Goal: Information Seeking & Learning: Compare options

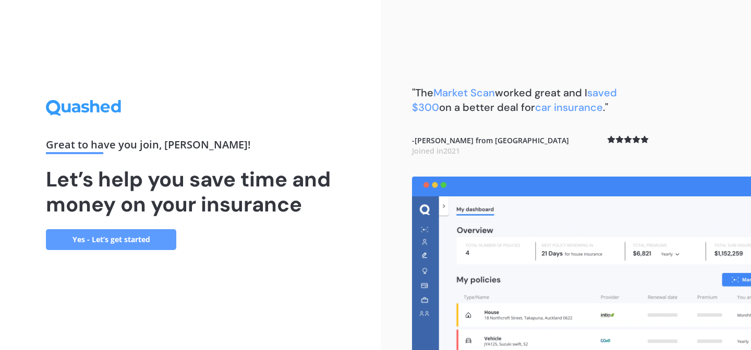
click at [125, 239] on link "Yes - Let’s get started" at bounding box center [111, 239] width 130 height 21
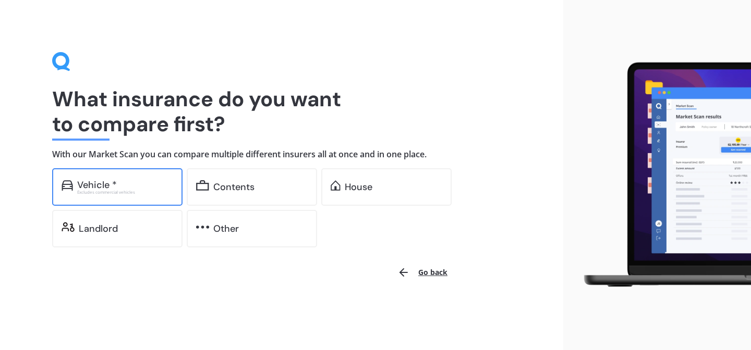
click at [116, 196] on div "Vehicle * Excludes commercial vehicles" at bounding box center [117, 187] width 130 height 38
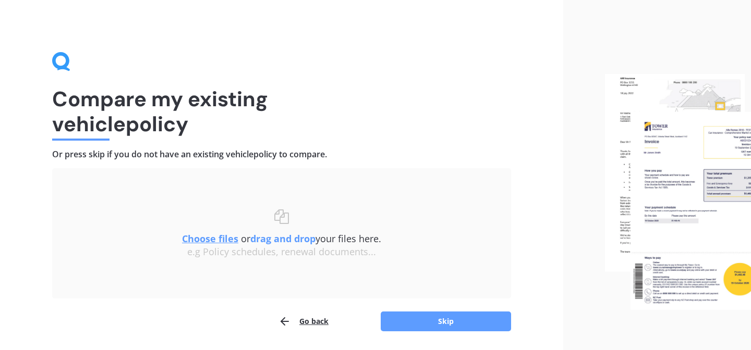
click at [208, 239] on u "Choose files" at bounding box center [210, 238] width 56 height 13
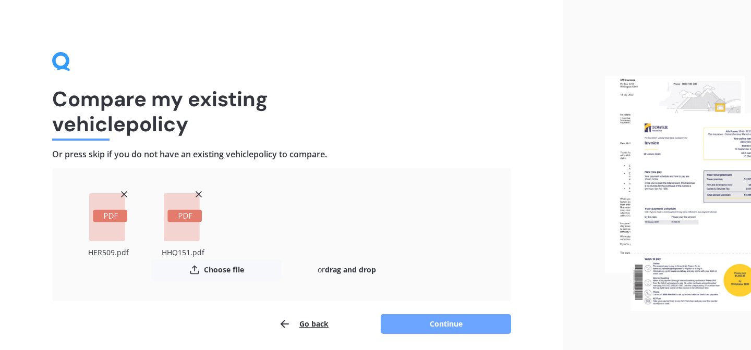
click at [444, 321] on button "Continue" at bounding box center [446, 324] width 130 height 20
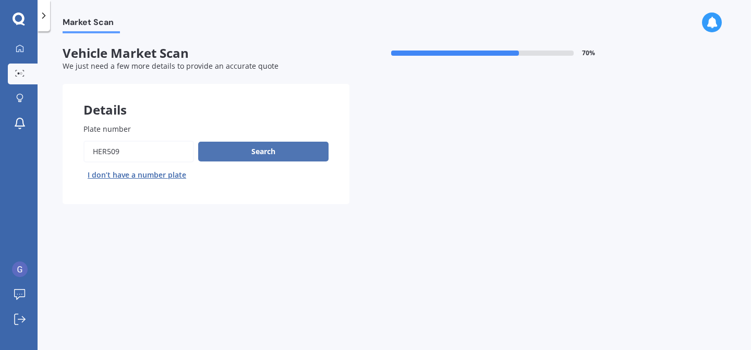
click at [259, 155] on button "Search" at bounding box center [263, 152] width 130 height 20
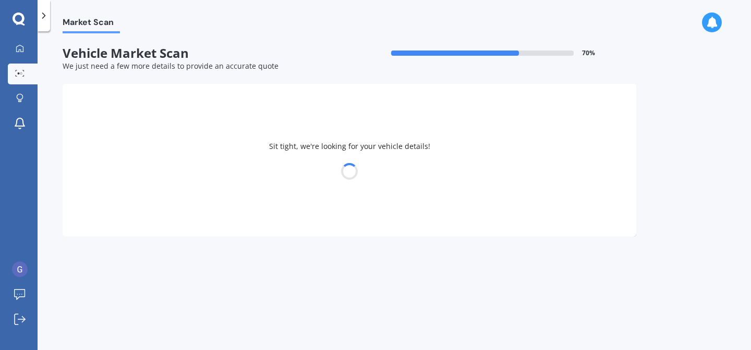
select select "FORD"
select select "MONDEO"
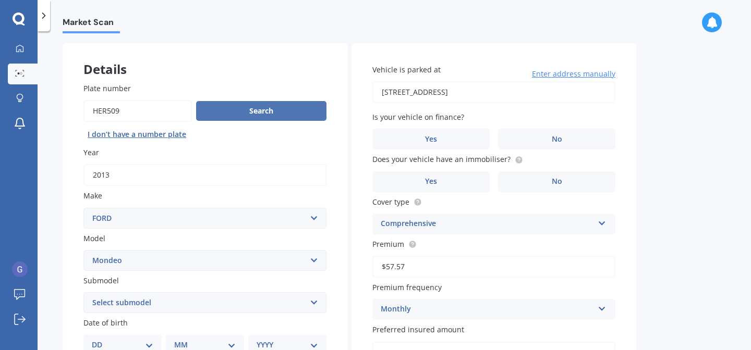
scroll to position [43, 0]
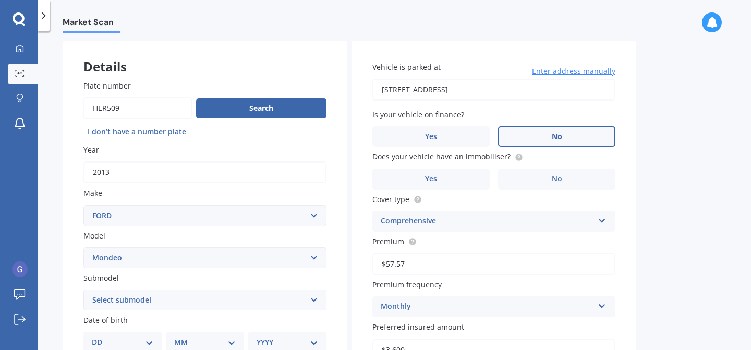
click at [555, 137] on span "No" at bounding box center [557, 136] width 10 height 9
click at [0, 0] on input "No" at bounding box center [0, 0] width 0 height 0
click at [554, 182] on span "No" at bounding box center [557, 179] width 10 height 9
click at [0, 0] on input "No" at bounding box center [0, 0] width 0 height 0
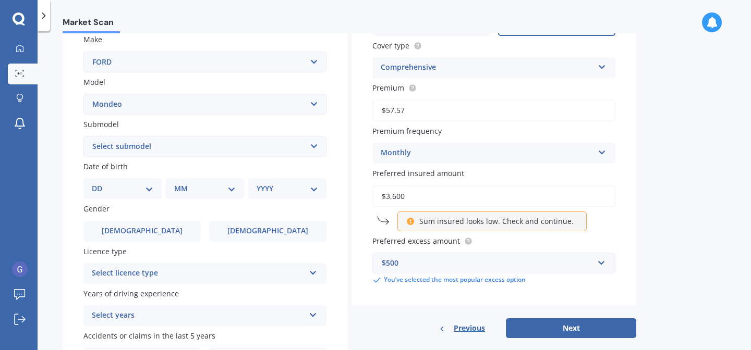
scroll to position [212, 0]
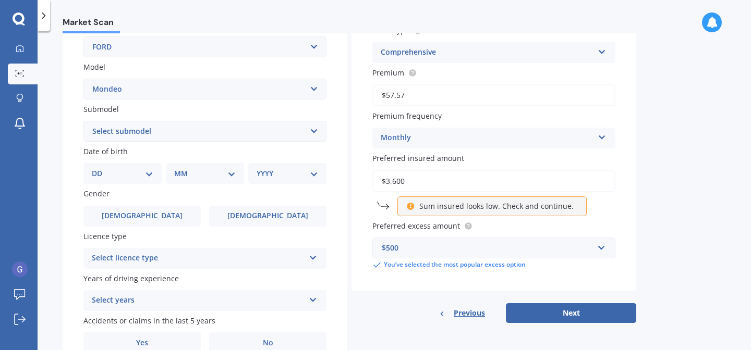
click at [149, 177] on select "DD 01 02 03 04 05 06 07 08 09 10 11 12 13 14 15 16 17 18 19 20 21 22 23 24 25 2…" at bounding box center [123, 173] width 62 height 11
select select "19"
click at [100, 169] on select "DD 01 02 03 04 05 06 07 08 09 10 11 12 13 14 15 16 17 18 19 20 21 22 23 24 25 2…" at bounding box center [123, 173] width 62 height 11
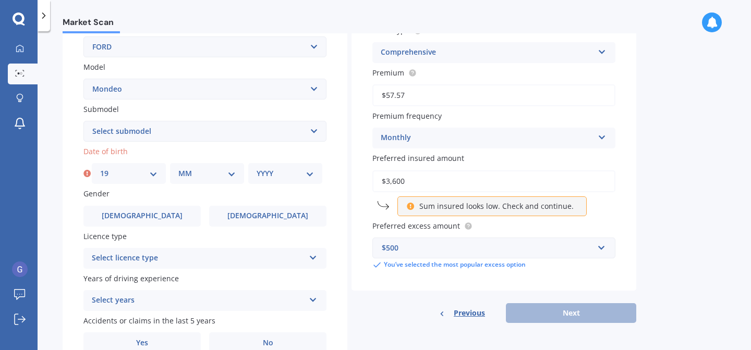
click at [234, 174] on select "MM 01 02 03 04 05 06 07 08 09 10 11 12" at bounding box center [206, 173] width 57 height 11
select select "01"
click at [178, 169] on select "MM 01 02 03 04 05 06 07 08 09 10 11 12" at bounding box center [206, 173] width 57 height 11
click at [310, 175] on select "YYYY 2025 2024 2023 2022 2021 2020 2019 2018 2017 2016 2015 2014 2013 2012 2011…" at bounding box center [284, 173] width 57 height 11
select select "1963"
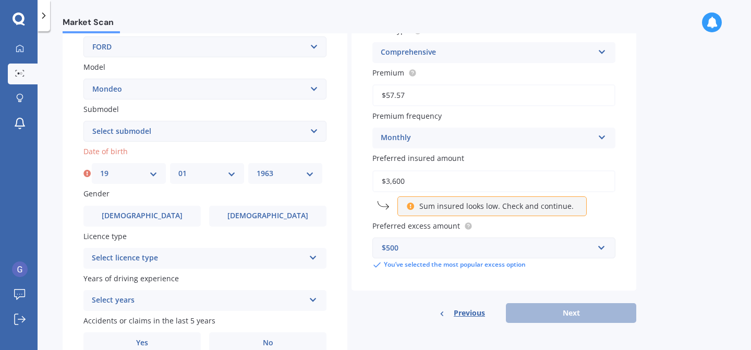
click at [256, 169] on select "YYYY 2025 2024 2023 2022 2021 2020 2019 2018 2017 2016 2015 2014 2013 2012 2011…" at bounding box center [284, 173] width 57 height 11
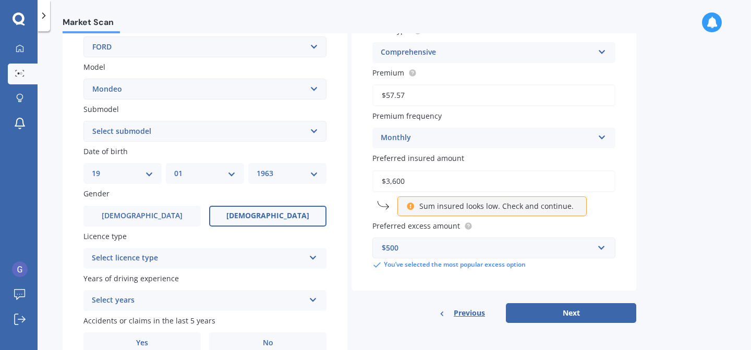
click at [262, 216] on span "[DEMOGRAPHIC_DATA]" at bounding box center [267, 216] width 83 height 9
click at [0, 0] on input "[DEMOGRAPHIC_DATA]" at bounding box center [0, 0] width 0 height 0
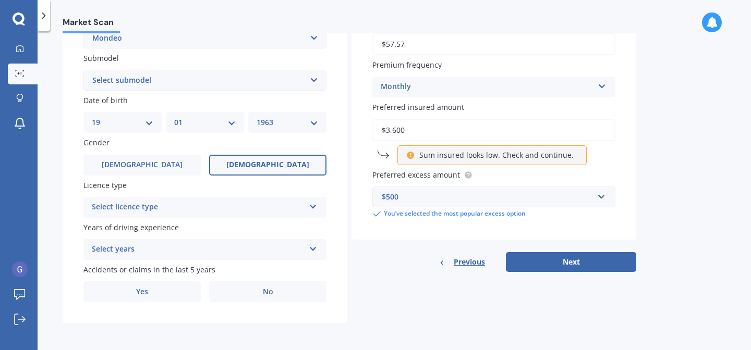
scroll to position [266, 0]
click at [315, 207] on icon at bounding box center [313, 204] width 9 height 7
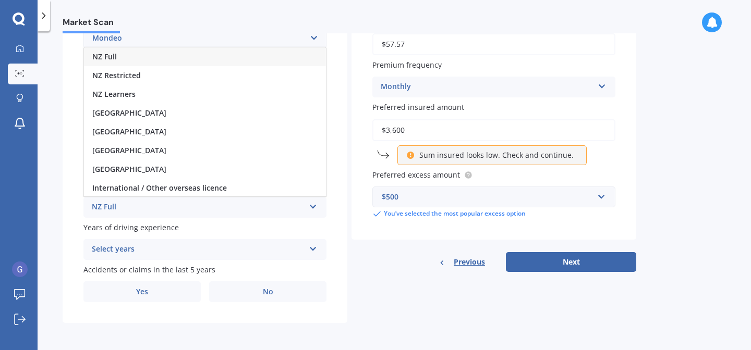
click at [119, 62] on div "NZ Full" at bounding box center [205, 56] width 242 height 19
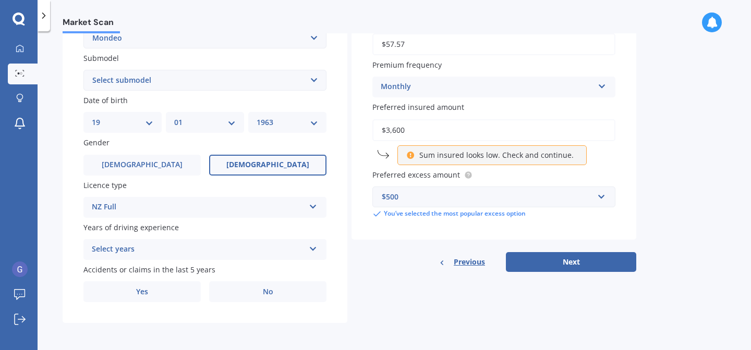
click at [311, 250] on icon at bounding box center [313, 246] width 9 height 7
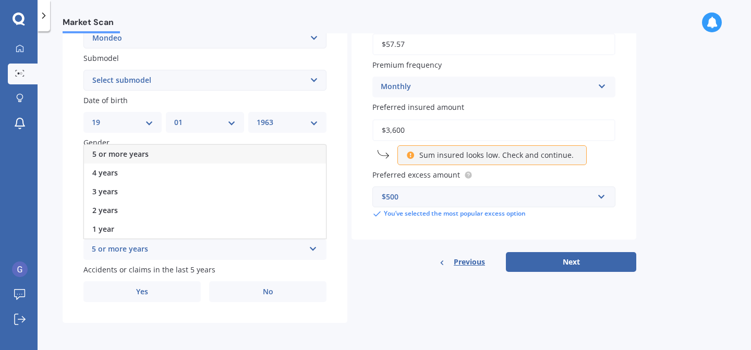
click at [111, 150] on span "5 or more years" at bounding box center [120, 154] width 56 height 10
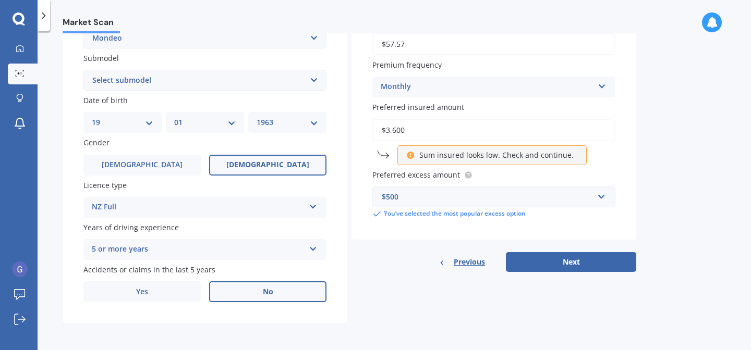
click at [263, 294] on span "No" at bounding box center [268, 292] width 10 height 9
click at [0, 0] on input "No" at bounding box center [0, 0] width 0 height 0
click at [438, 156] on p "Sum insured looks low. Check and continue." at bounding box center [496, 155] width 154 height 10
click at [556, 267] on button "Next" at bounding box center [571, 262] width 130 height 20
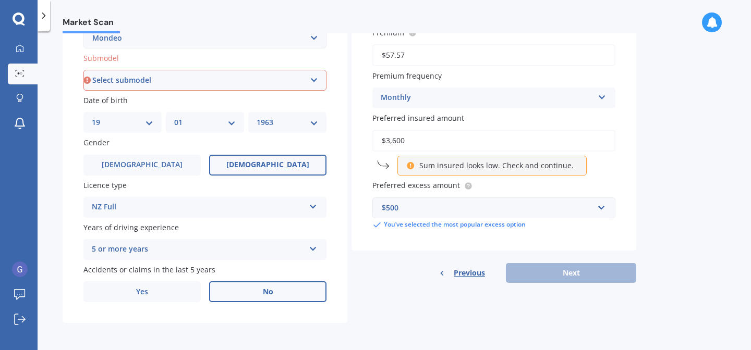
click at [316, 77] on select "Select submodel (All other) 2.0 Litre 2.3 Litre 2.3 Litre Zetec 3.0 Litre V6 Am…" at bounding box center [204, 80] width 243 height 21
select select "2.3 LITRE ZETEC"
click at [83, 70] on select "Select submodel (All other) 2.0 Litre 2.3 Litre 2.3 Litre Zetec 3.0 Litre V6 Am…" at bounding box center [204, 80] width 243 height 21
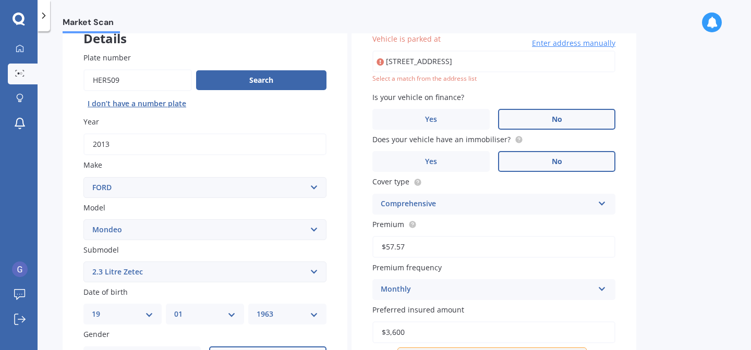
scroll to position [0, 55]
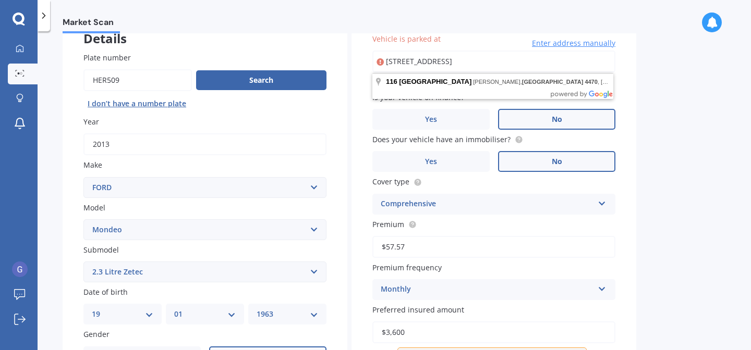
click at [422, 65] on input "[STREET_ADDRESS]" at bounding box center [493, 62] width 243 height 22
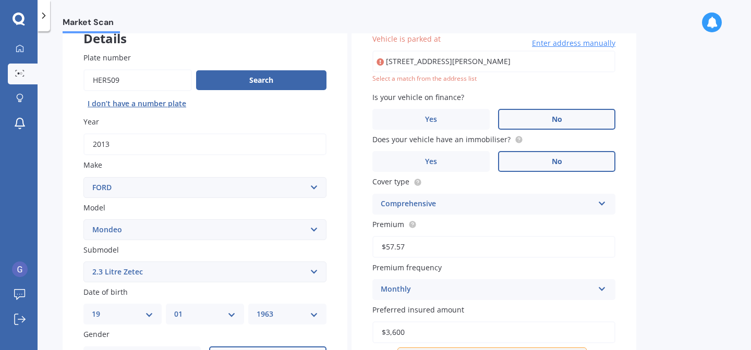
type input "[STREET_ADDRESS][PERSON_NAME]"
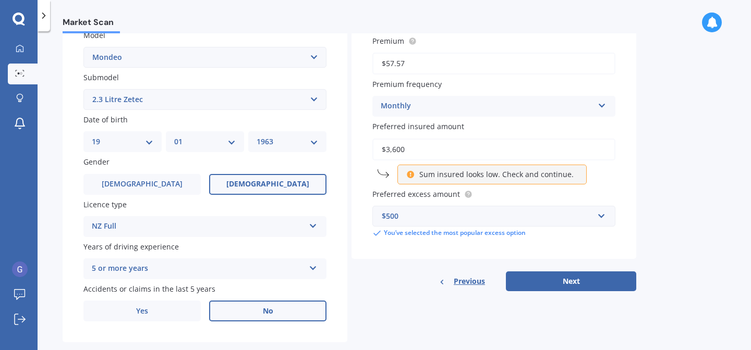
scroll to position [256, 0]
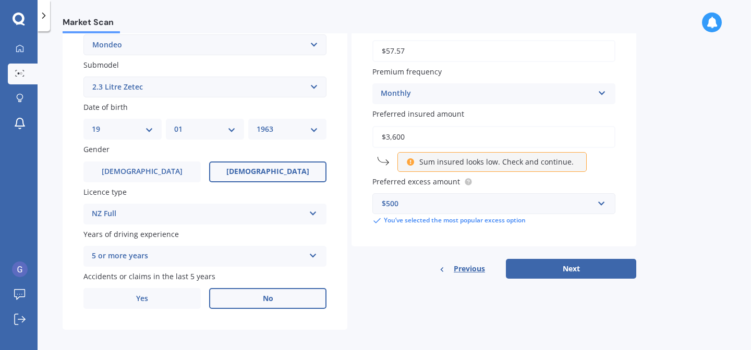
click at [411, 164] on icon at bounding box center [410, 160] width 9 height 7
click at [557, 281] on div "Details Plate number Search I don’t have a number plate Year 2013 Make Select m…" at bounding box center [349, 78] width 573 height 503
click at [555, 270] on button "Next" at bounding box center [571, 269] width 130 height 20
select select "19"
select select "01"
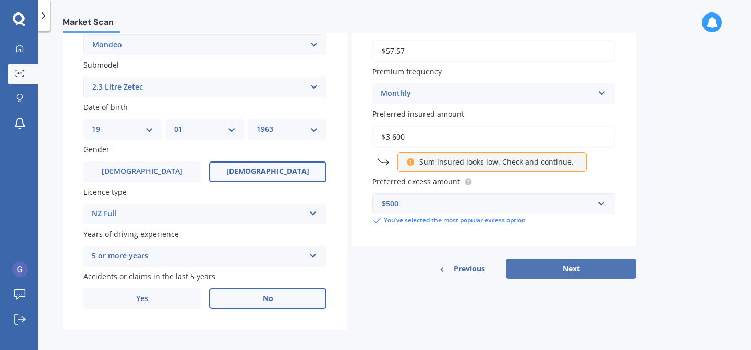
select select "1963"
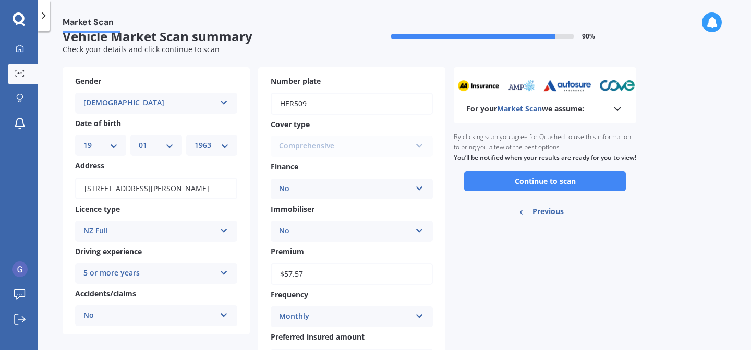
scroll to position [14, 0]
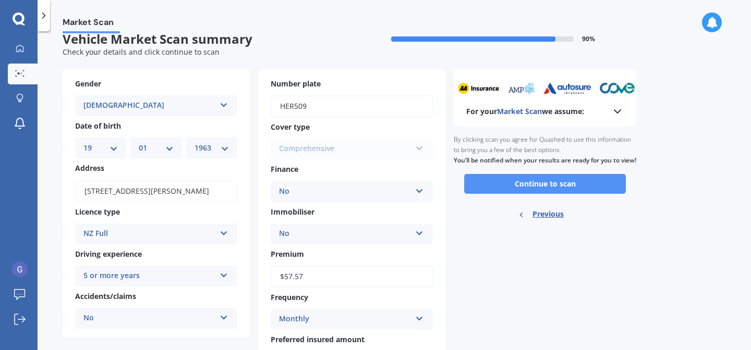
click at [549, 193] on button "Continue to scan" at bounding box center [545, 184] width 162 height 20
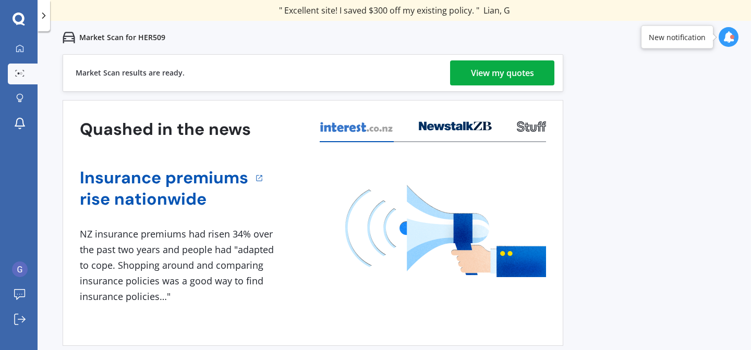
click at [506, 75] on div "View my quotes" at bounding box center [502, 72] width 63 height 25
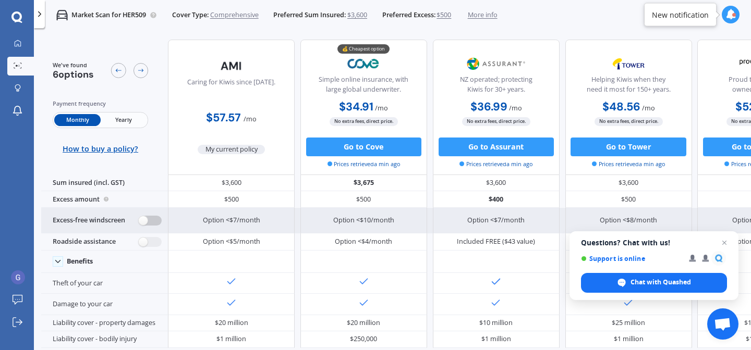
click at [150, 221] on label at bounding box center [150, 221] width 23 height 10
radio input "true"
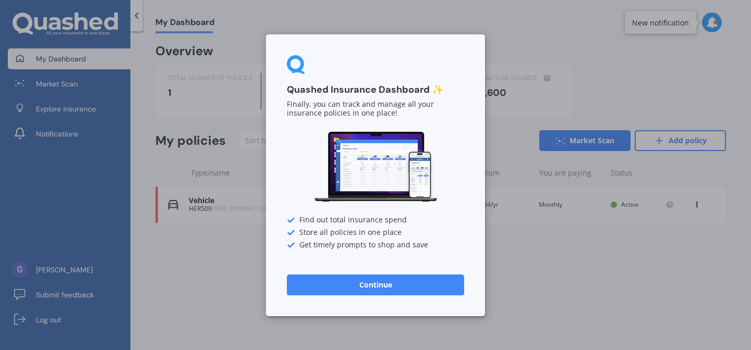
click at [378, 287] on button "Continue" at bounding box center [375, 284] width 177 height 21
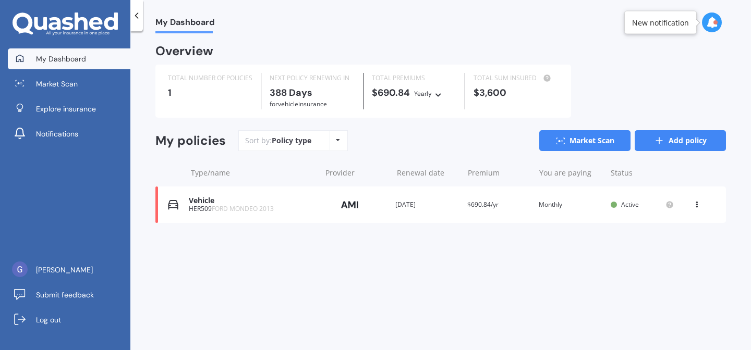
click at [671, 140] on link "Add policy" at bounding box center [679, 140] width 91 height 21
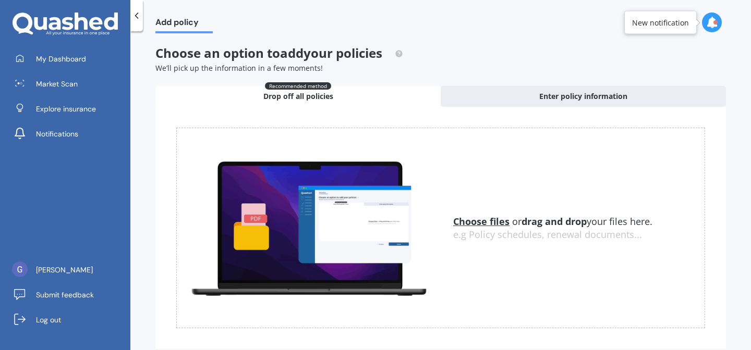
click at [476, 225] on u "Choose files" at bounding box center [481, 221] width 56 height 13
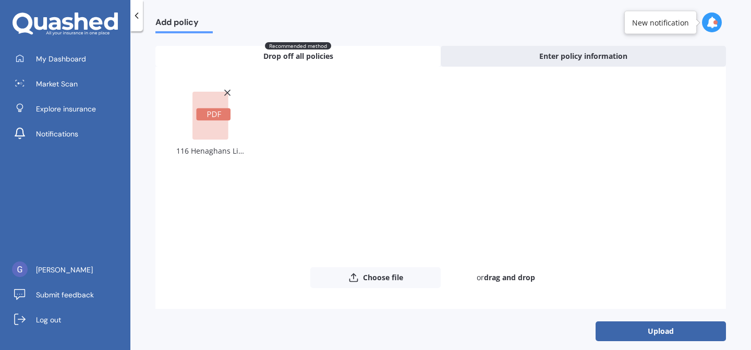
scroll to position [50, 0]
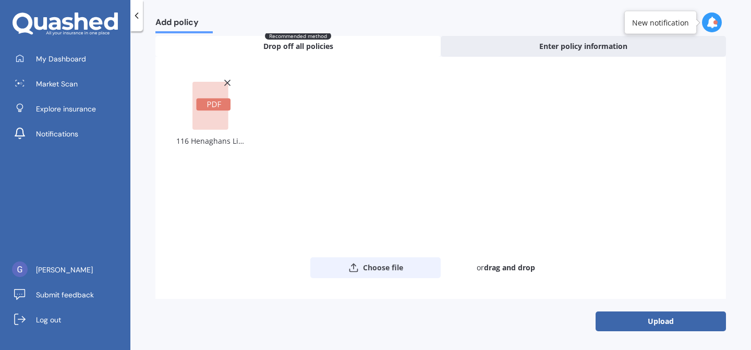
click at [379, 268] on button "Choose file" at bounding box center [375, 268] width 130 height 21
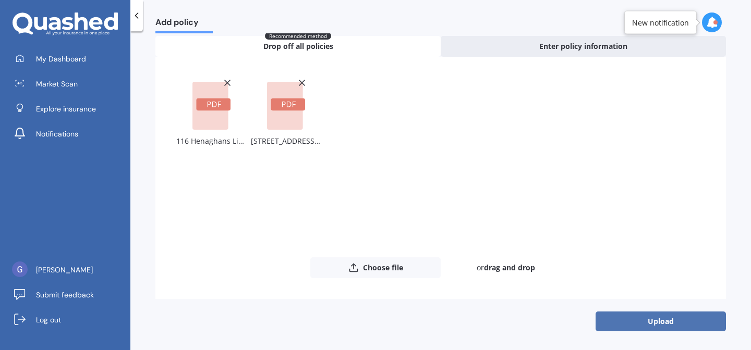
click at [641, 328] on button "Upload" at bounding box center [660, 322] width 130 height 20
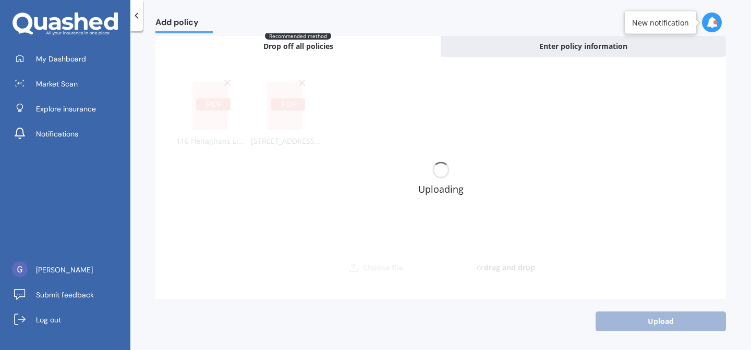
scroll to position [0, 0]
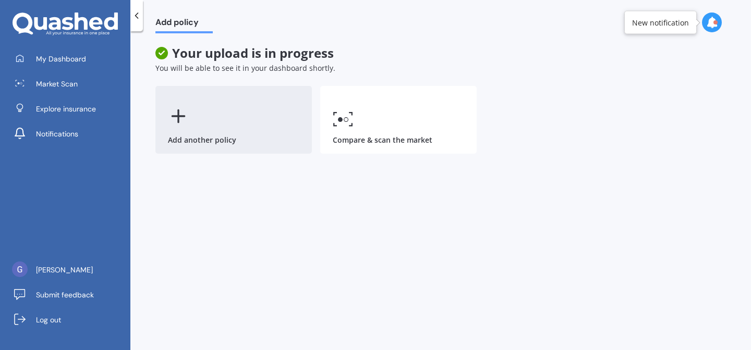
click at [177, 115] on icon at bounding box center [178, 116] width 21 height 21
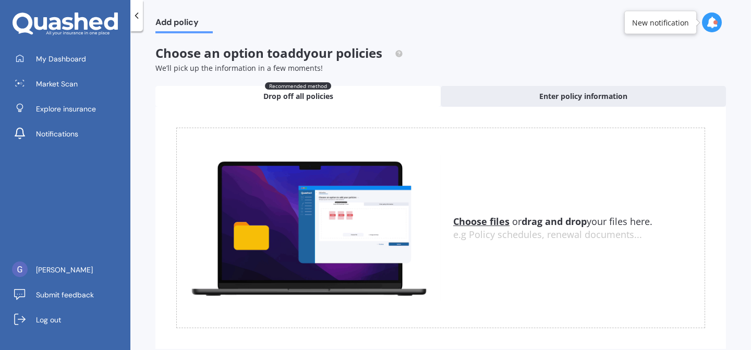
click at [481, 223] on u "Choose files" at bounding box center [481, 221] width 56 height 13
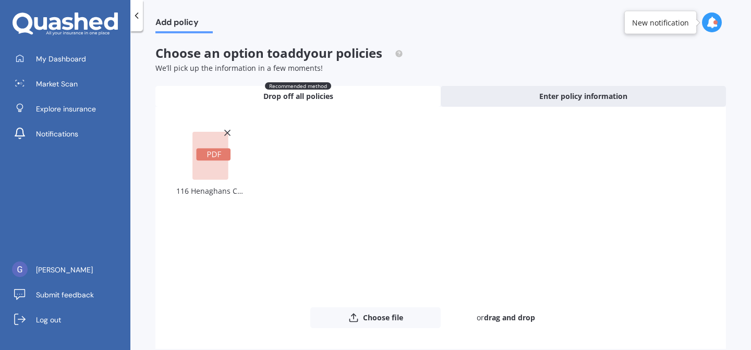
scroll to position [50, 0]
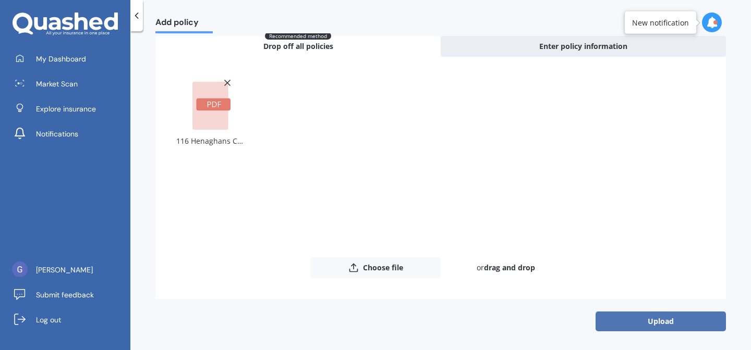
click at [638, 321] on button "Upload" at bounding box center [660, 322] width 130 height 20
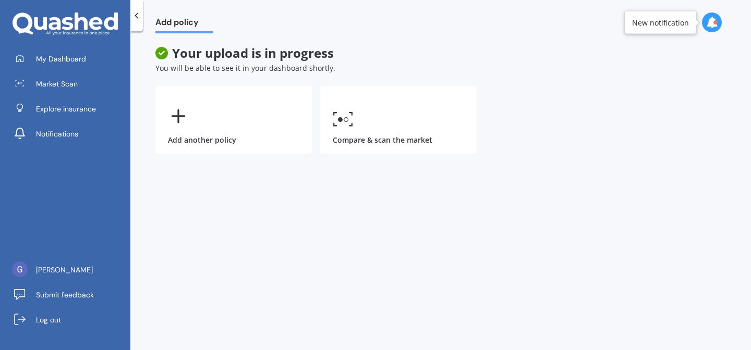
scroll to position [0, 0]
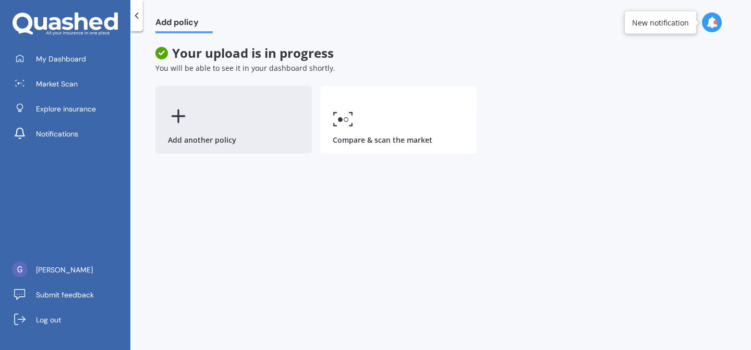
click at [178, 111] on line at bounding box center [178, 116] width 0 height 12
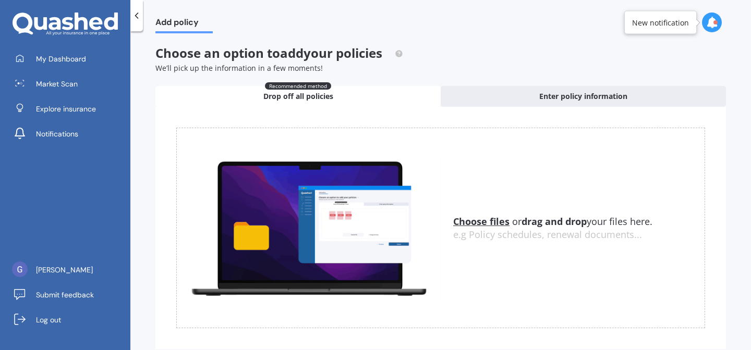
click at [464, 219] on u "Choose files" at bounding box center [481, 221] width 56 height 13
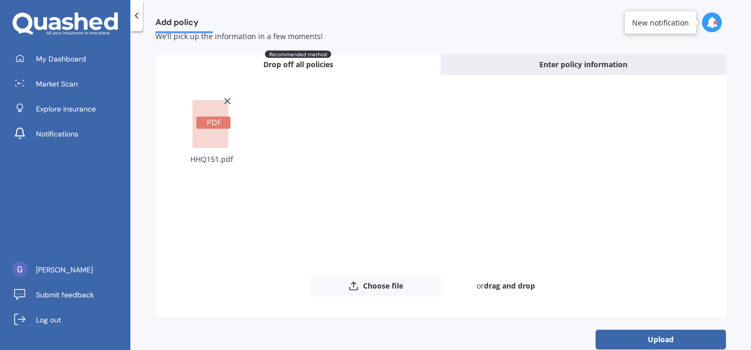
scroll to position [50, 0]
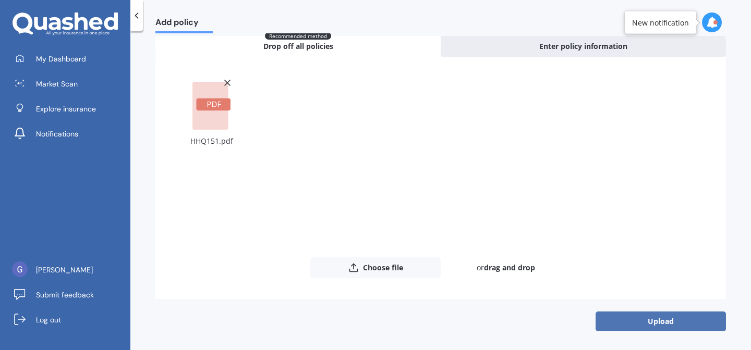
click at [624, 328] on button "Upload" at bounding box center [660, 322] width 130 height 20
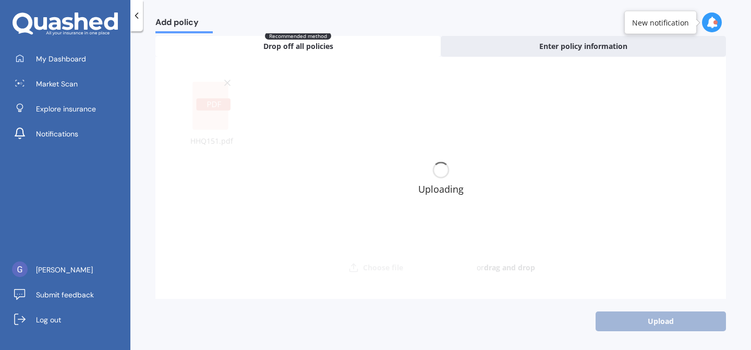
scroll to position [0, 0]
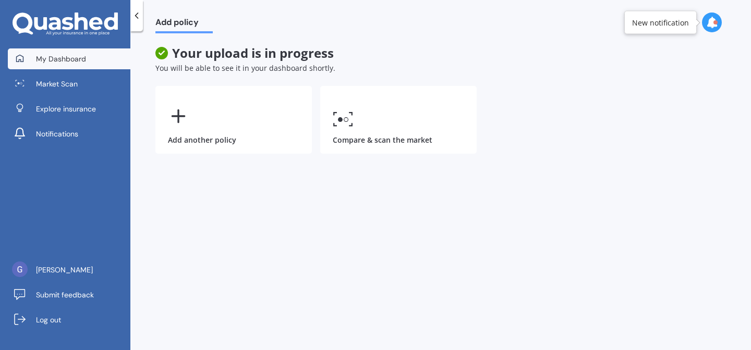
click at [63, 55] on span "My Dashboard" at bounding box center [61, 59] width 50 height 10
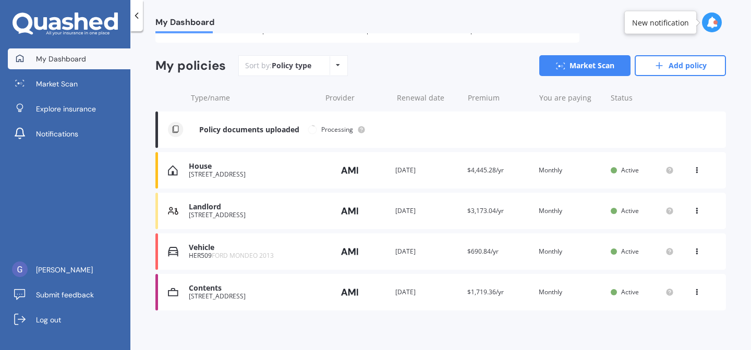
scroll to position [80, 0]
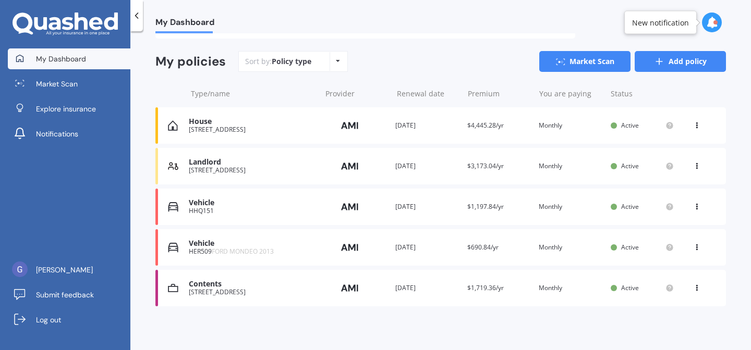
click at [673, 57] on link "Add policy" at bounding box center [679, 61] width 91 height 21
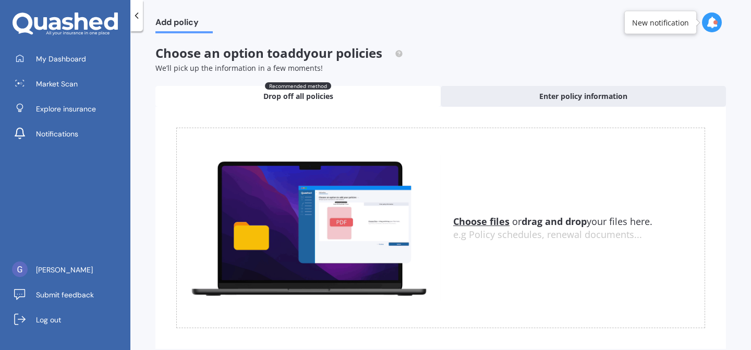
click at [476, 223] on u "Choose files" at bounding box center [481, 221] width 56 height 13
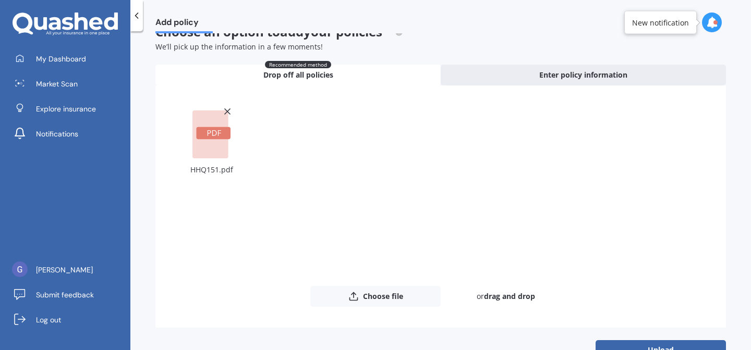
scroll to position [50, 0]
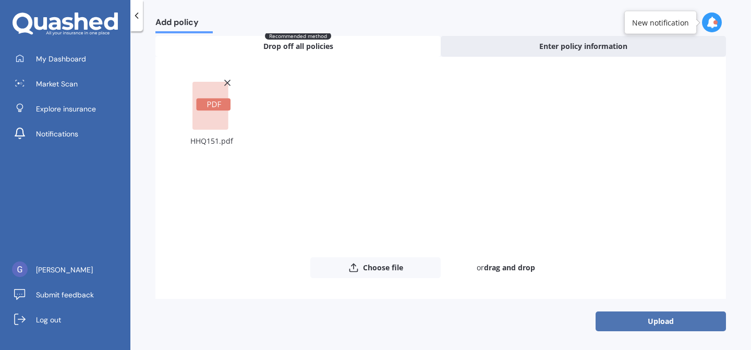
click at [639, 318] on button "Upload" at bounding box center [660, 322] width 130 height 20
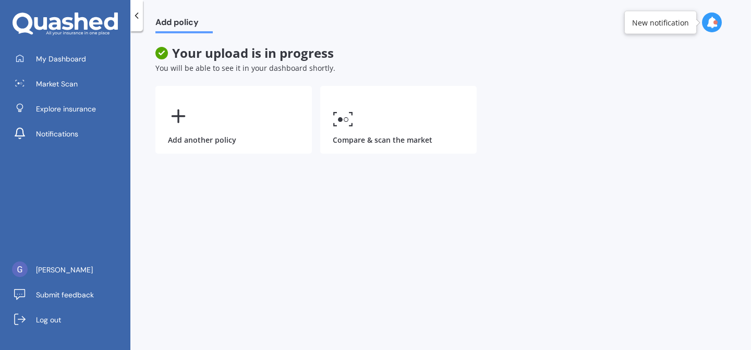
scroll to position [0, 0]
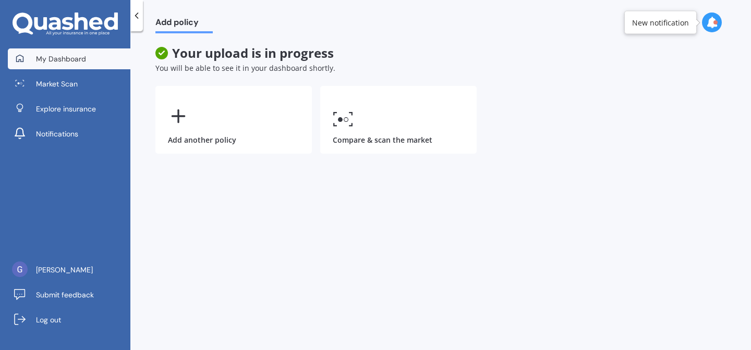
click at [27, 64] on link "My Dashboard" at bounding box center [69, 58] width 122 height 21
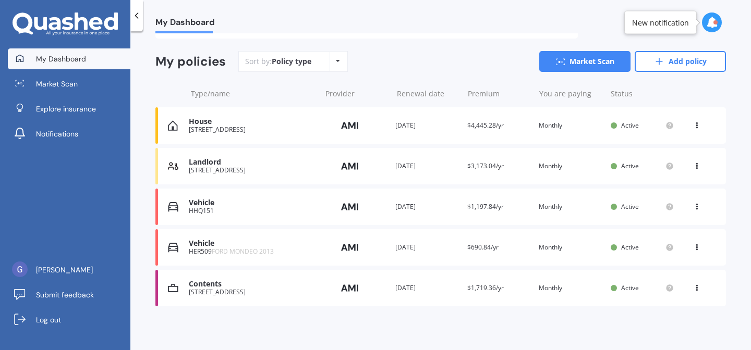
scroll to position [80, 0]
click at [663, 61] on link "Add policy" at bounding box center [679, 61] width 91 height 21
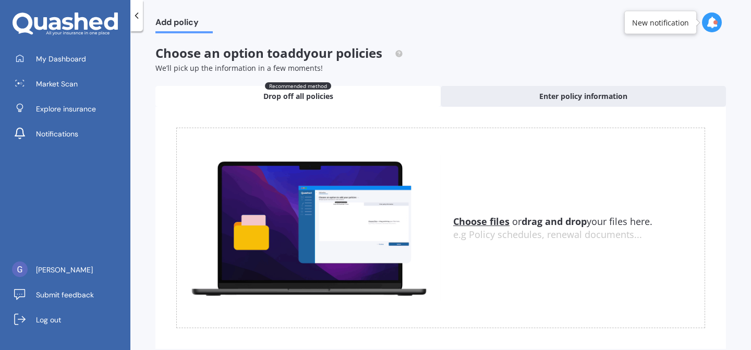
click at [481, 222] on u "Choose files" at bounding box center [481, 221] width 56 height 13
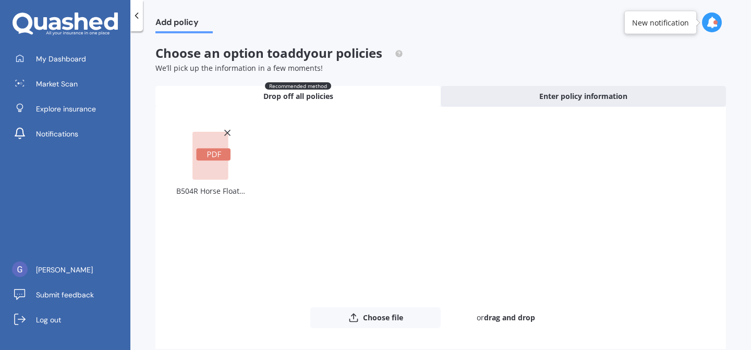
scroll to position [50, 0]
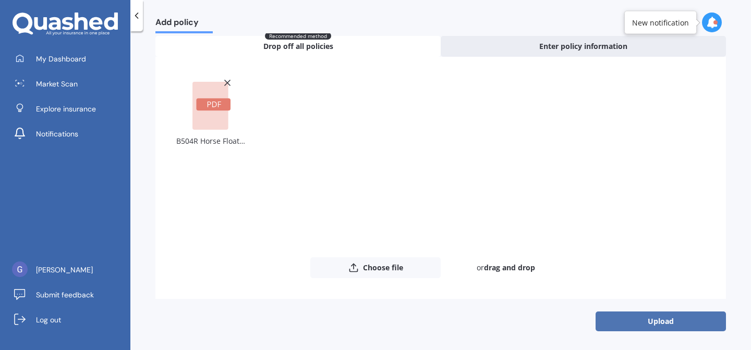
click at [618, 322] on button "Upload" at bounding box center [660, 322] width 130 height 20
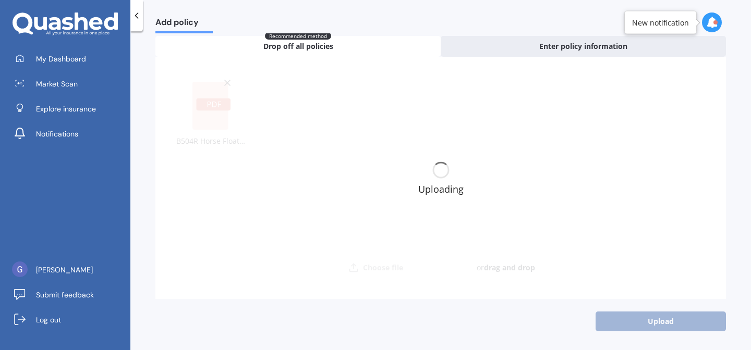
scroll to position [0, 0]
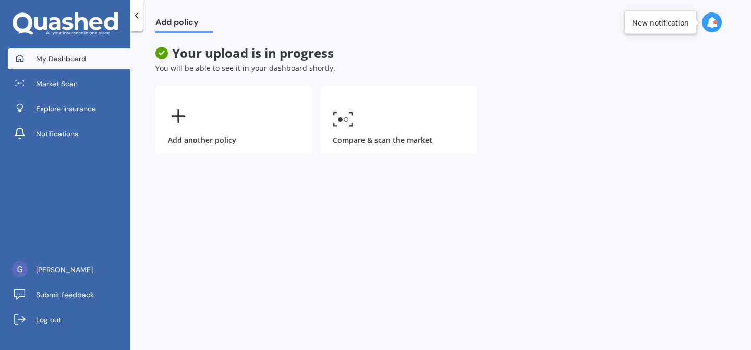
click at [68, 51] on link "My Dashboard" at bounding box center [69, 58] width 122 height 21
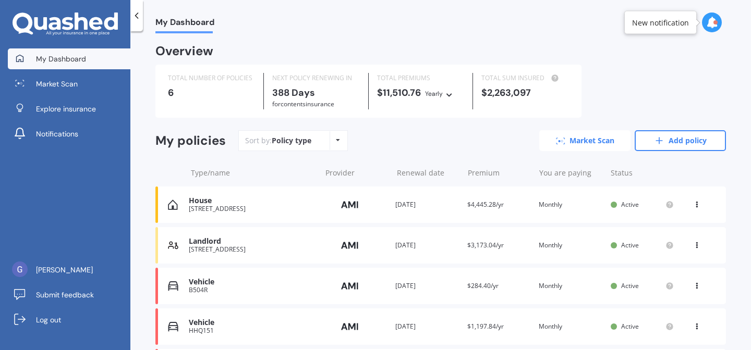
click at [575, 144] on link "Market Scan" at bounding box center [584, 140] width 91 height 21
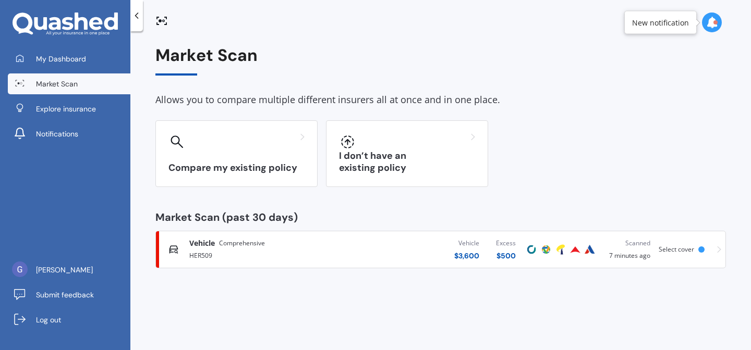
click at [720, 250] on icon at bounding box center [719, 250] width 4 height 7
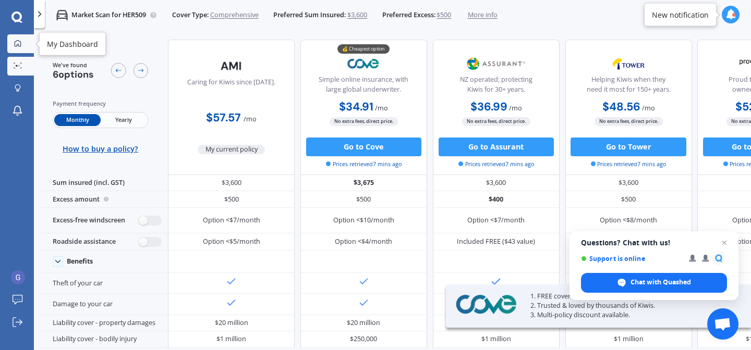
click at [20, 46] on icon at bounding box center [18, 43] width 7 height 7
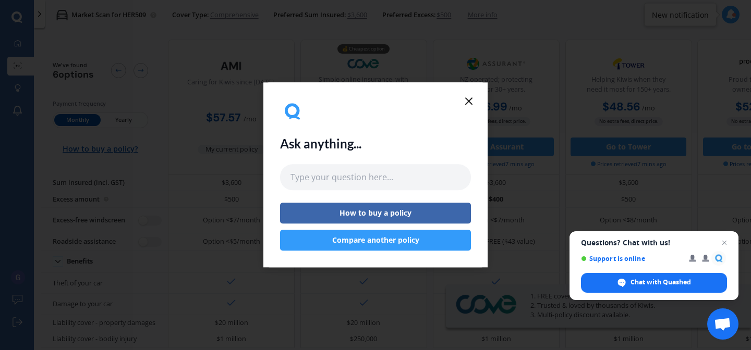
click at [320, 246] on button "Compare another policy" at bounding box center [375, 240] width 191 height 21
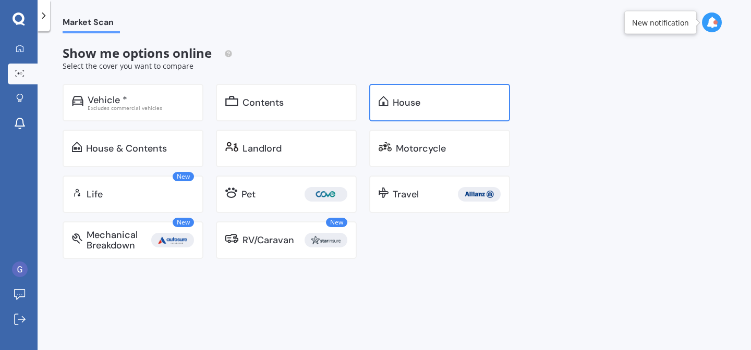
click at [399, 103] on div "House" at bounding box center [407, 102] width 28 height 10
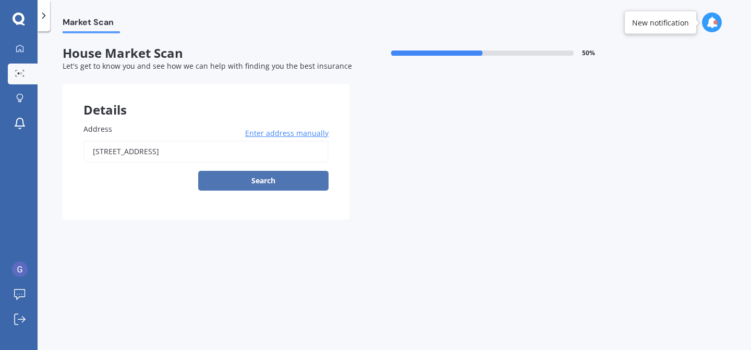
click at [257, 182] on button "Search" at bounding box center [263, 181] width 130 height 20
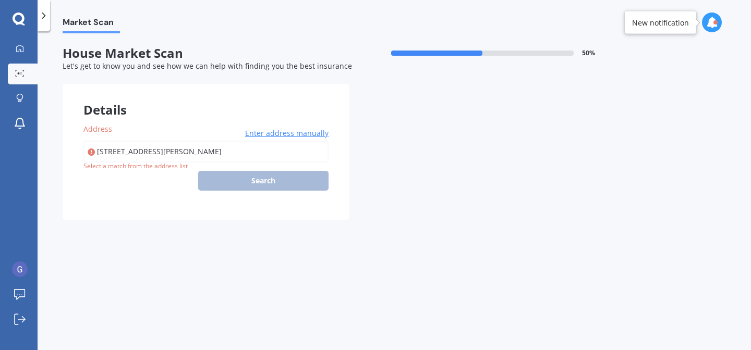
type input "[STREET_ADDRESS][PERSON_NAME]"
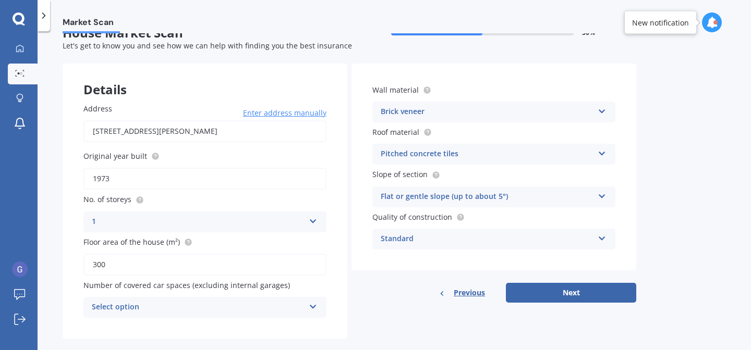
scroll to position [37, 0]
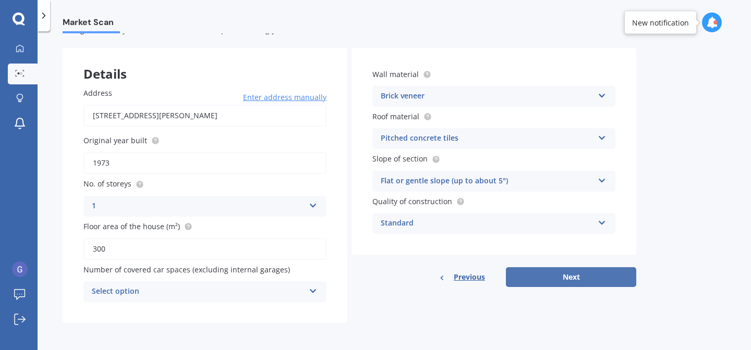
click at [565, 272] on button "Next" at bounding box center [571, 277] width 130 height 20
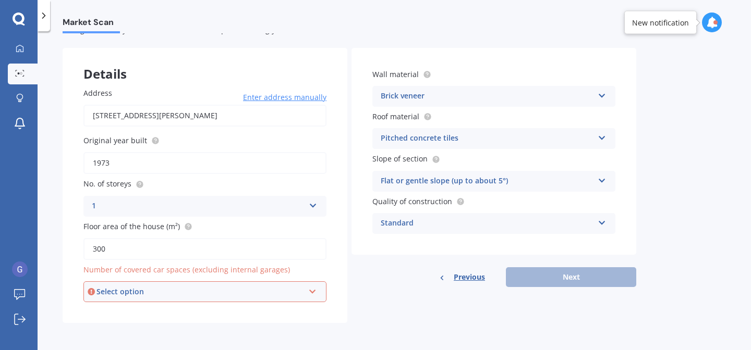
click at [315, 289] on icon at bounding box center [312, 289] width 9 height 7
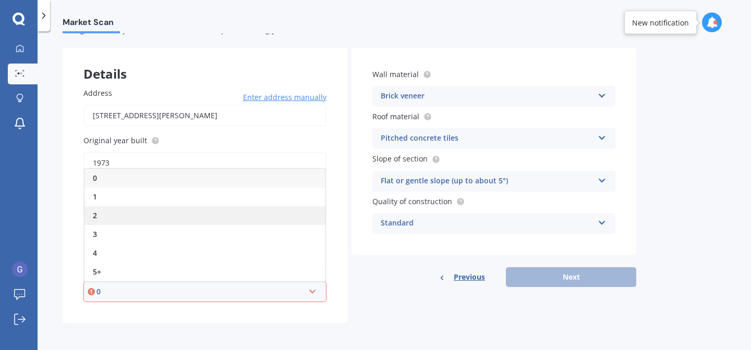
click at [101, 213] on div "2" at bounding box center [204, 215] width 241 height 19
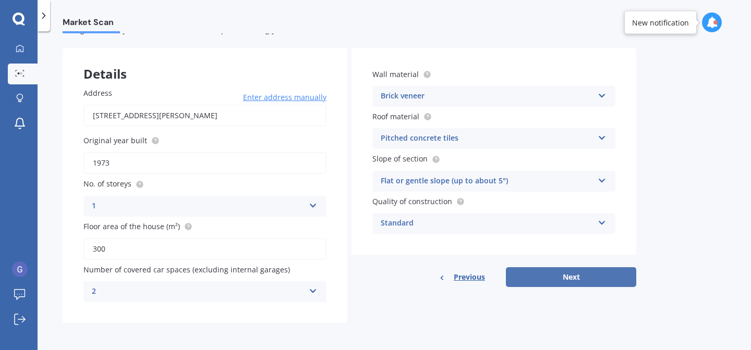
click at [555, 277] on button "Next" at bounding box center [571, 277] width 130 height 20
select select "19"
select select "01"
select select "1963"
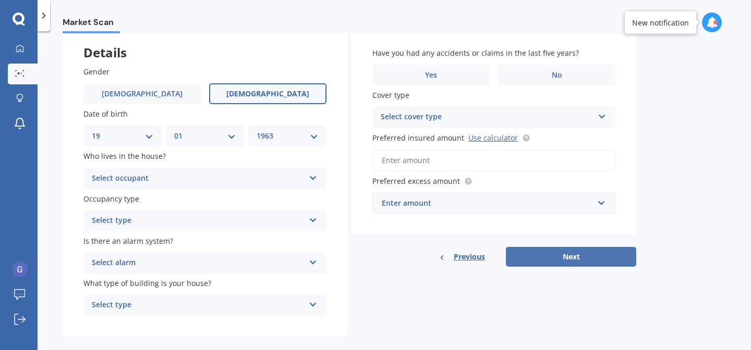
scroll to position [70, 0]
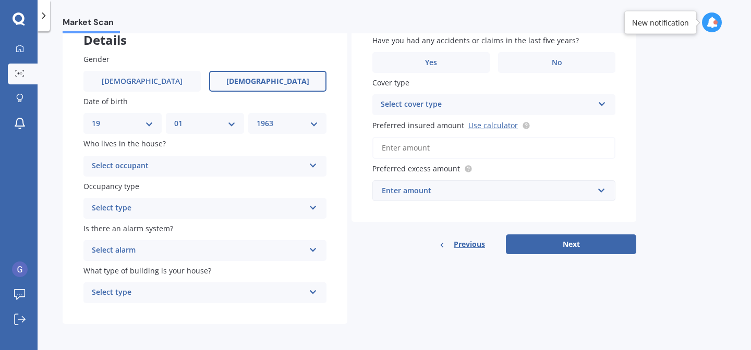
click at [313, 167] on icon at bounding box center [313, 163] width 9 height 7
click at [129, 189] on div "Owner" at bounding box center [205, 186] width 242 height 19
click at [314, 204] on icon at bounding box center [313, 205] width 9 height 7
click at [173, 229] on div "Permanent" at bounding box center [205, 228] width 242 height 19
click at [312, 248] on icon at bounding box center [313, 247] width 9 height 7
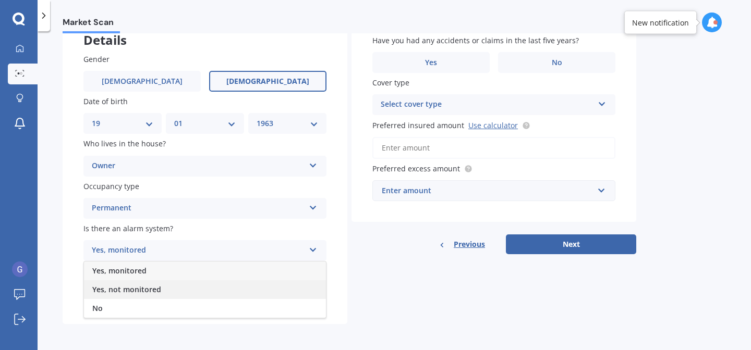
click at [114, 293] on span "Yes, not monitored" at bounding box center [126, 290] width 69 height 10
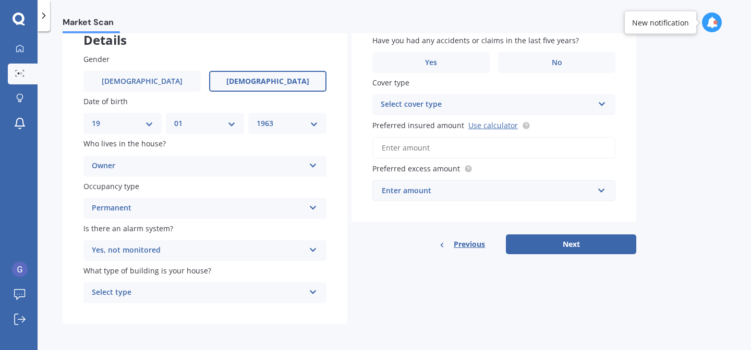
click at [313, 292] on icon at bounding box center [313, 290] width 9 height 7
click at [119, 235] on span "Freestanding" at bounding box center [115, 235] width 46 height 10
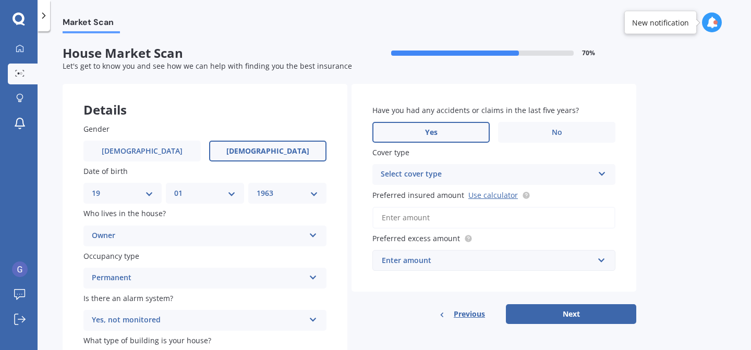
click at [448, 132] on label "Yes" at bounding box center [430, 132] width 117 height 21
click at [0, 0] on input "Yes" at bounding box center [0, 0] width 0 height 0
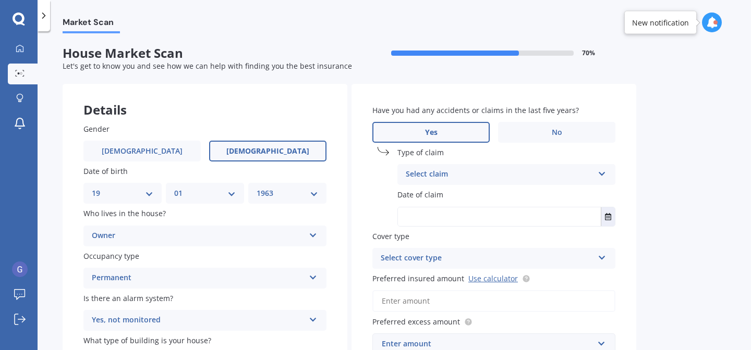
click at [603, 171] on icon at bounding box center [601, 171] width 9 height 7
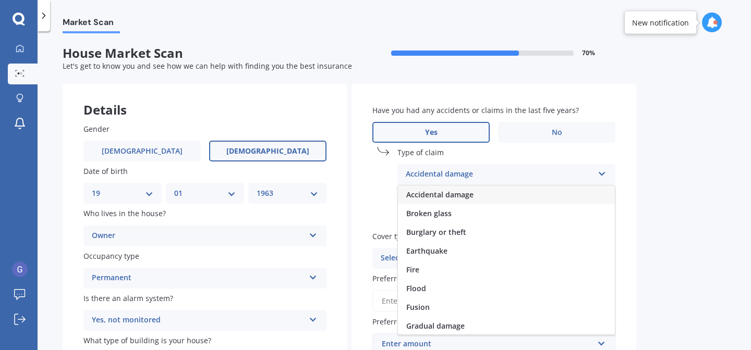
click at [438, 194] on span "Accidental damage" at bounding box center [439, 195] width 67 height 10
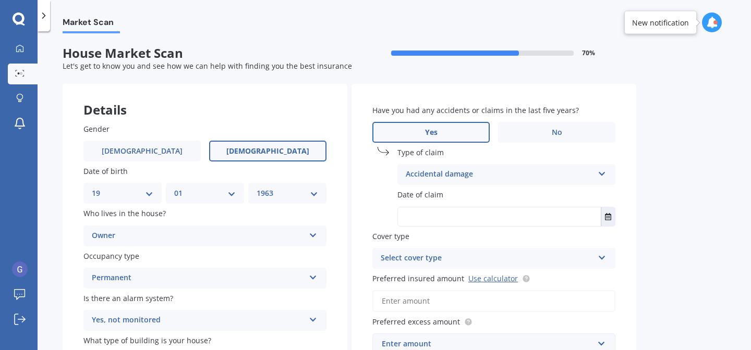
click at [438, 217] on input "text" at bounding box center [499, 216] width 203 height 19
click at [609, 219] on icon "Select date" at bounding box center [608, 216] width 6 height 7
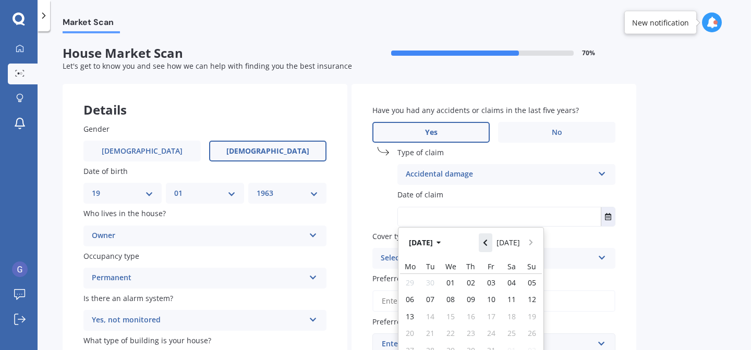
click at [487, 242] on icon "Navigate back" at bounding box center [485, 243] width 4 height 6
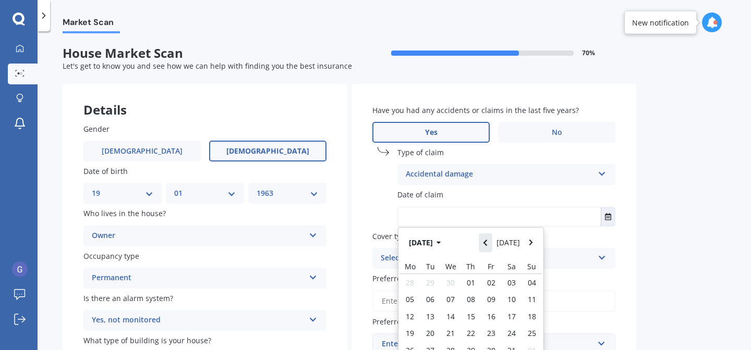
click at [487, 242] on icon "Navigate back" at bounding box center [485, 243] width 4 height 6
click at [487, 241] on icon "Navigate back" at bounding box center [485, 242] width 5 height 7
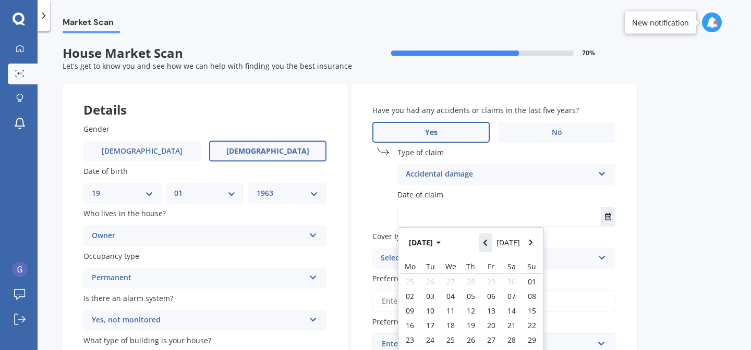
click at [487, 241] on icon "Navigate back" at bounding box center [485, 242] width 5 height 7
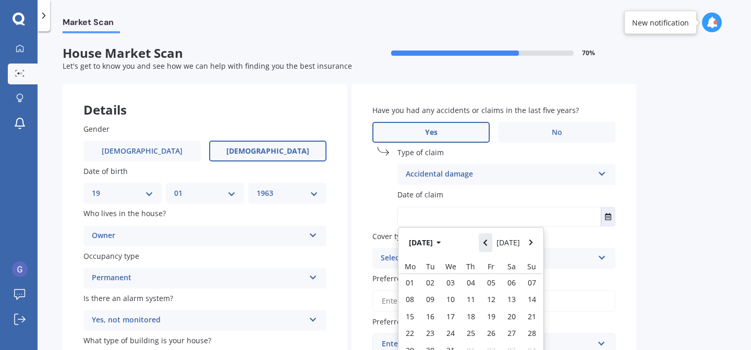
click at [487, 241] on icon "Navigate back" at bounding box center [485, 242] width 5 height 7
click at [533, 243] on icon "Navigate forward" at bounding box center [531, 242] width 5 height 7
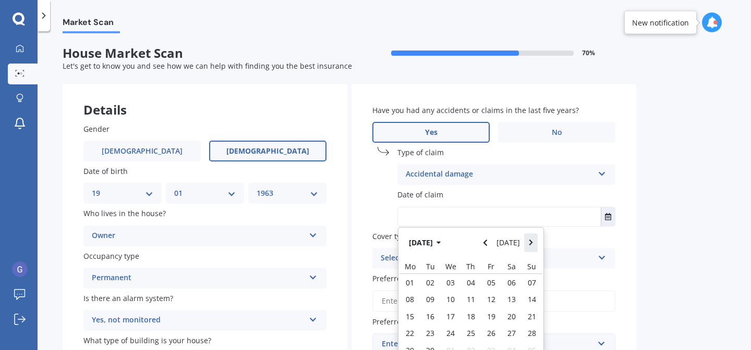
click at [533, 243] on icon "Navigate forward" at bounding box center [531, 242] width 5 height 7
click at [492, 286] on span "05" at bounding box center [491, 283] width 8 height 10
type input "[DATE]"
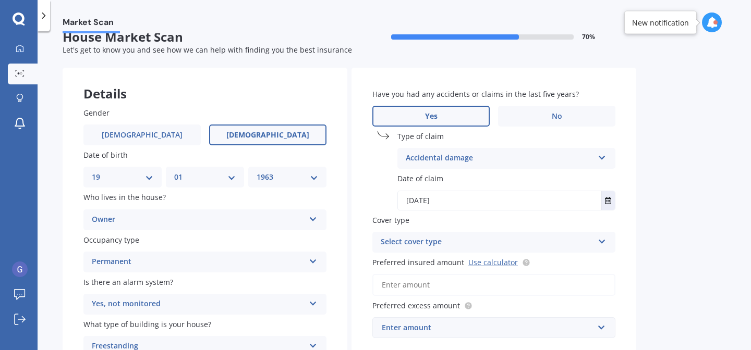
scroll to position [17, 0]
click at [600, 240] on icon at bounding box center [601, 238] width 9 height 7
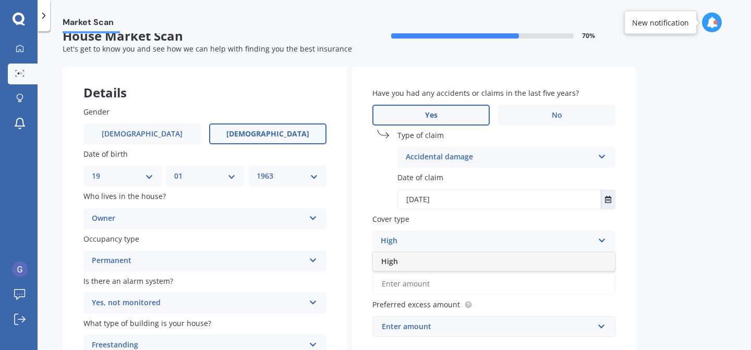
click at [600, 240] on icon at bounding box center [601, 238] width 9 height 7
click at [600, 240] on icon at bounding box center [601, 239] width 9 height 7
click at [438, 243] on div "High" at bounding box center [488, 241] width 207 height 11
click at [604, 242] on icon at bounding box center [601, 239] width 9 height 7
click at [449, 266] on div "High" at bounding box center [493, 261] width 241 height 19
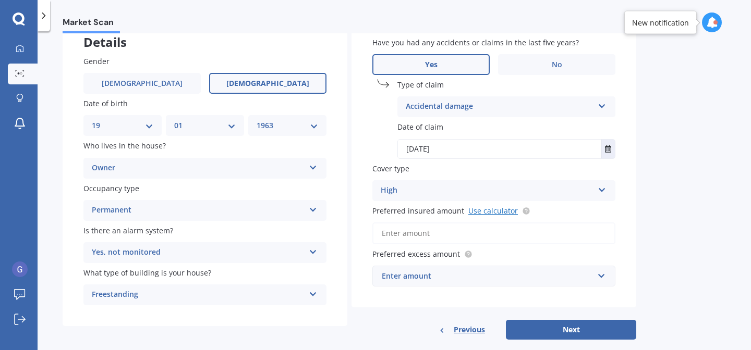
scroll to position [86, 0]
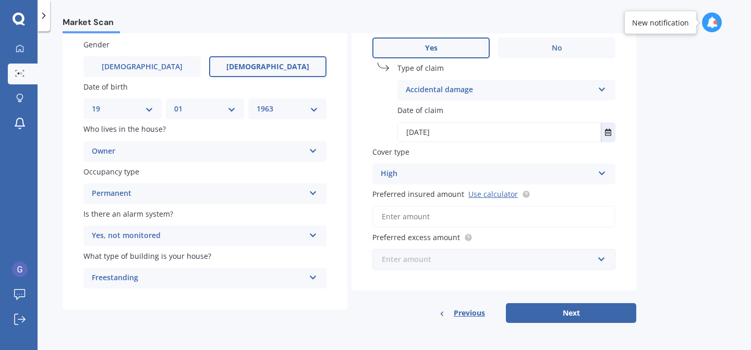
click at [602, 259] on input "text" at bounding box center [490, 260] width 234 height 20
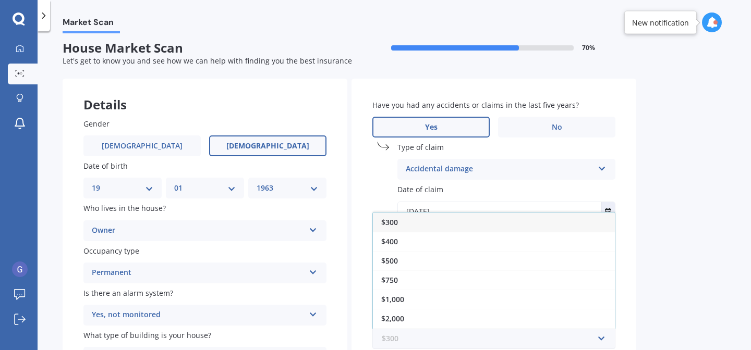
scroll to position [0, 0]
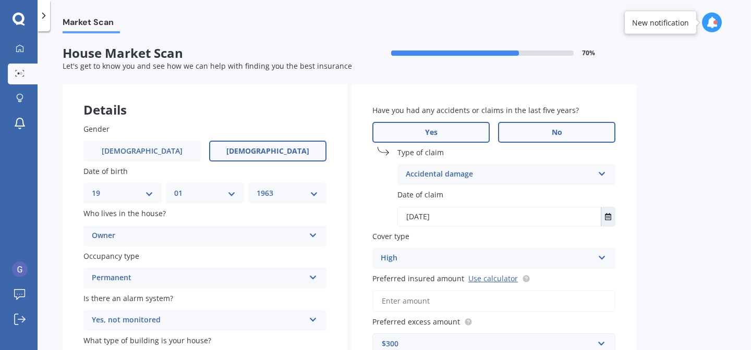
click at [563, 138] on label "No" at bounding box center [556, 132] width 117 height 21
click at [0, 0] on input "No" at bounding box center [0, 0] width 0 height 0
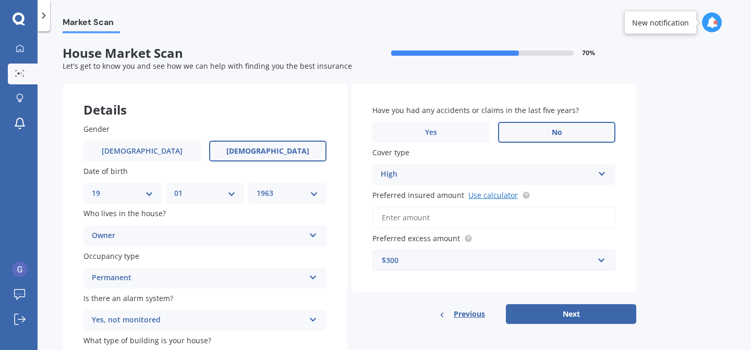
click at [485, 197] on link "Use calculator" at bounding box center [493, 195] width 50 height 10
click at [455, 215] on input "Preferred insured amount Use calculator" at bounding box center [493, 218] width 243 height 22
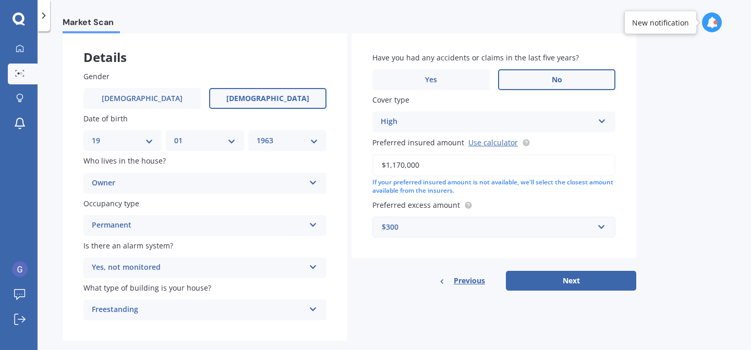
scroll to position [72, 0]
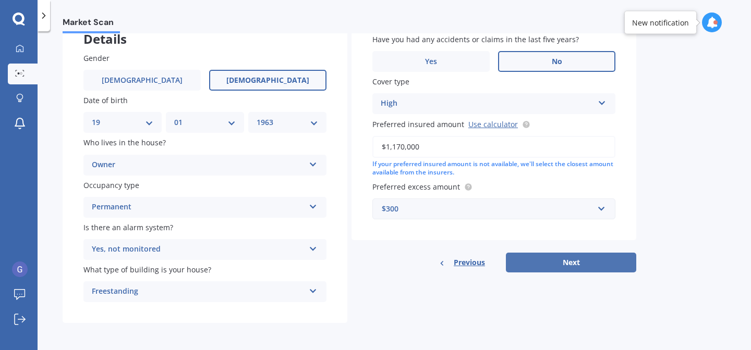
type input "$1,170,000"
click at [571, 261] on button "Next" at bounding box center [571, 263] width 130 height 20
select select "19"
select select "01"
select select "1963"
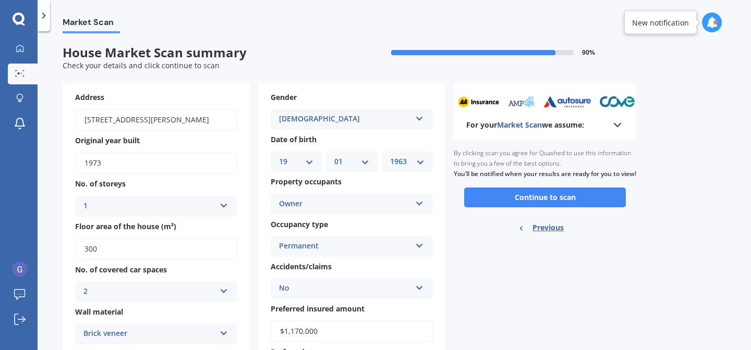
scroll to position [0, 0]
click at [556, 208] on button "Continue to scan" at bounding box center [545, 198] width 162 height 20
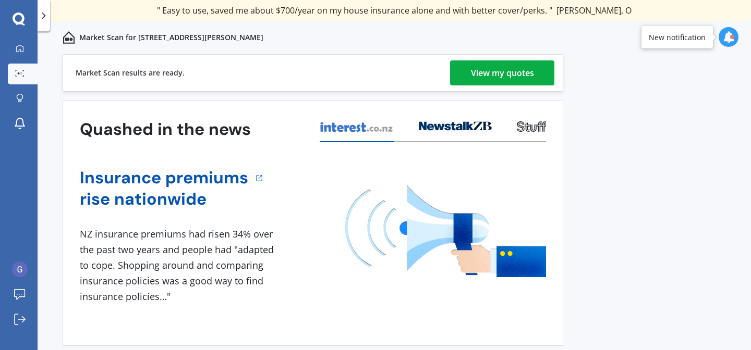
click at [520, 75] on div "View my quotes" at bounding box center [502, 72] width 63 height 25
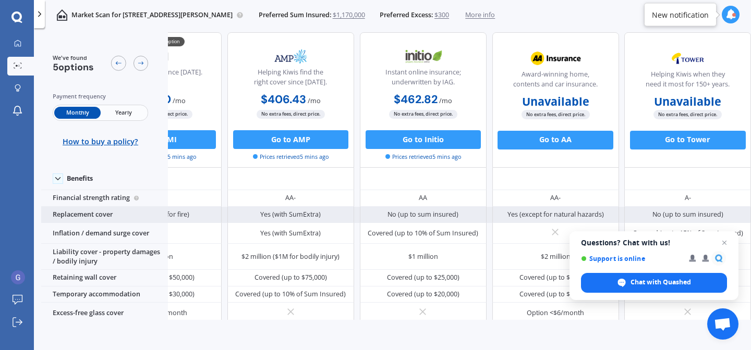
scroll to position [44, 86]
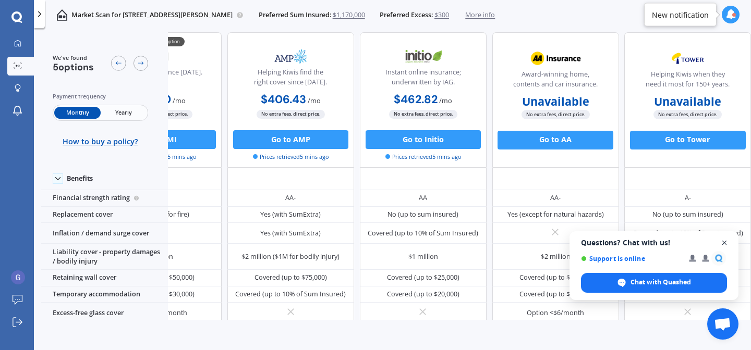
click at [725, 241] on span "Close chat" at bounding box center [724, 243] width 13 height 13
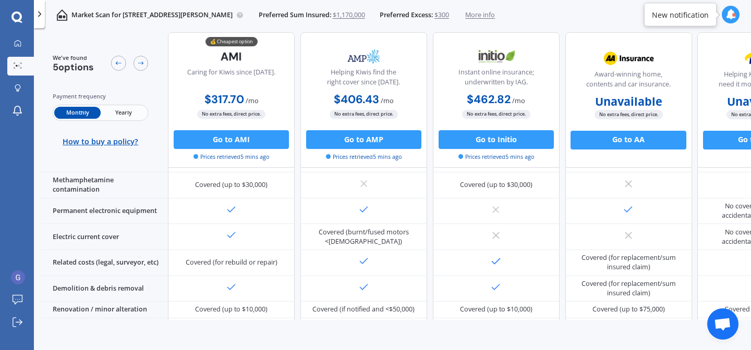
scroll to position [0, 0]
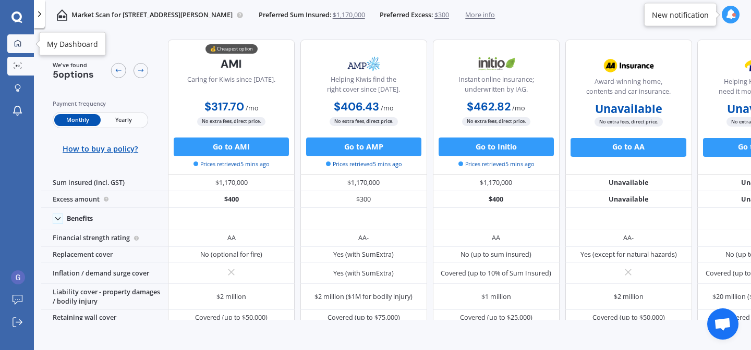
click at [17, 45] on icon at bounding box center [18, 43] width 7 height 7
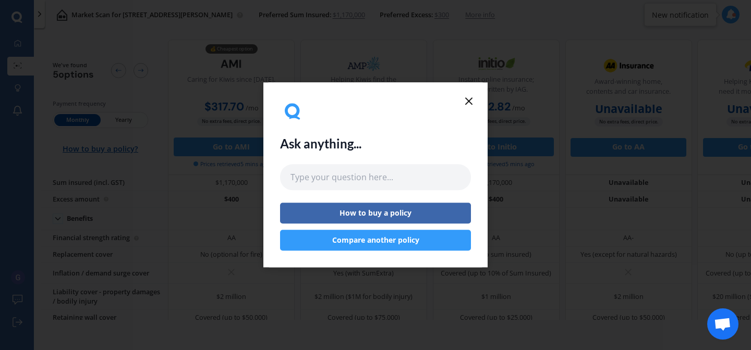
click at [357, 242] on button "Compare another policy" at bounding box center [375, 240] width 191 height 21
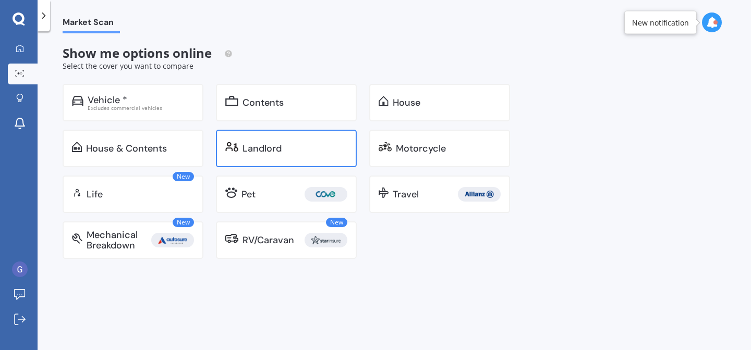
click at [283, 145] on div "Landlord" at bounding box center [294, 148] width 105 height 10
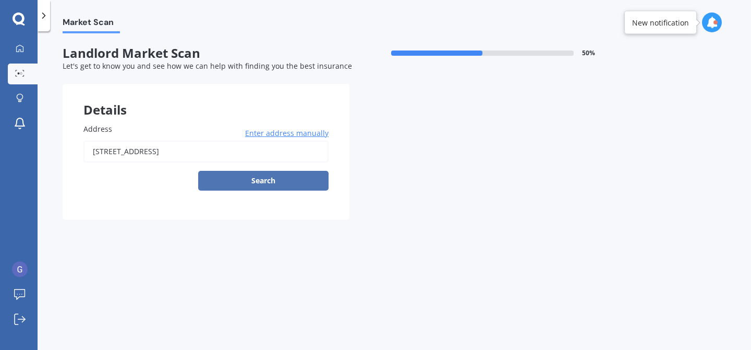
click at [257, 183] on button "Search" at bounding box center [263, 181] width 130 height 20
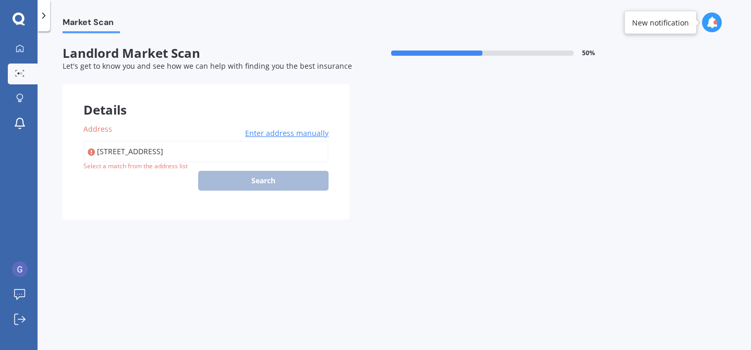
type input "[STREET_ADDRESS]"
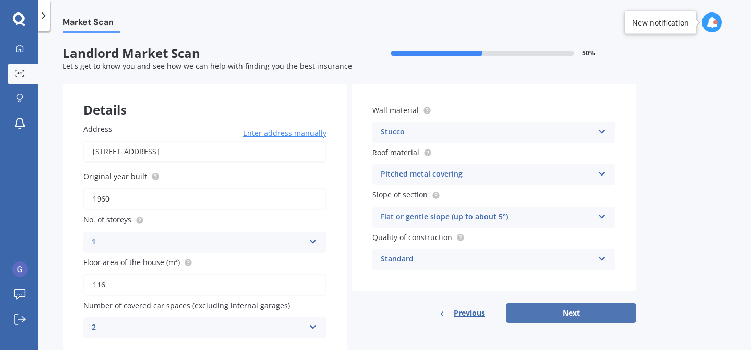
click at [569, 311] on button "Next" at bounding box center [571, 313] width 130 height 20
select select "19"
select select "01"
select select "1963"
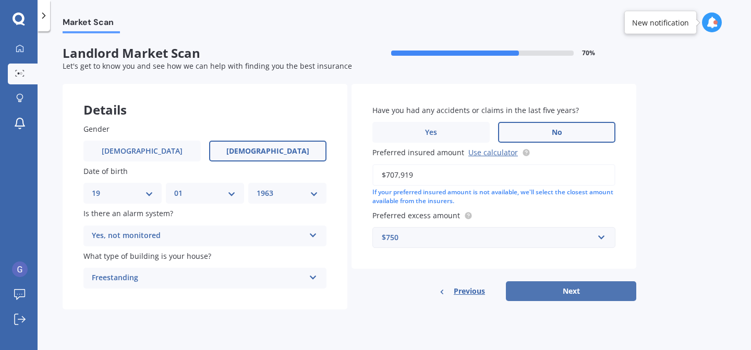
click at [567, 289] on button "Next" at bounding box center [571, 291] width 130 height 20
select select "19"
select select "01"
select select "1963"
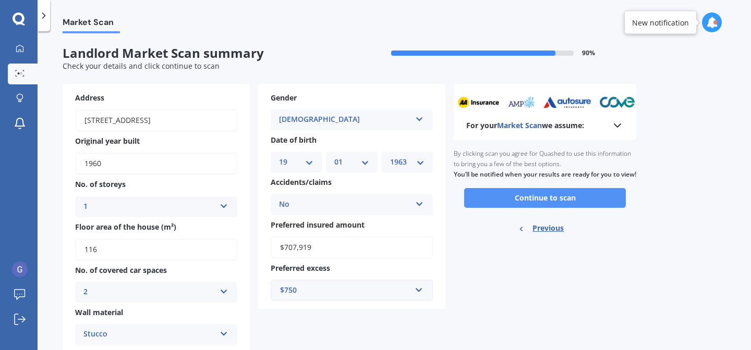
click at [562, 207] on button "Continue to scan" at bounding box center [545, 198] width 162 height 20
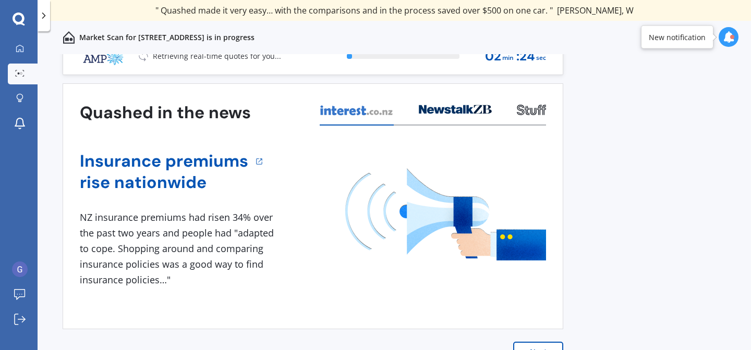
scroll to position [27, 0]
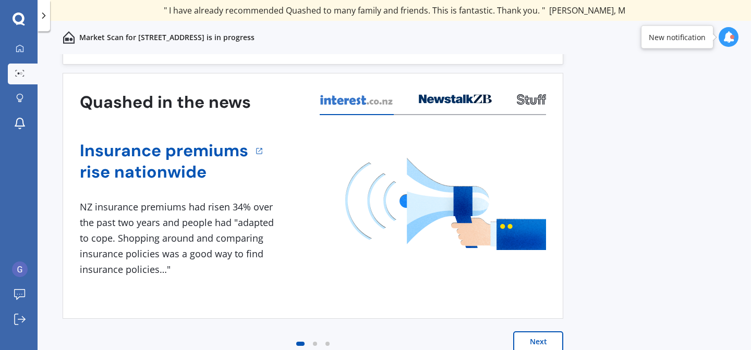
click at [730, 34] on icon at bounding box center [727, 36] width 11 height 11
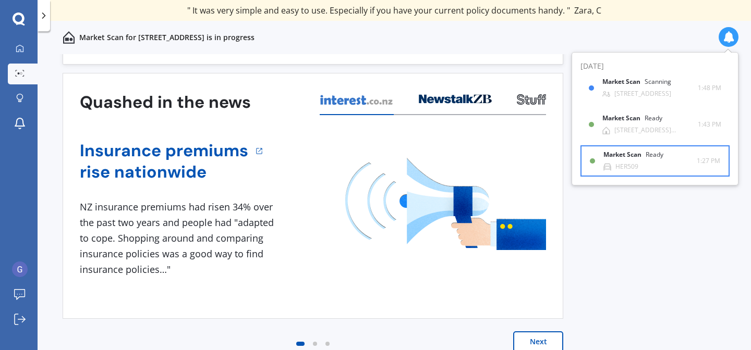
click at [623, 165] on div "HER509" at bounding box center [626, 166] width 23 height 7
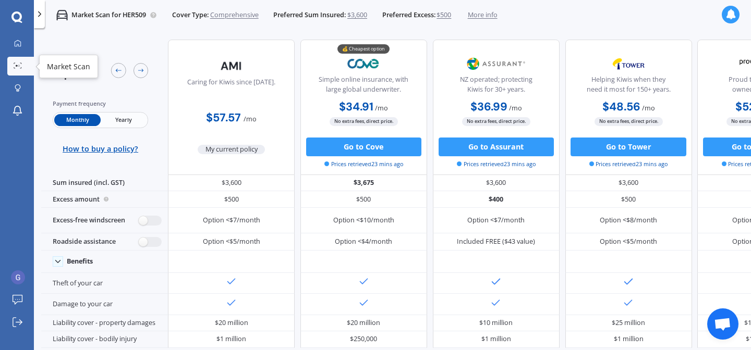
click at [15, 67] on icon at bounding box center [18, 66] width 8 height 6
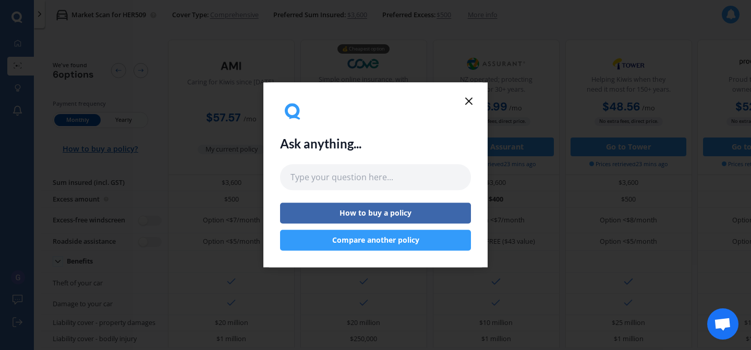
click at [468, 101] on icon at bounding box center [468, 101] width 13 height 13
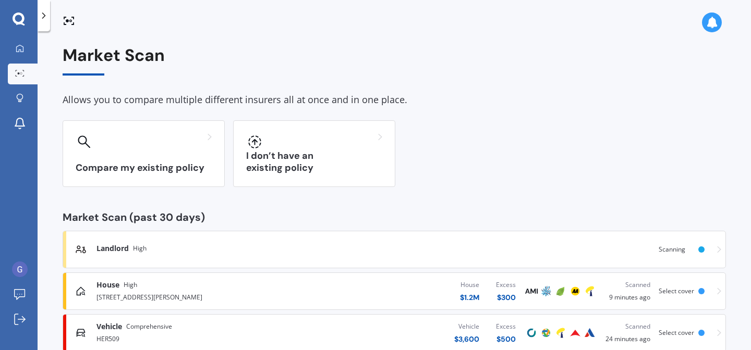
scroll to position [24, 0]
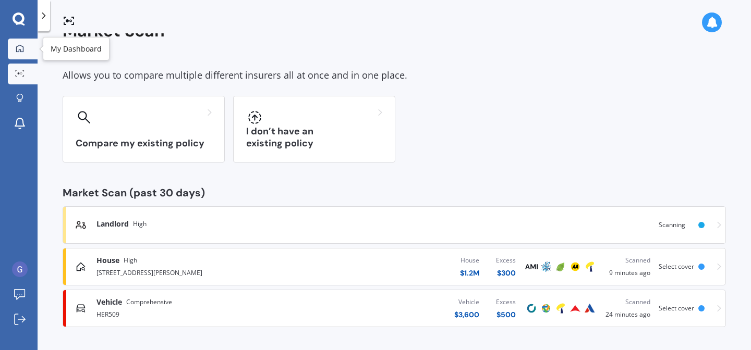
click at [20, 52] on div at bounding box center [20, 48] width 16 height 9
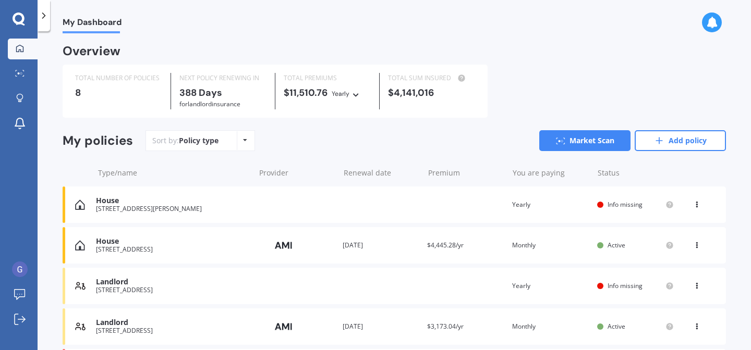
click at [163, 250] on div "[STREET_ADDRESS]" at bounding box center [172, 249] width 153 height 7
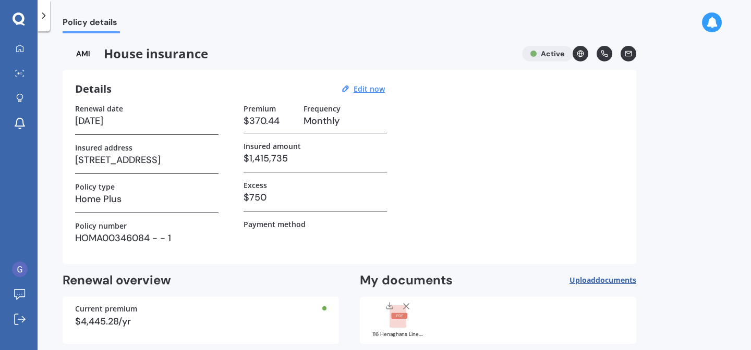
scroll to position [50, 0]
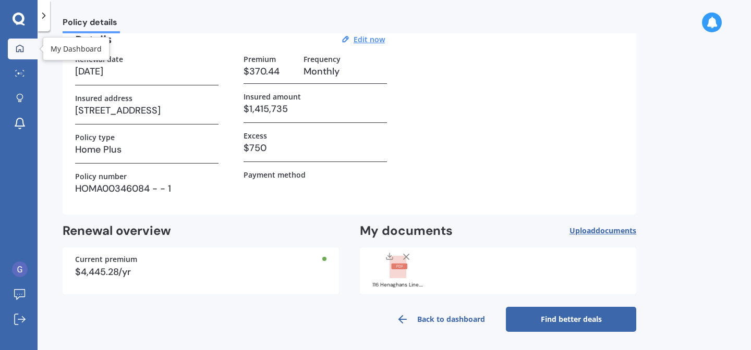
click at [19, 44] on icon at bounding box center [20, 48] width 8 height 8
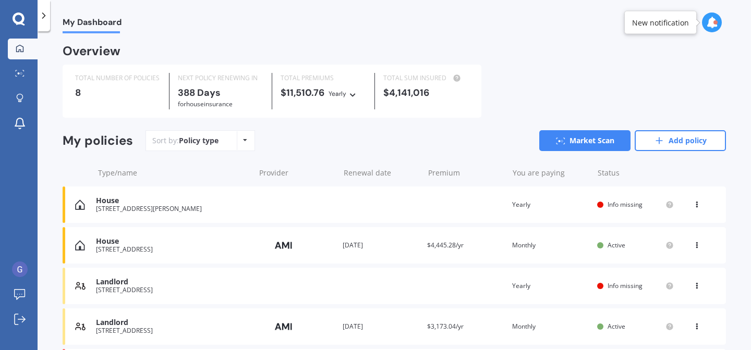
click at [693, 203] on icon at bounding box center [696, 203] width 7 height 6
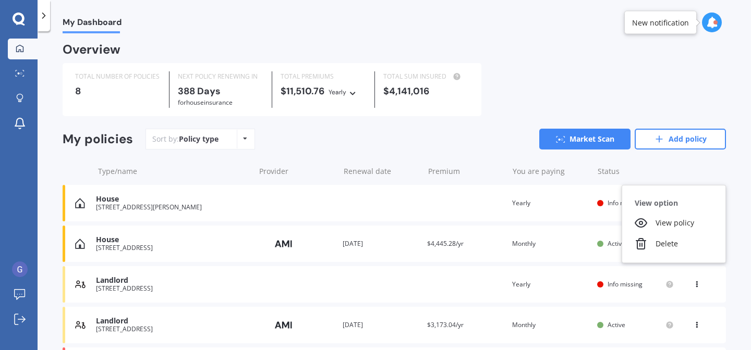
scroll to position [1, 0]
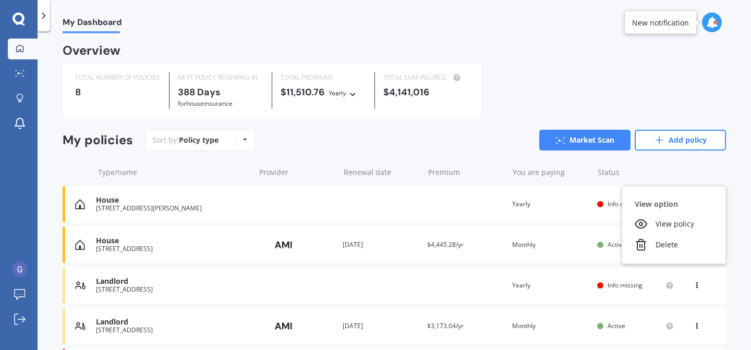
click at [559, 210] on div "House [STREET_ADDRESS][PERSON_NAME] Renewal date Premium You are paying Yearly …" at bounding box center [394, 204] width 663 height 36
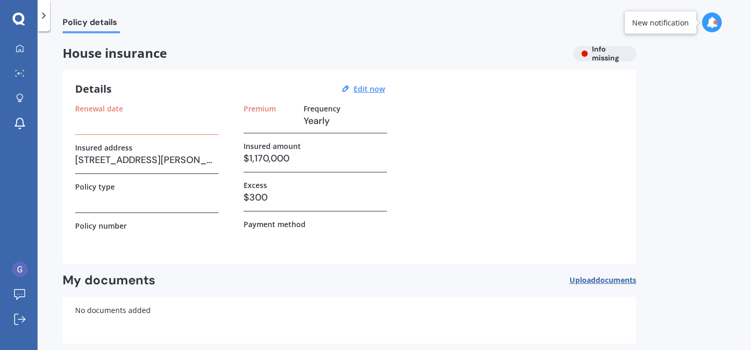
click at [41, 20] on icon at bounding box center [44, 15] width 10 height 10
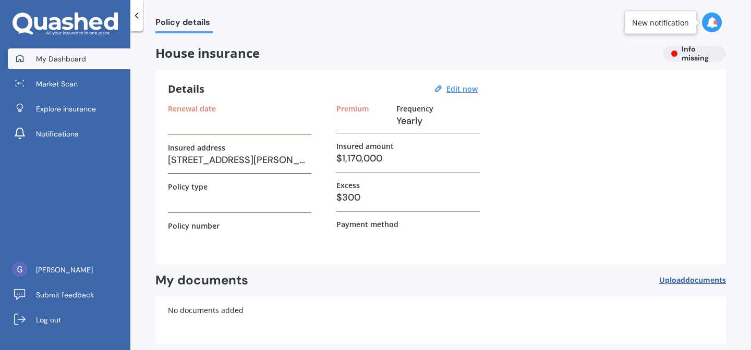
click at [42, 56] on span "My Dashboard" at bounding box center [61, 59] width 50 height 10
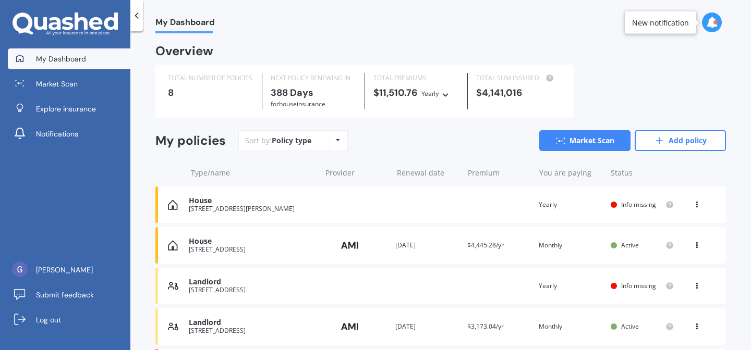
click at [693, 204] on icon at bounding box center [696, 203] width 7 height 6
click at [664, 250] on div "Delete" at bounding box center [673, 245] width 103 height 21
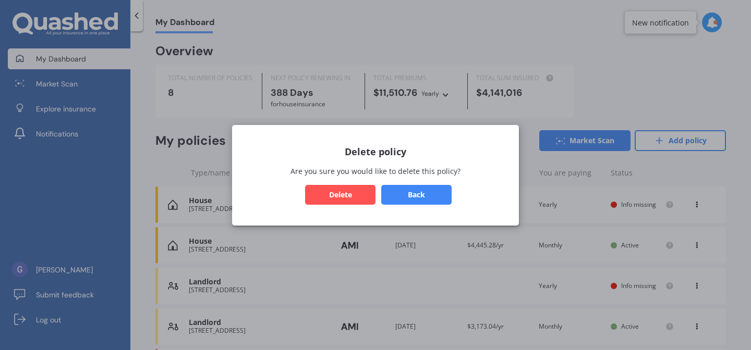
click at [338, 193] on button "Delete" at bounding box center [340, 195] width 70 height 20
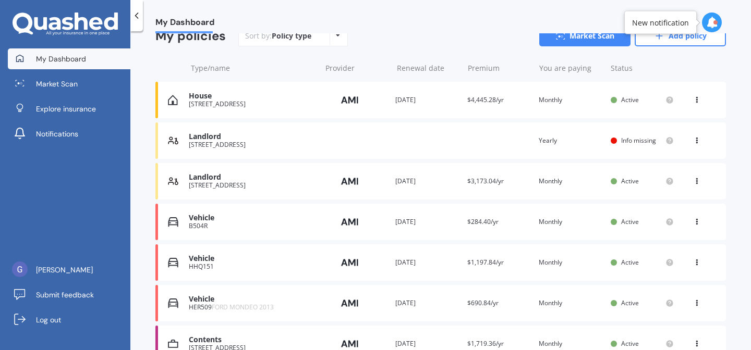
scroll to position [105, 0]
click at [693, 139] on icon at bounding box center [696, 138] width 7 height 6
click at [659, 182] on div "Delete" at bounding box center [673, 180] width 103 height 21
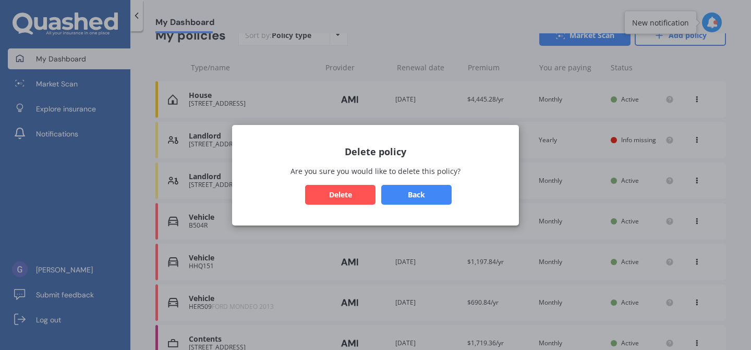
click at [344, 201] on button "Delete" at bounding box center [340, 195] width 70 height 20
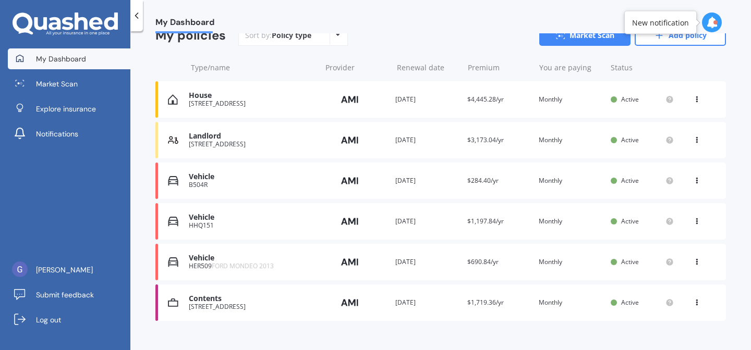
click at [268, 99] on div "House" at bounding box center [252, 95] width 127 height 9
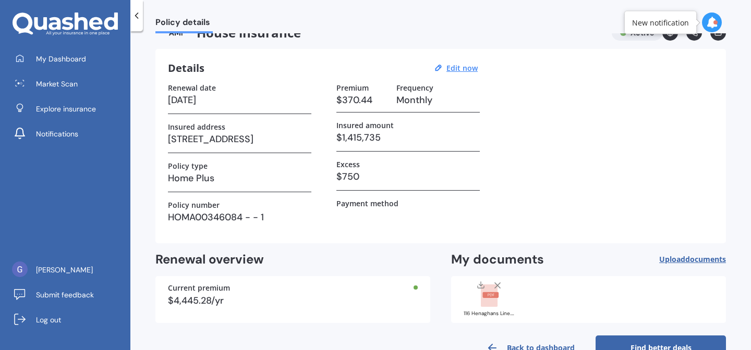
scroll to position [50, 0]
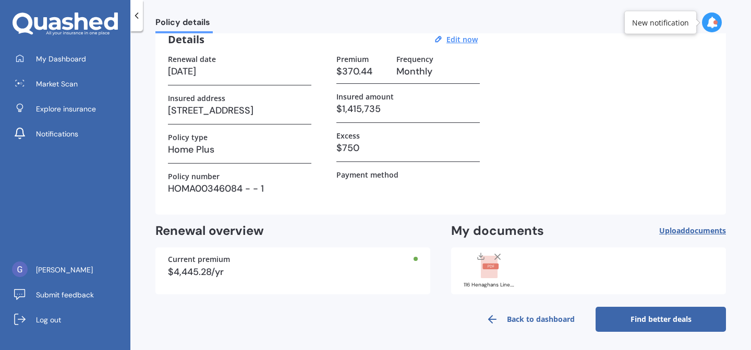
click at [654, 323] on link "Find better deals" at bounding box center [660, 319] width 130 height 25
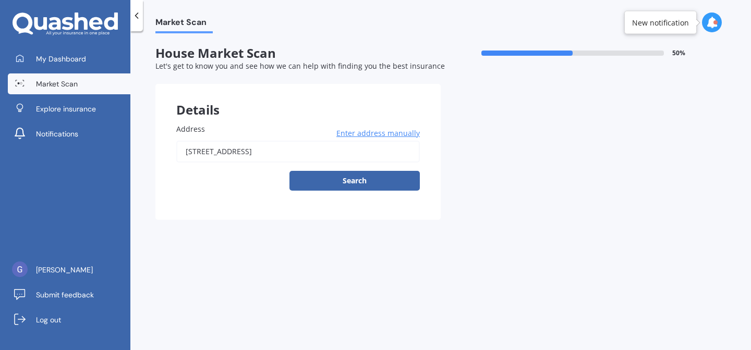
click at [712, 22] on icon at bounding box center [711, 22] width 11 height 11
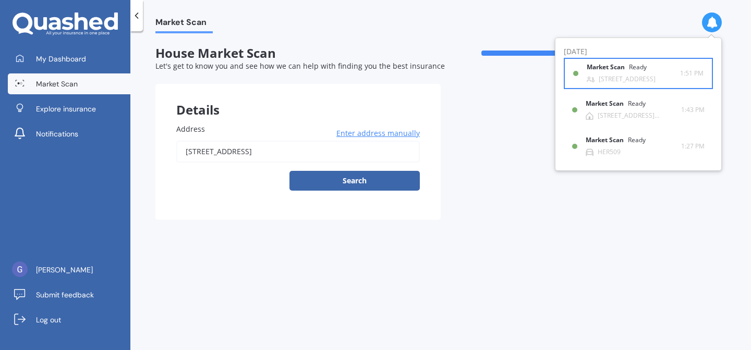
click at [614, 81] on div "[STREET_ADDRESS]" at bounding box center [626, 79] width 57 height 7
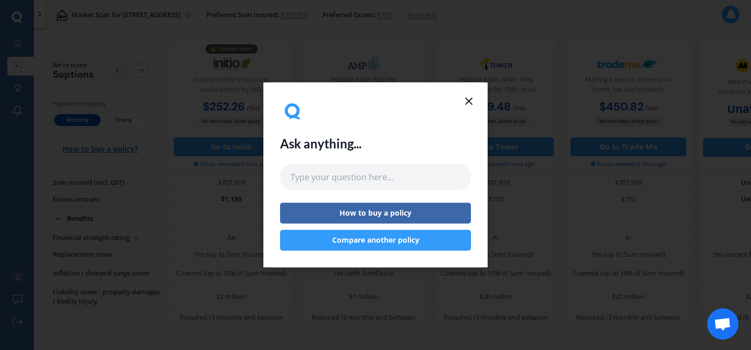
click at [465, 103] on icon at bounding box center [468, 101] width 13 height 13
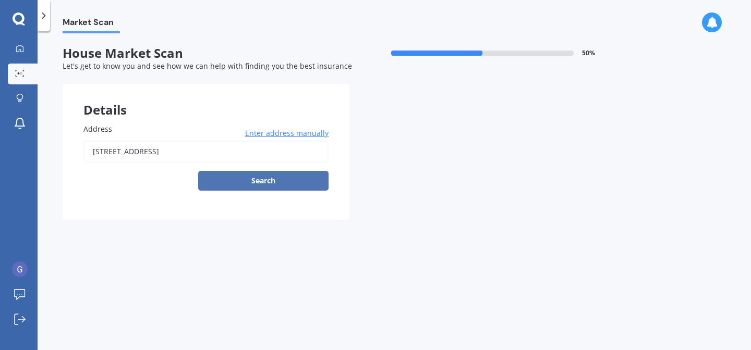
click at [260, 181] on button "Search" at bounding box center [263, 181] width 130 height 20
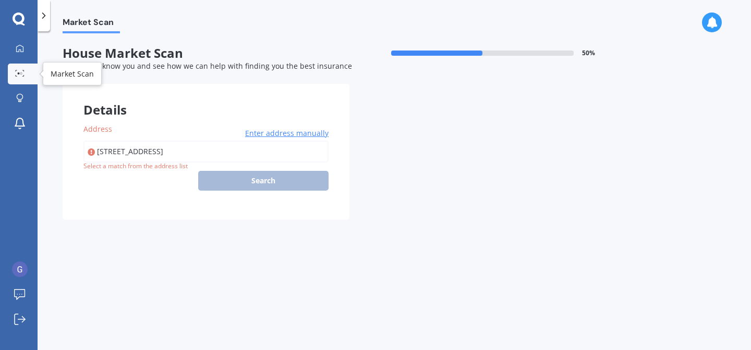
click at [21, 70] on icon at bounding box center [19, 73] width 9 height 7
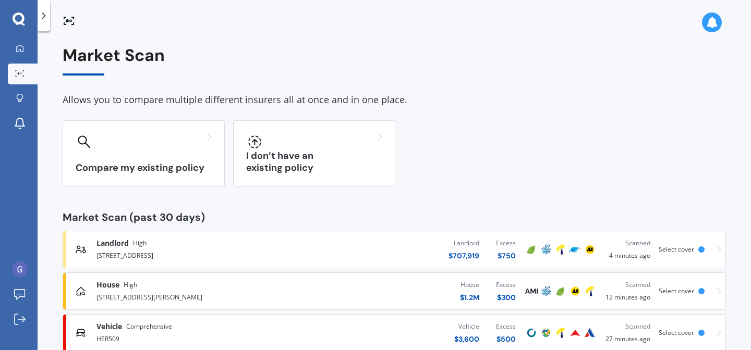
scroll to position [24, 0]
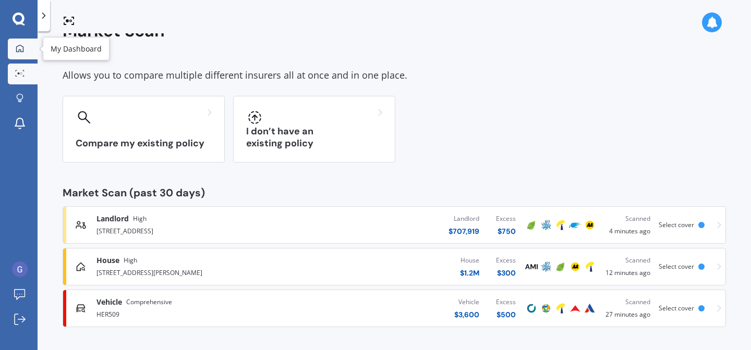
click at [19, 50] on icon at bounding box center [20, 48] width 8 height 8
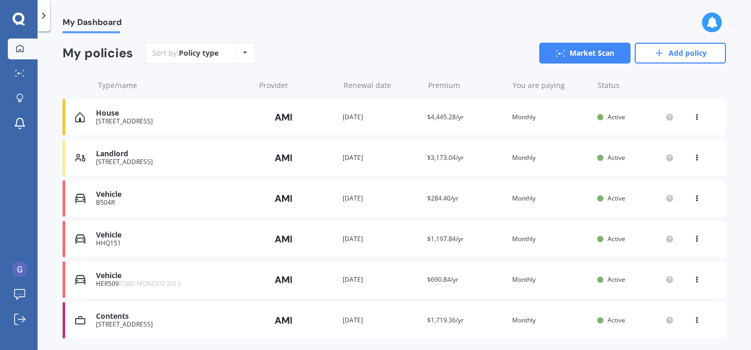
scroll to position [120, 0]
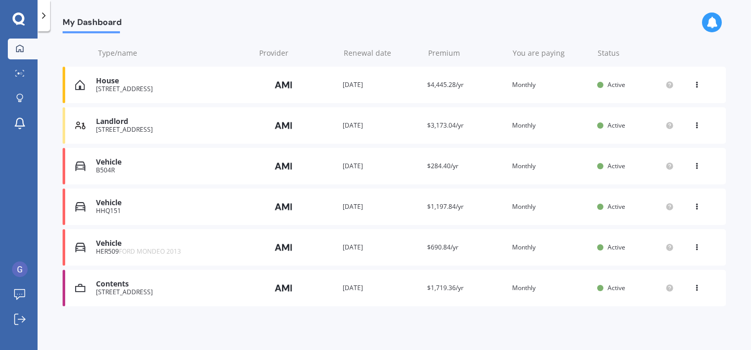
click at [145, 209] on div "HHQ151" at bounding box center [172, 210] width 153 height 7
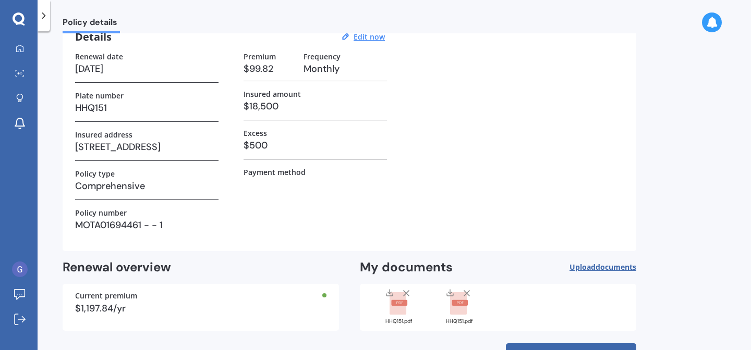
scroll to position [89, 0]
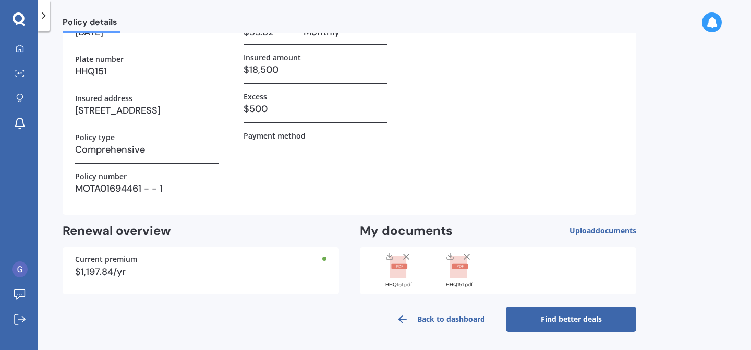
click at [562, 319] on link "Find better deals" at bounding box center [571, 319] width 130 height 25
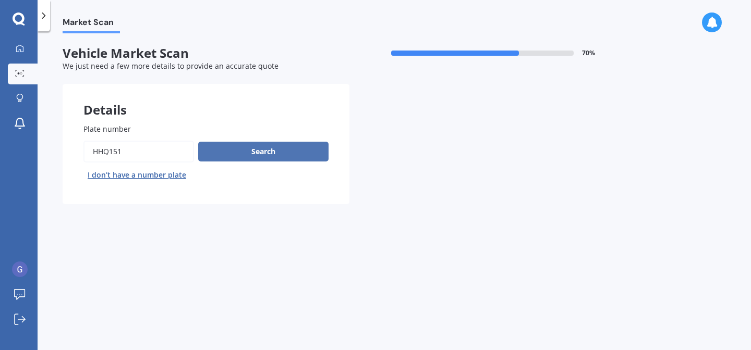
click at [242, 147] on button "Search" at bounding box center [263, 152] width 130 height 20
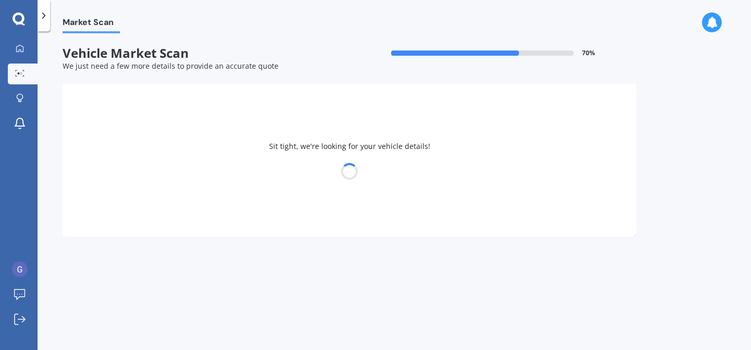
select select "ISUZU"
select select "D-MAX"
select select "19"
select select "01"
select select "1963"
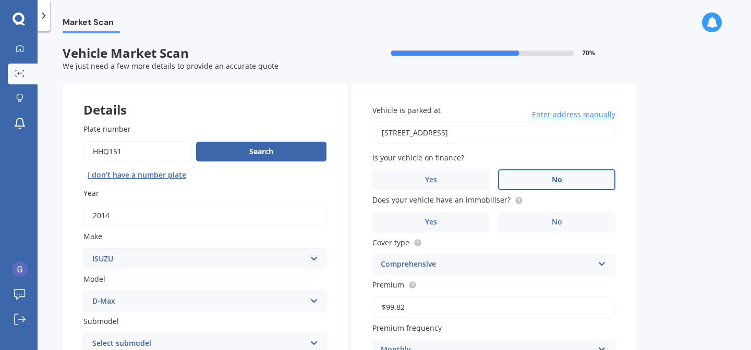
click at [547, 176] on label "No" at bounding box center [556, 179] width 117 height 21
click at [0, 0] on input "No" at bounding box center [0, 0] width 0 height 0
click at [554, 224] on span "No" at bounding box center [557, 222] width 10 height 9
click at [0, 0] on input "No" at bounding box center [0, 0] width 0 height 0
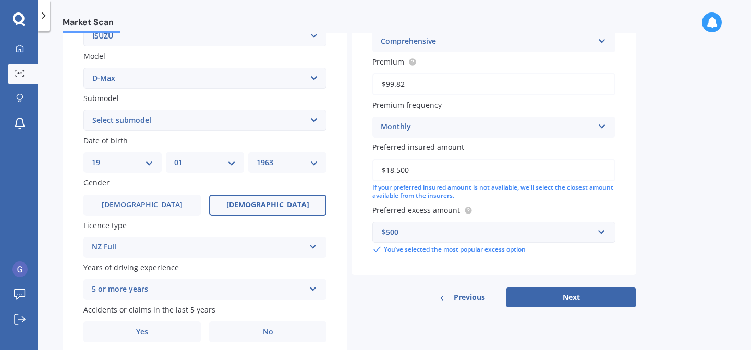
scroll to position [224, 0]
click at [557, 298] on button "Next" at bounding box center [571, 297] width 130 height 20
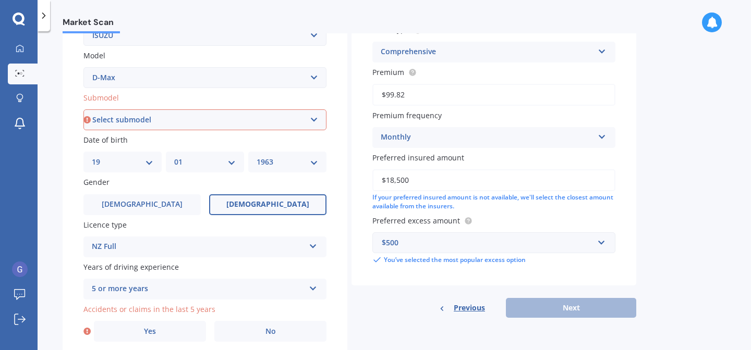
click at [316, 117] on select "Select submodel (All Other) LS LS-M DOUBLE CAB 4WD LX 4WD" at bounding box center [204, 119] width 243 height 21
select select "LX 4WD"
click at [83, 111] on select "Select submodel (All Other) LS LS-M DOUBLE CAB 4WD LX 4WD" at bounding box center [204, 119] width 243 height 21
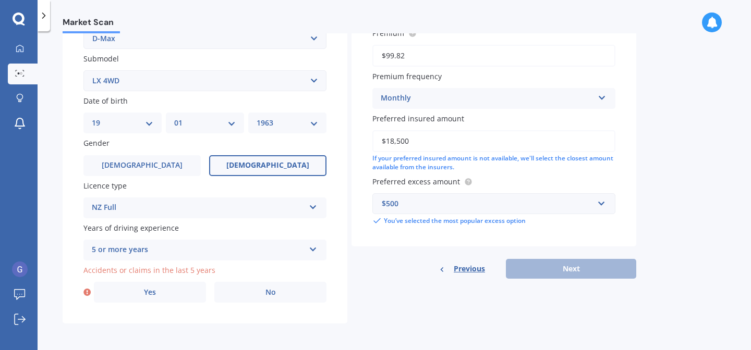
scroll to position [266, 0]
click at [161, 296] on label "Yes" at bounding box center [150, 291] width 112 height 21
click at [0, 0] on input "Yes" at bounding box center [0, 0] width 0 height 0
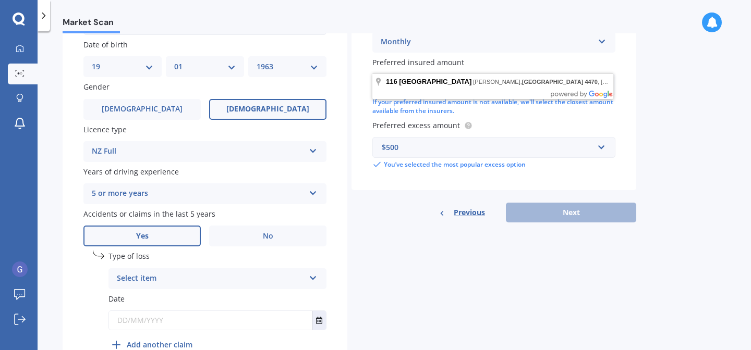
scroll to position [379, 0]
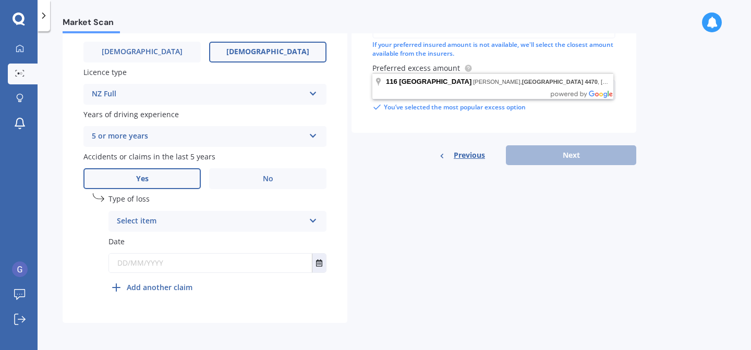
click at [311, 220] on icon at bounding box center [313, 218] width 9 height 7
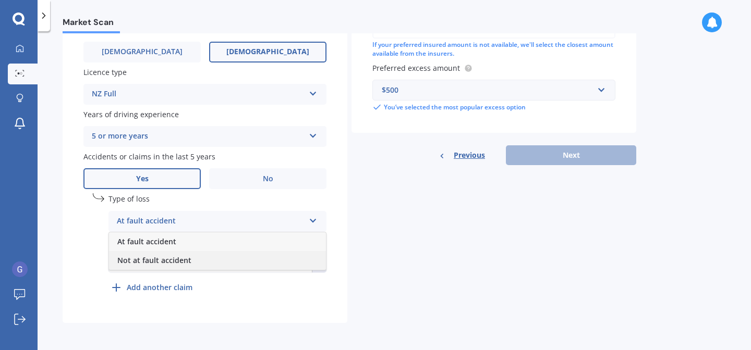
click at [177, 260] on span "Not at fault accident" at bounding box center [154, 260] width 74 height 10
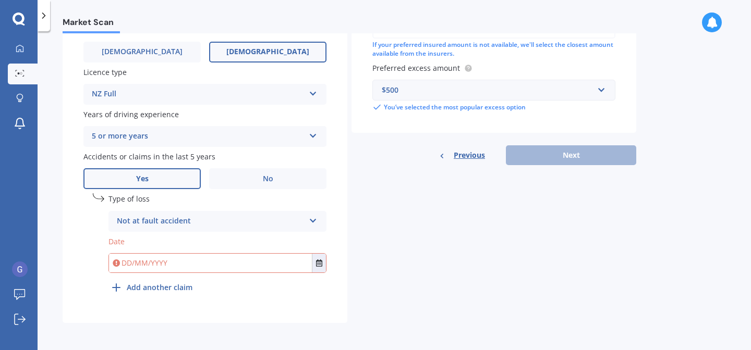
click at [167, 267] on input "text" at bounding box center [210, 263] width 203 height 19
click at [320, 265] on icon "Select date" at bounding box center [319, 263] width 6 height 7
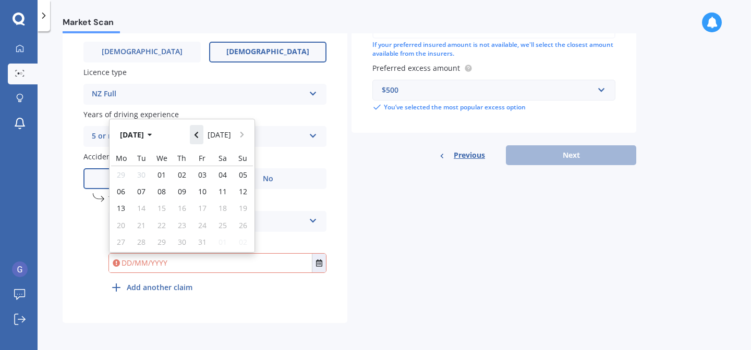
click at [199, 130] on button "Navigate back" at bounding box center [197, 134] width 14 height 19
click at [199, 131] on icon "Navigate back" at bounding box center [196, 134] width 5 height 7
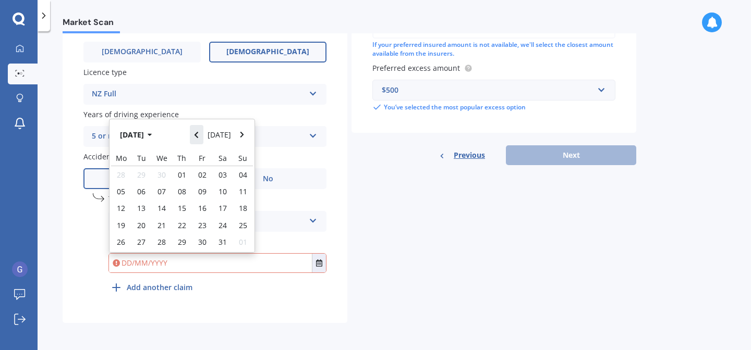
click at [199, 130] on button "Navigate back" at bounding box center [197, 134] width 14 height 19
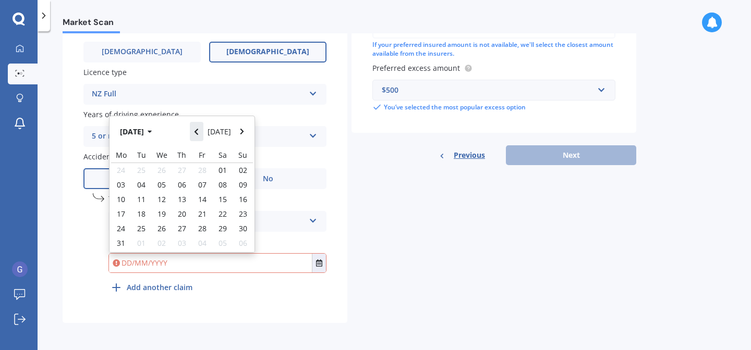
click at [199, 130] on icon "Navigate back" at bounding box center [196, 131] width 5 height 7
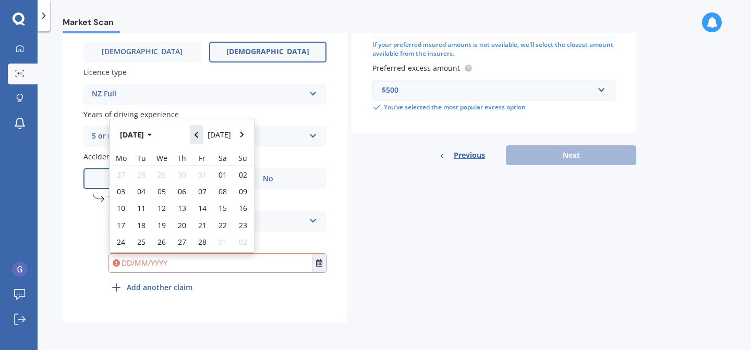
click at [199, 130] on button "Navigate back" at bounding box center [197, 134] width 14 height 19
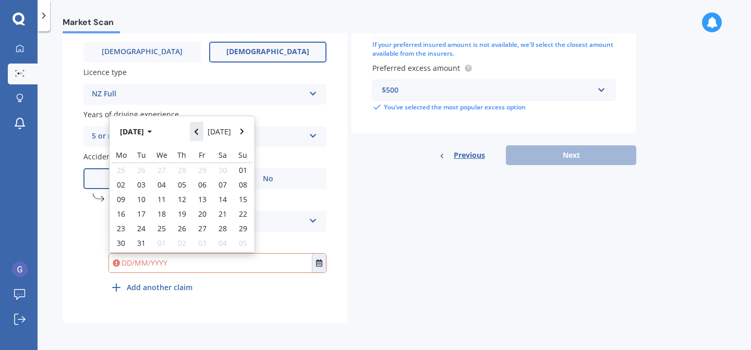
click at [199, 130] on icon "Navigate back" at bounding box center [196, 131] width 5 height 7
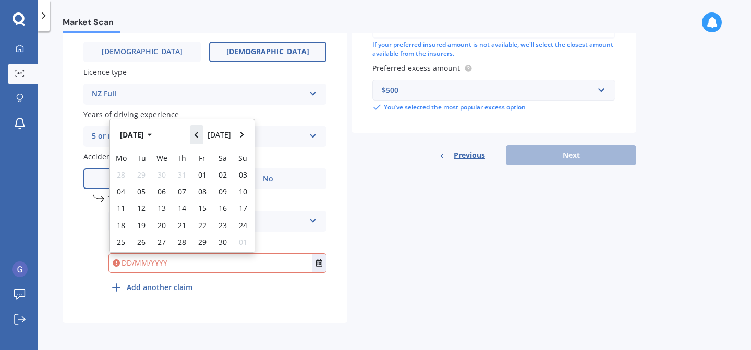
click at [199, 130] on button "Navigate back" at bounding box center [197, 134] width 14 height 19
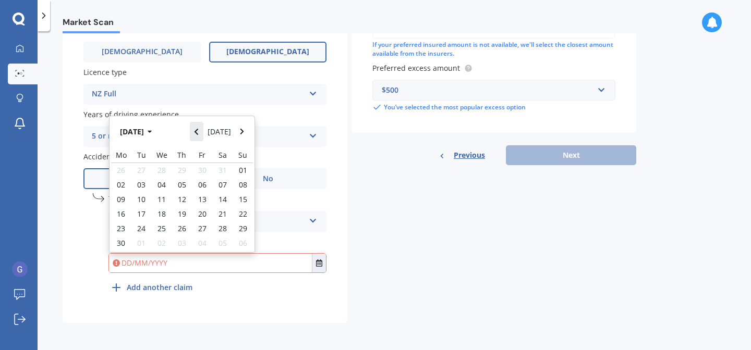
click at [199, 130] on icon "Navigate back" at bounding box center [196, 131] width 5 height 7
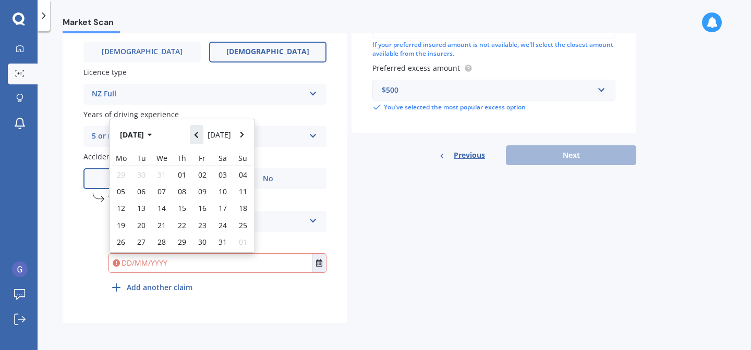
click at [199, 130] on button "Navigate back" at bounding box center [197, 134] width 14 height 19
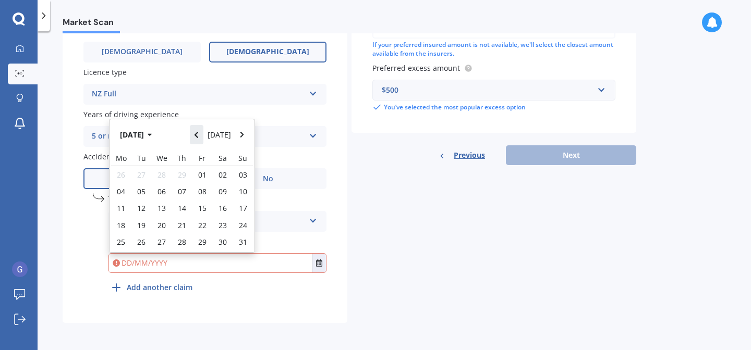
click at [199, 130] on button "Navigate back" at bounding box center [197, 134] width 14 height 19
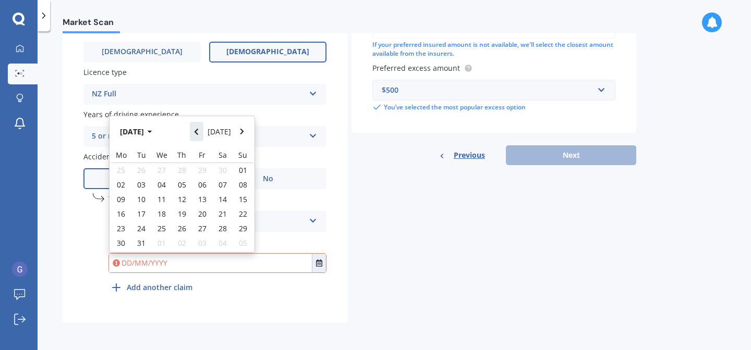
click at [199, 130] on icon "Navigate back" at bounding box center [196, 131] width 5 height 7
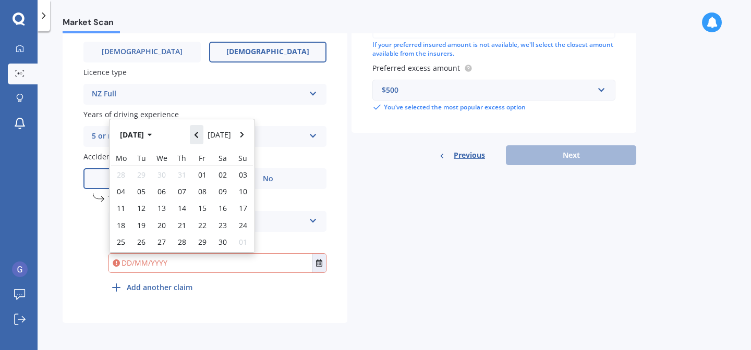
click at [199, 130] on button "Navigate back" at bounding box center [197, 134] width 14 height 19
click at [143, 174] on span "01" at bounding box center [141, 175] width 8 height 10
type input "[DATE]"
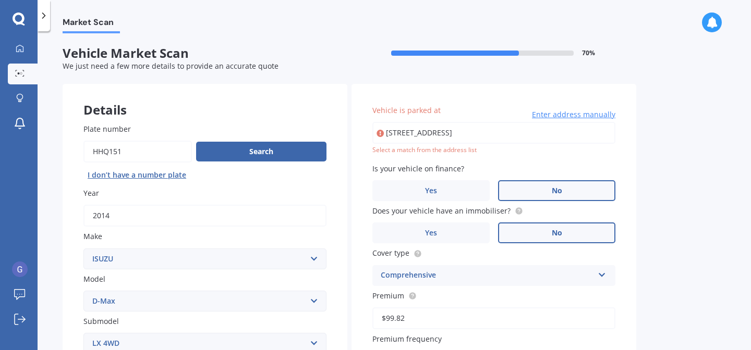
click at [424, 150] on div "Select a match from the address list" at bounding box center [493, 150] width 243 height 9
click at [422, 133] on input "[STREET_ADDRESS]" at bounding box center [493, 133] width 243 height 22
type input "[STREET_ADDRESS][PERSON_NAME]"
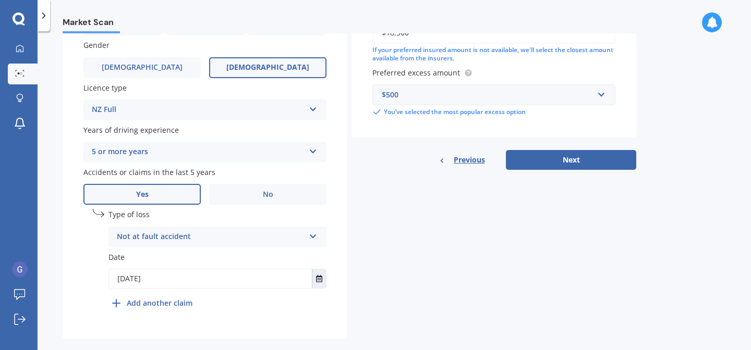
scroll to position [364, 0]
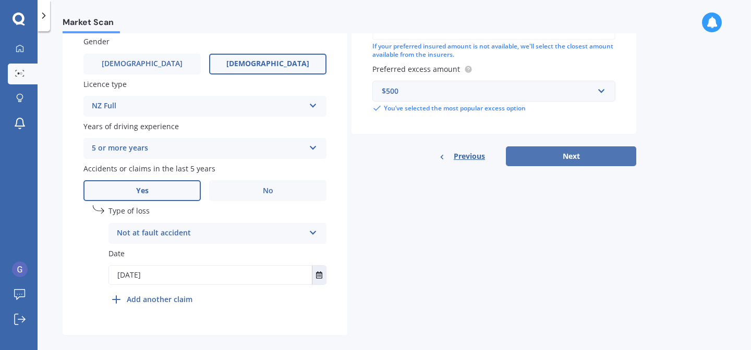
click at [567, 164] on button "Next" at bounding box center [571, 156] width 130 height 20
select select "19"
select select "01"
select select "1963"
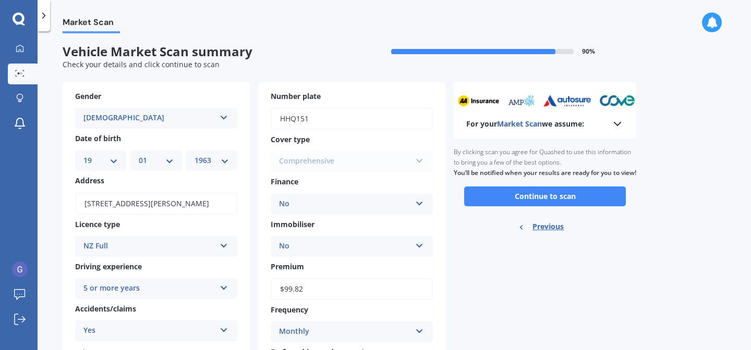
scroll to position [0, 0]
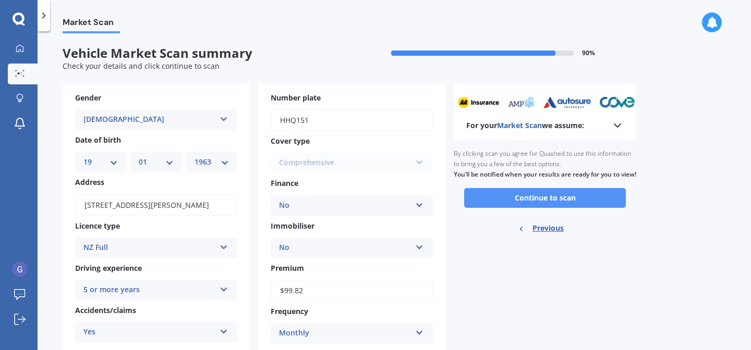
click at [555, 208] on button "Continue to scan" at bounding box center [545, 198] width 162 height 20
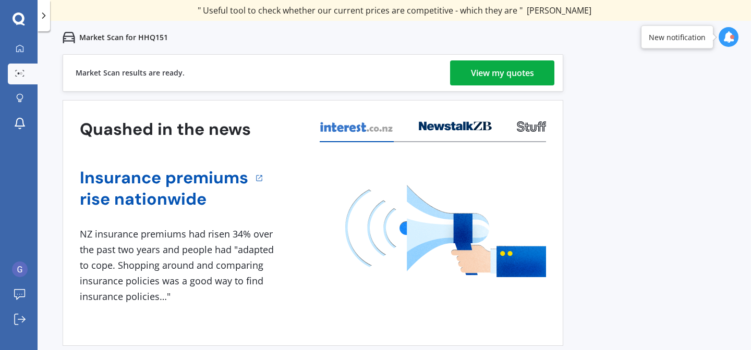
click at [517, 67] on div "View my quotes" at bounding box center [502, 72] width 63 height 25
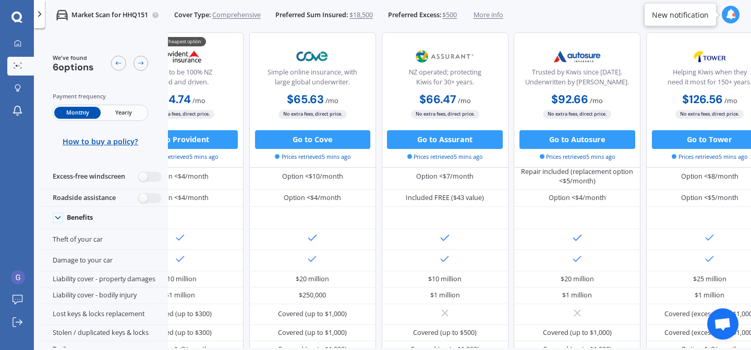
scroll to position [48, 207]
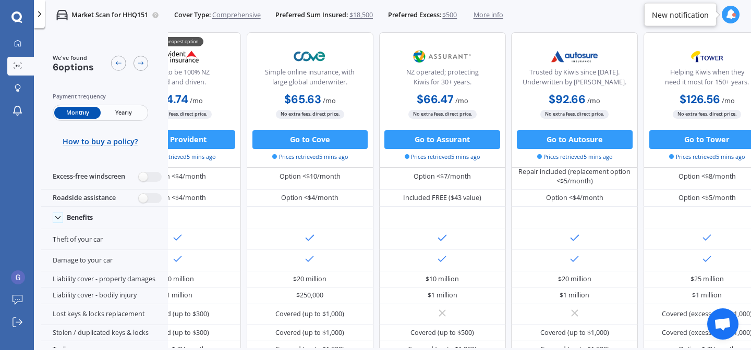
click at [732, 15] on div at bounding box center [734, 15] width 4 height 4
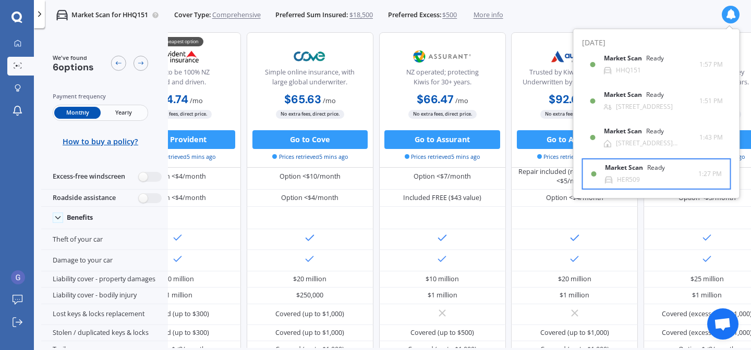
click at [647, 174] on div "Market Scan Ready" at bounding box center [641, 169] width 72 height 11
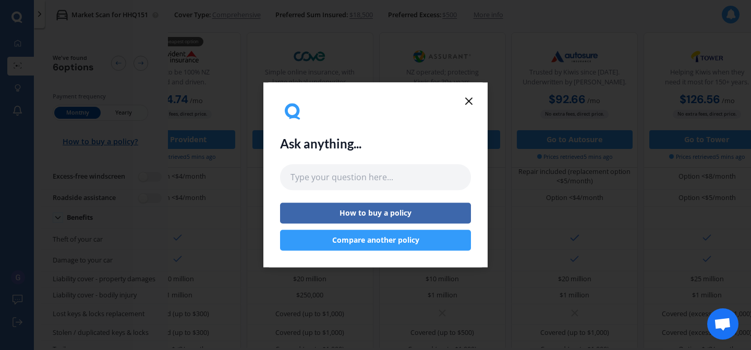
click at [469, 101] on line at bounding box center [468, 101] width 6 height 6
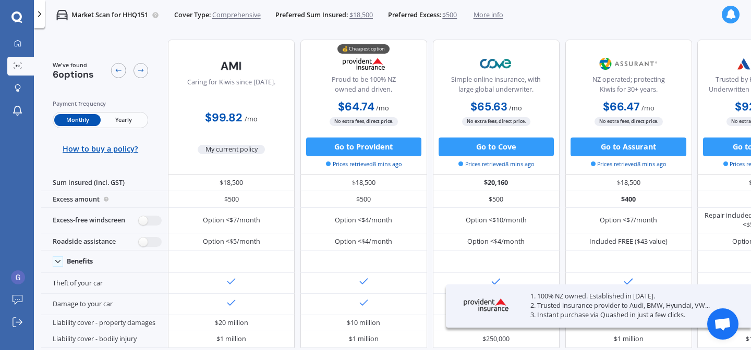
click at [733, 17] on icon at bounding box center [730, 14] width 10 height 10
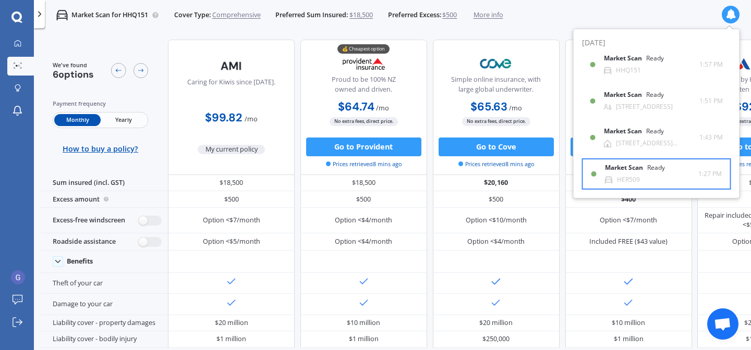
click at [637, 177] on div "HER509" at bounding box center [628, 179] width 23 height 7
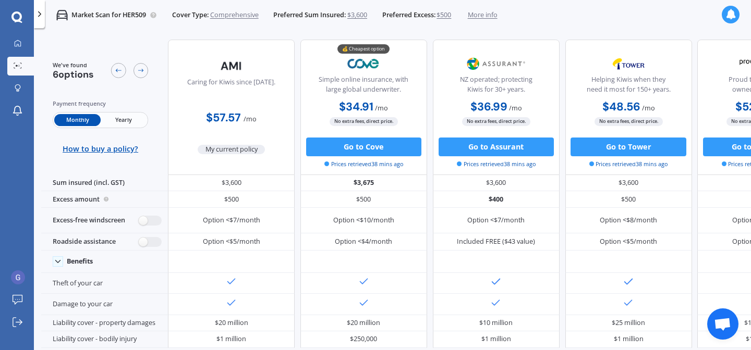
click at [729, 16] on icon at bounding box center [730, 14] width 10 height 10
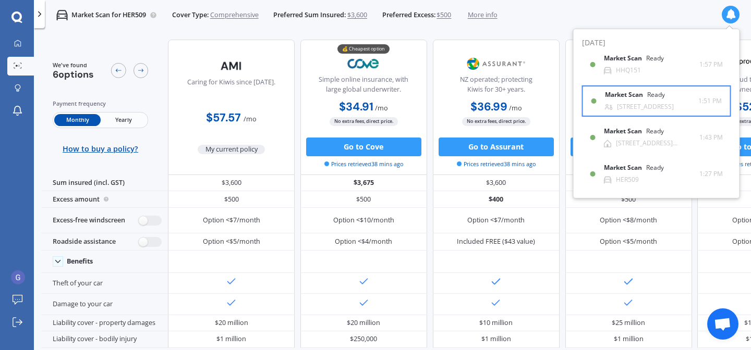
click at [645, 110] on div "[STREET_ADDRESS]" at bounding box center [645, 106] width 57 height 7
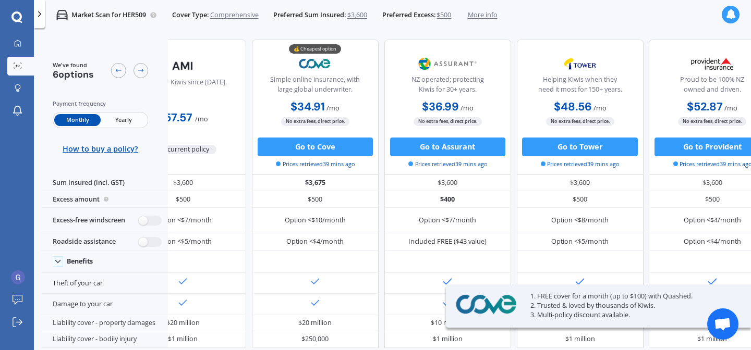
scroll to position [0, 233]
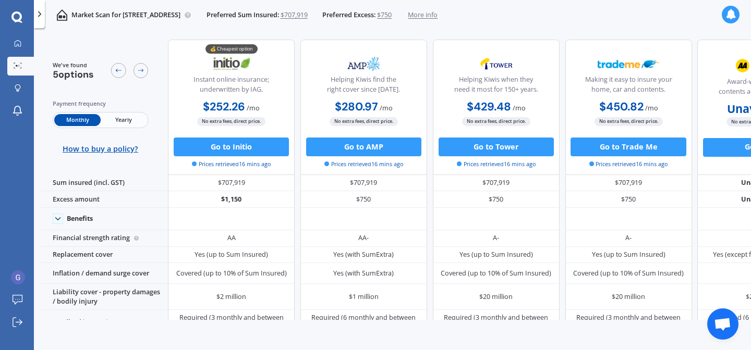
click at [734, 16] on icon at bounding box center [730, 14] width 10 height 10
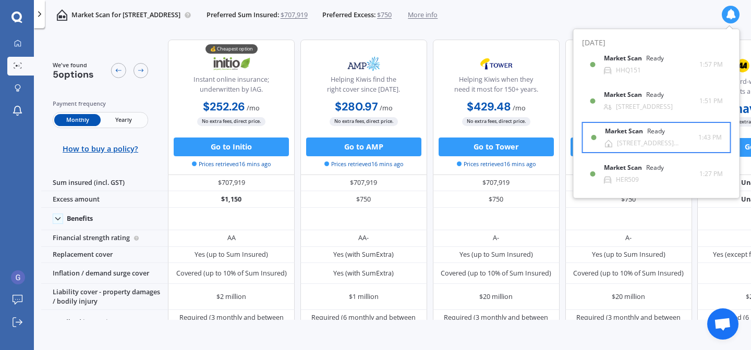
click at [629, 144] on div "[STREET_ADDRESS][PERSON_NAME]" at bounding box center [657, 143] width 81 height 7
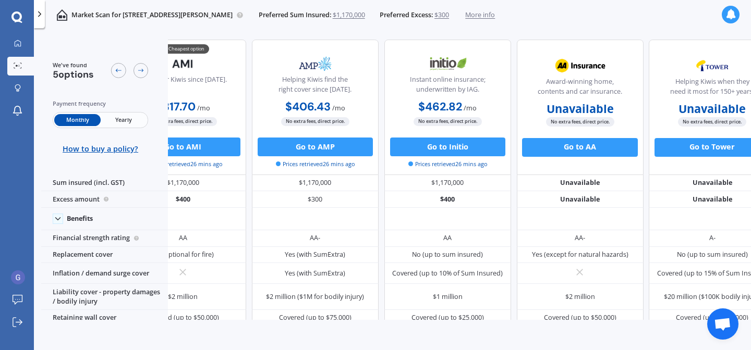
scroll to position [0, 86]
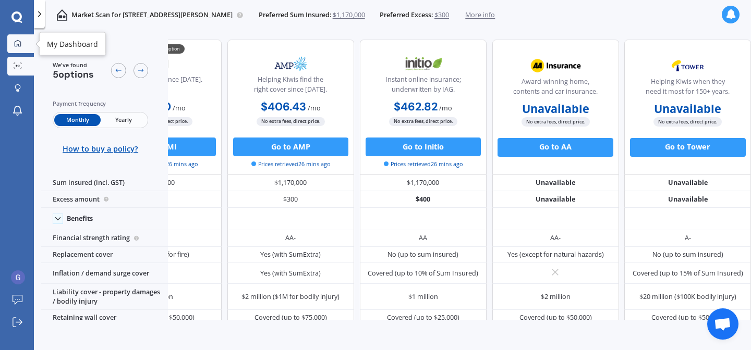
click at [18, 44] on icon at bounding box center [17, 43] width 7 height 7
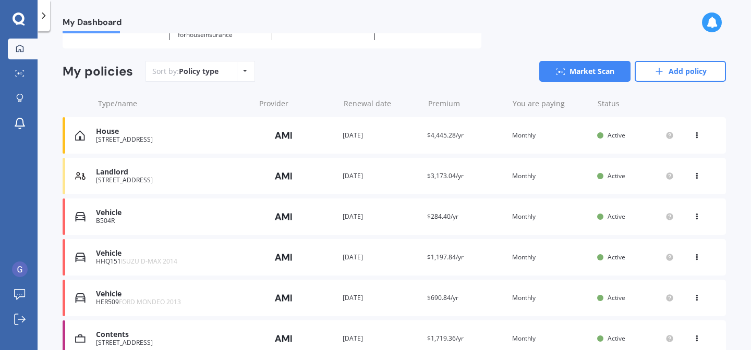
scroll to position [120, 0]
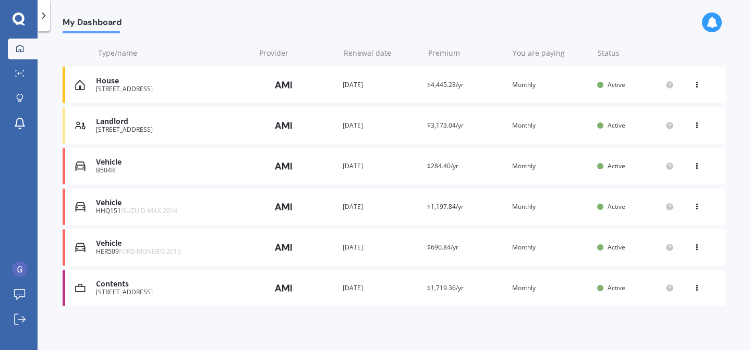
click at [163, 291] on div "[STREET_ADDRESS]" at bounding box center [172, 292] width 153 height 7
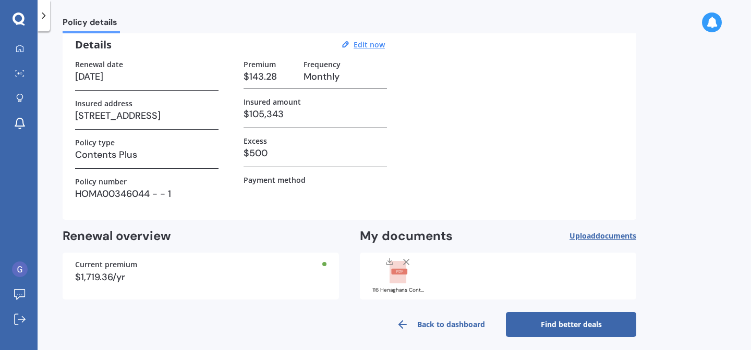
scroll to position [47, 0]
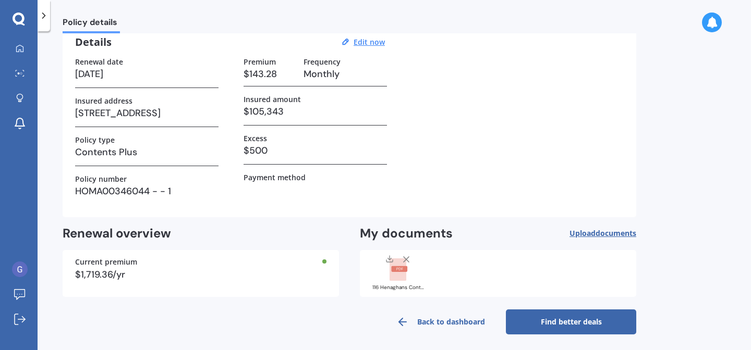
click at [569, 323] on link "Find better deals" at bounding box center [571, 322] width 130 height 25
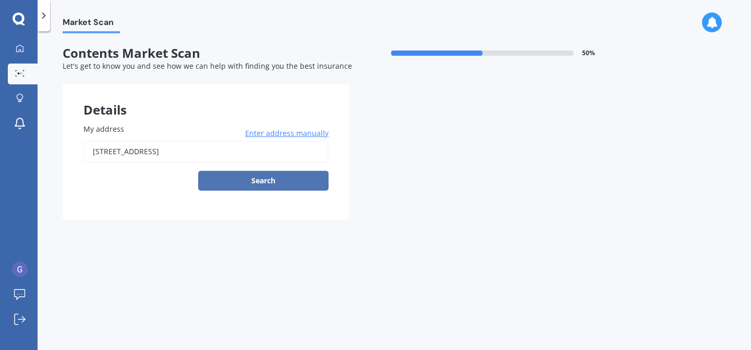
click at [249, 189] on button "Search" at bounding box center [263, 181] width 130 height 20
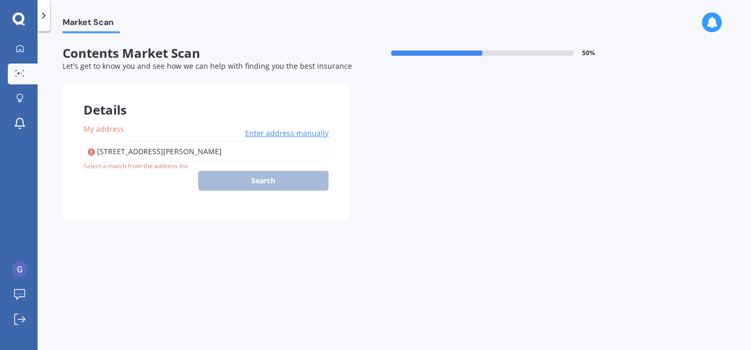
type input "[STREET_ADDRESS][PERSON_NAME]"
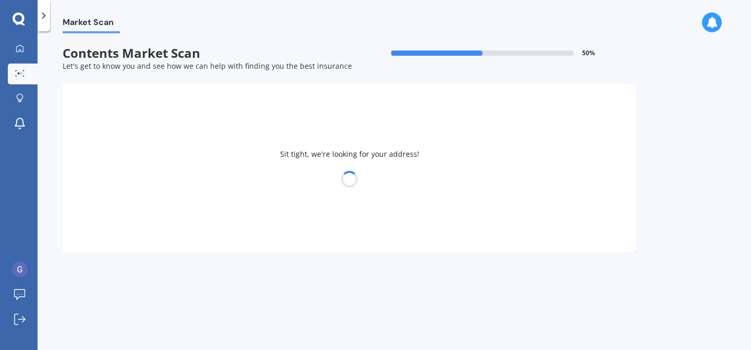
select select "19"
select select "01"
select select "1963"
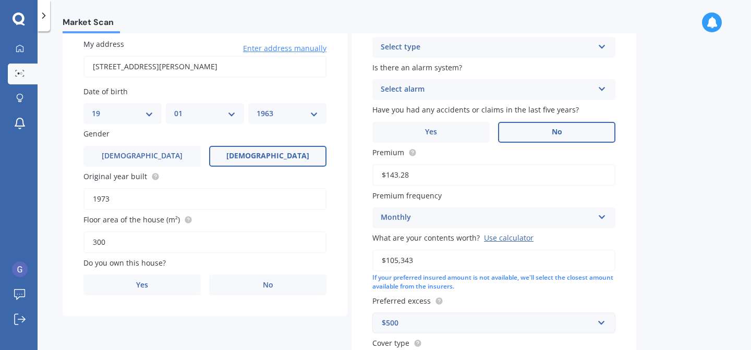
scroll to position [87, 0]
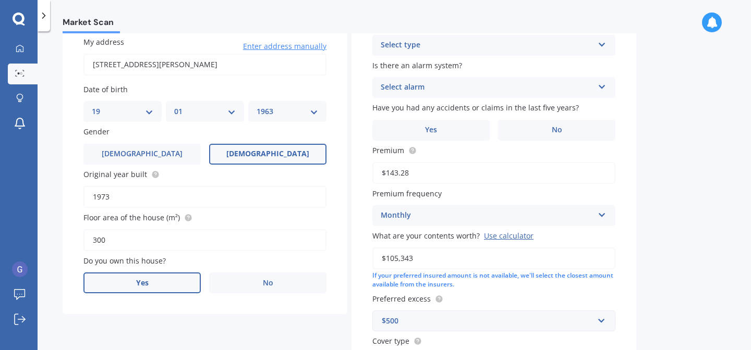
click at [137, 293] on label "Yes" at bounding box center [141, 283] width 117 height 21
click at [0, 0] on input "Yes" at bounding box center [0, 0] width 0 height 0
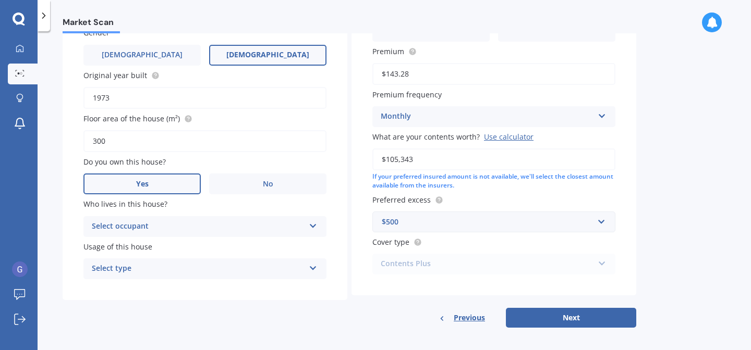
scroll to position [193, 0]
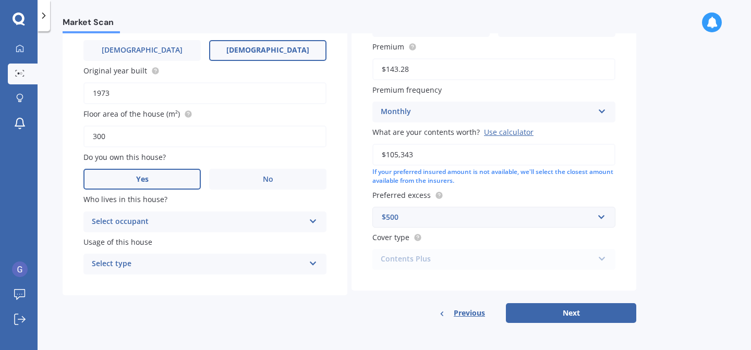
click at [315, 223] on icon at bounding box center [313, 219] width 9 height 7
click at [313, 263] on icon at bounding box center [313, 261] width 9 height 7
click at [315, 262] on icon at bounding box center [313, 261] width 9 height 7
drag, startPoint x: 138, startPoint y: 284, endPoint x: 104, endPoint y: 281, distance: 34.5
click at [104, 281] on div "Permanent" at bounding box center [205, 284] width 242 height 19
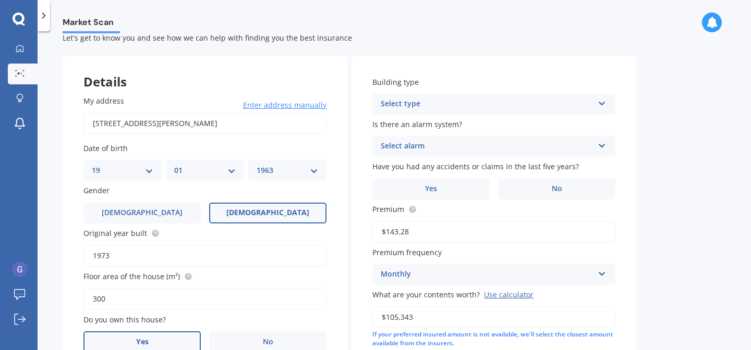
scroll to position [0, 0]
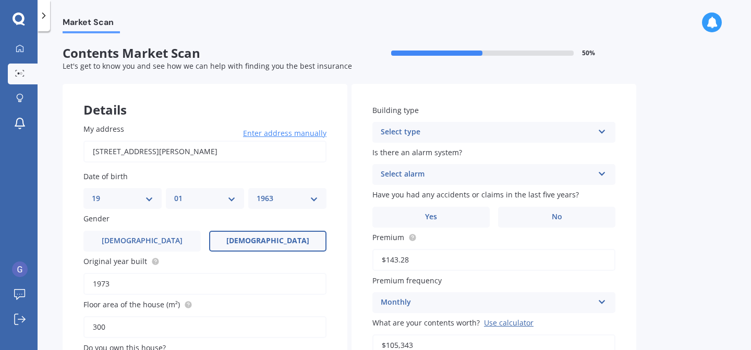
click at [600, 131] on icon at bounding box center [601, 129] width 9 height 7
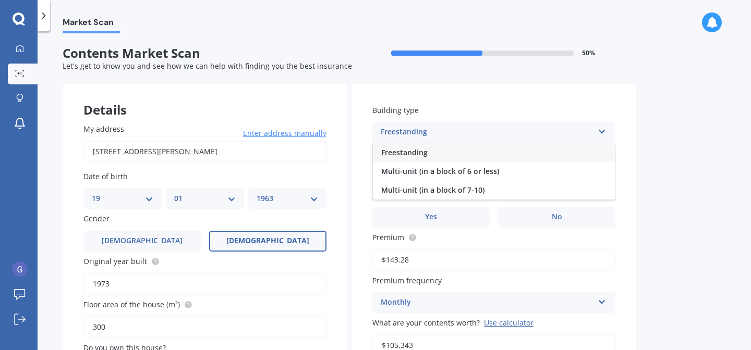
click at [478, 153] on div "Freestanding" at bounding box center [494, 152] width 242 height 19
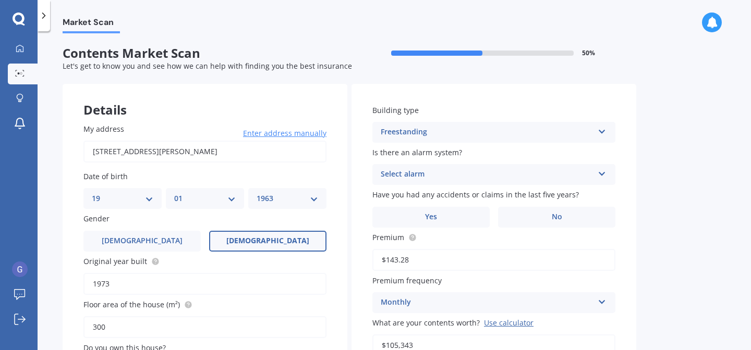
click at [600, 175] on icon at bounding box center [601, 171] width 9 height 7
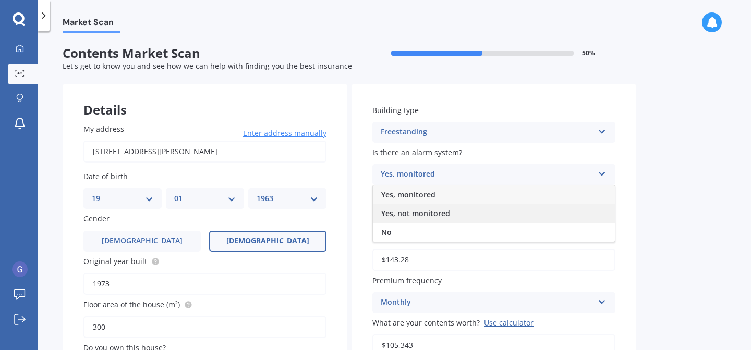
click at [431, 213] on span "Yes, not monitored" at bounding box center [415, 214] width 69 height 10
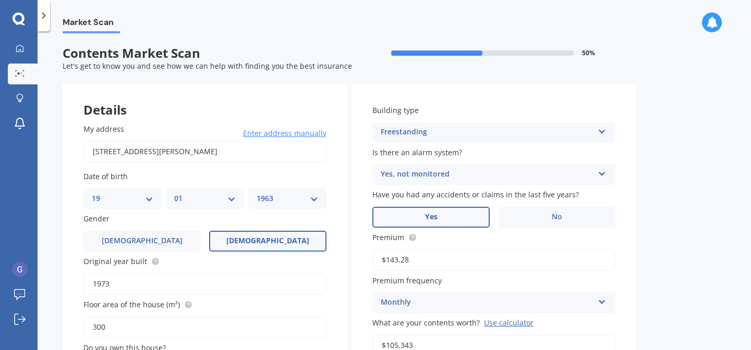
click at [434, 224] on label "Yes" at bounding box center [430, 217] width 117 height 21
click at [0, 0] on input "Yes" at bounding box center [0, 0] width 0 height 0
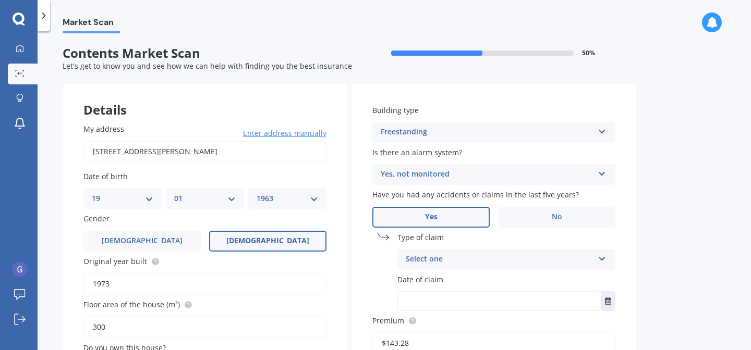
click at [603, 260] on icon at bounding box center [601, 256] width 9 height 7
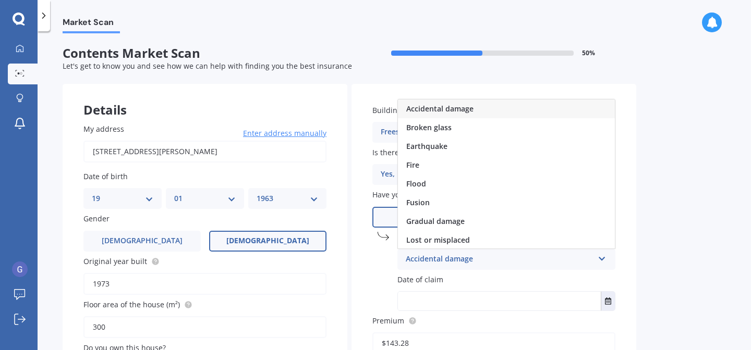
click at [468, 112] on span "Accidental damage" at bounding box center [439, 109] width 67 height 10
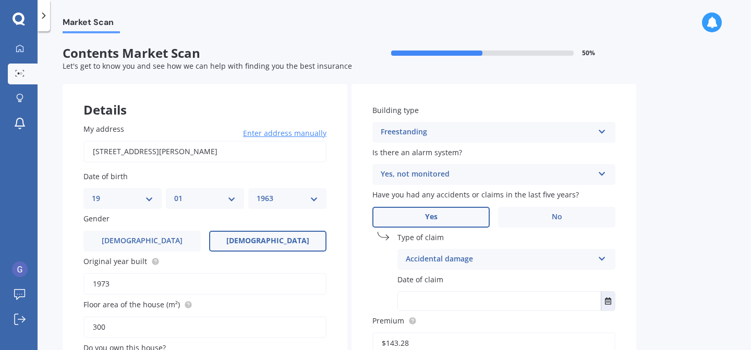
click at [460, 301] on input "text" at bounding box center [499, 301] width 203 height 19
click at [608, 301] on icon "Select date" at bounding box center [608, 301] width 6 height 7
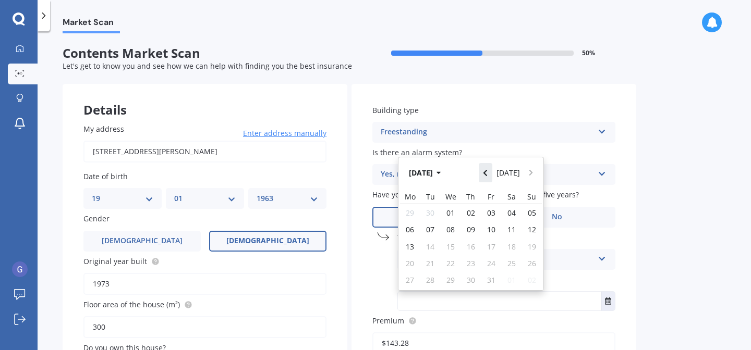
click at [487, 174] on icon "Navigate back" at bounding box center [485, 172] width 5 height 7
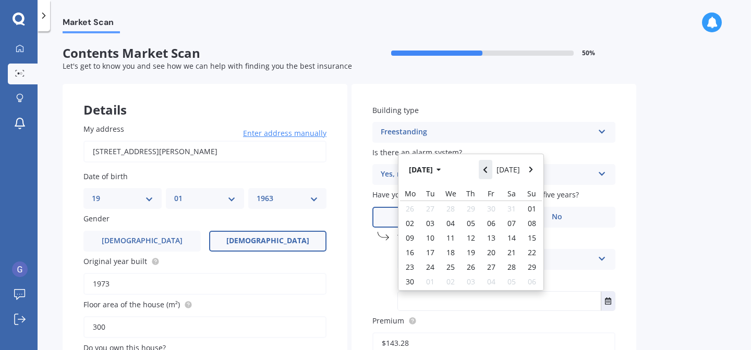
click at [487, 174] on icon "Navigate back" at bounding box center [485, 169] width 5 height 7
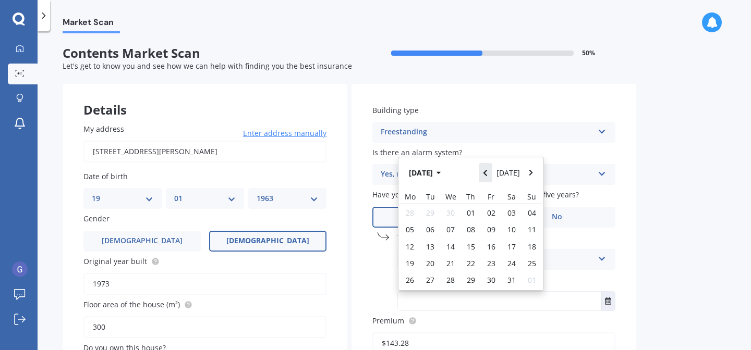
click at [487, 174] on icon "Navigate back" at bounding box center [485, 172] width 5 height 7
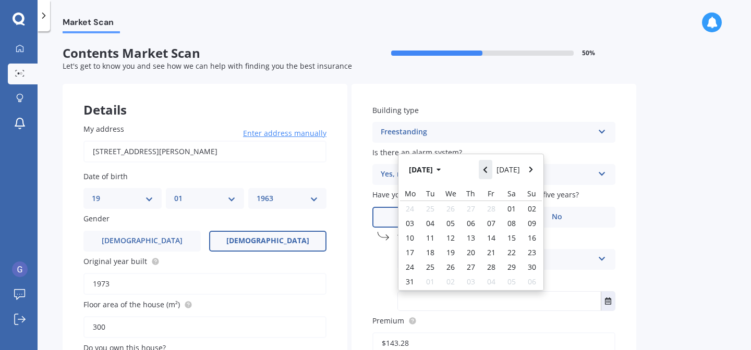
click at [487, 174] on icon "Navigate back" at bounding box center [485, 169] width 5 height 7
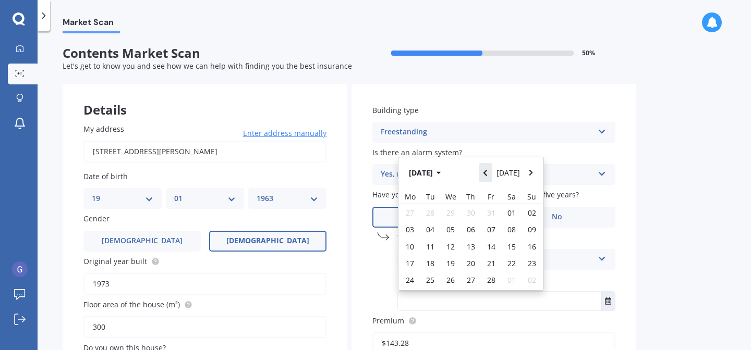
click at [487, 174] on icon "Navigate back" at bounding box center [485, 172] width 5 height 7
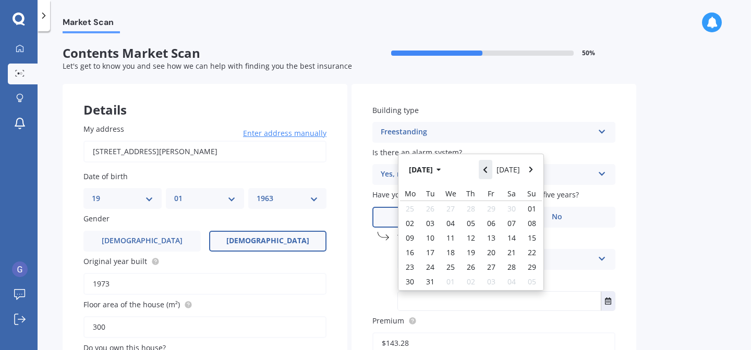
click at [487, 174] on icon "Navigate back" at bounding box center [485, 169] width 5 height 7
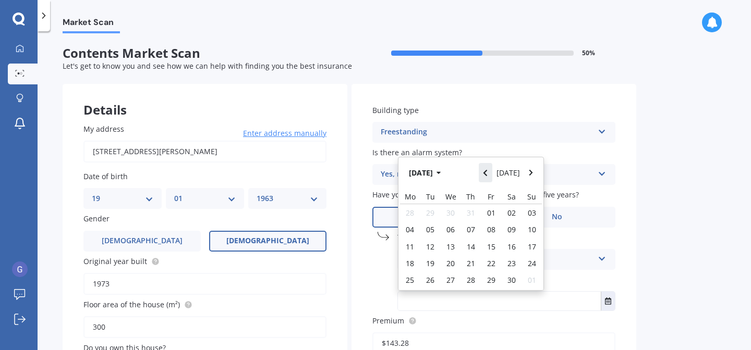
click at [487, 174] on icon "Navigate back" at bounding box center [485, 172] width 5 height 7
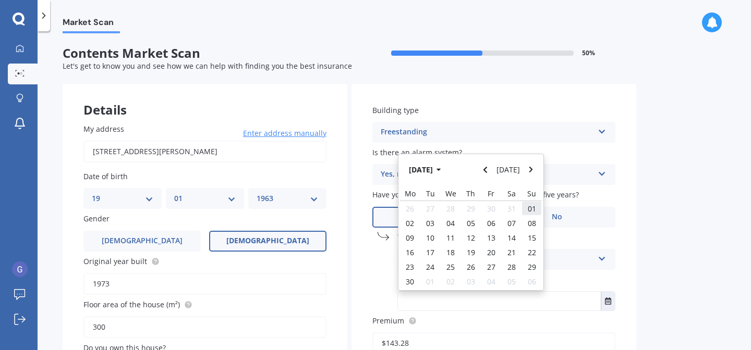
click at [532, 212] on span "01" at bounding box center [532, 209] width 8 height 10
type input "[DATE]"
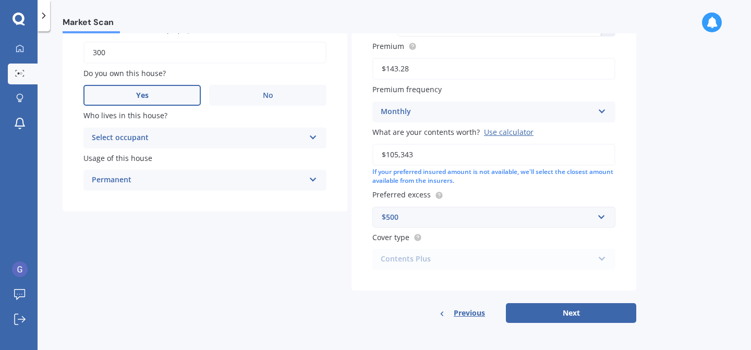
scroll to position [277, 0]
click at [563, 310] on button "Next" at bounding box center [571, 313] width 130 height 20
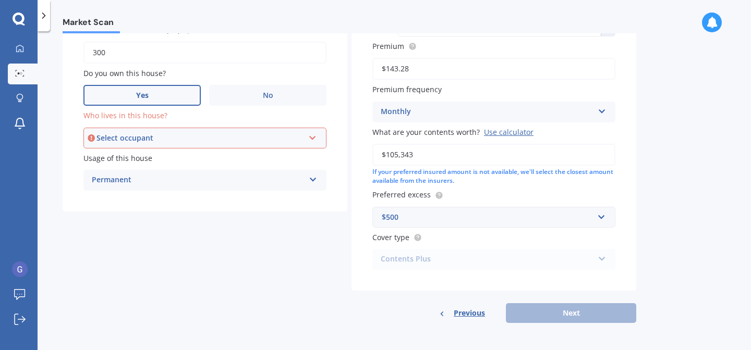
click at [311, 137] on icon at bounding box center [312, 135] width 9 height 7
click at [182, 155] on div "Owner" at bounding box center [204, 158] width 241 height 19
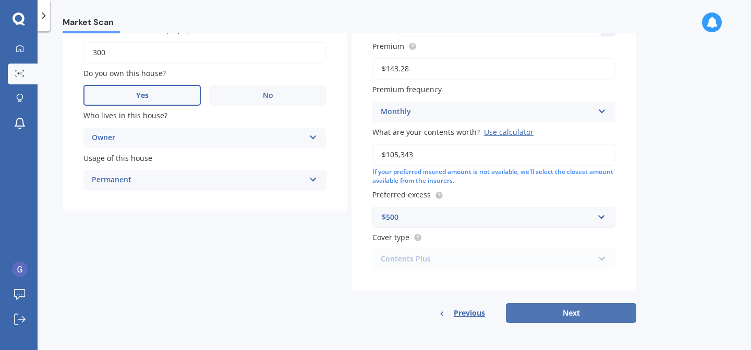
click at [529, 308] on button "Next" at bounding box center [571, 313] width 130 height 20
select select "19"
select select "01"
select select "1963"
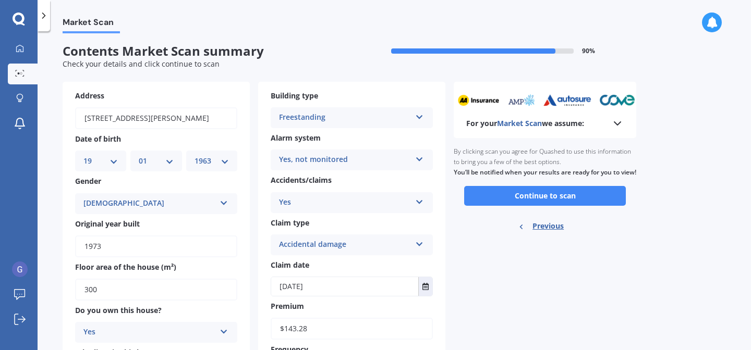
scroll to position [0, 0]
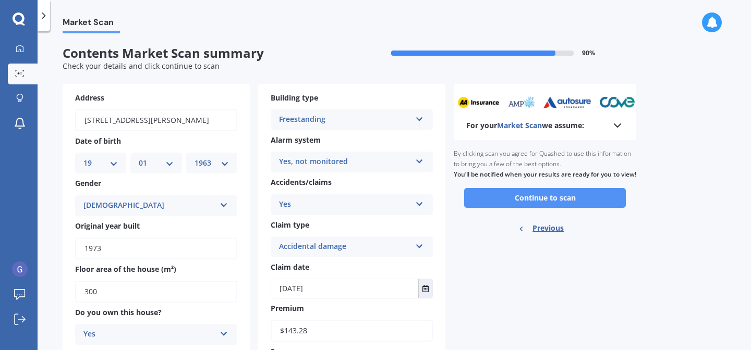
click at [542, 207] on button "Continue to scan" at bounding box center [545, 198] width 162 height 20
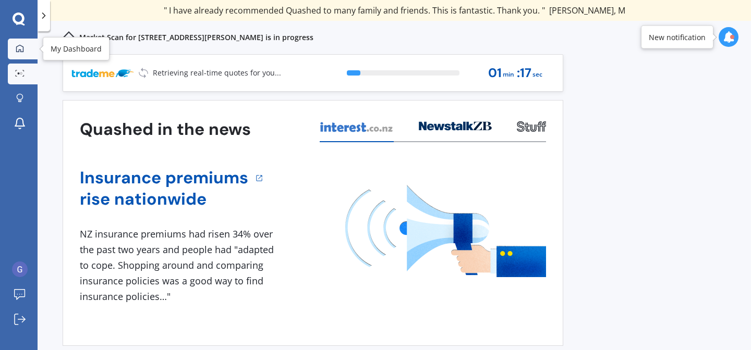
click at [11, 52] on link "My Dashboard" at bounding box center [23, 49] width 30 height 21
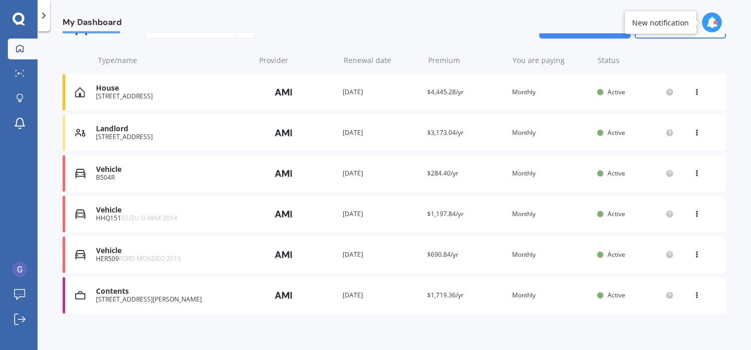
scroll to position [120, 0]
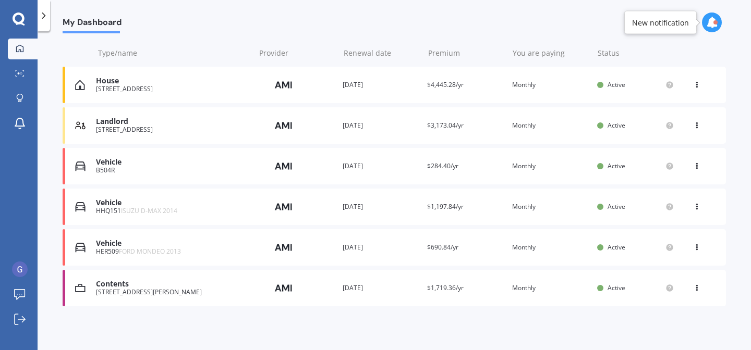
click at [693, 167] on icon at bounding box center [696, 164] width 7 height 6
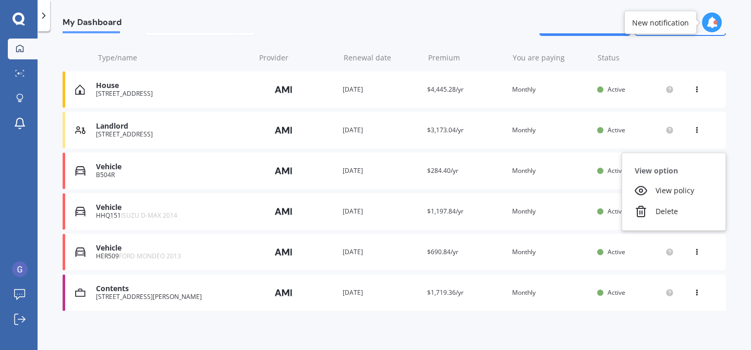
click at [138, 149] on div "House [STREET_ADDRESS] Provider Renewal date [DATE] Premium $4,445.28/yr You ar…" at bounding box center [394, 191] width 663 height 240
click at [137, 174] on div "B504R" at bounding box center [172, 174] width 153 height 7
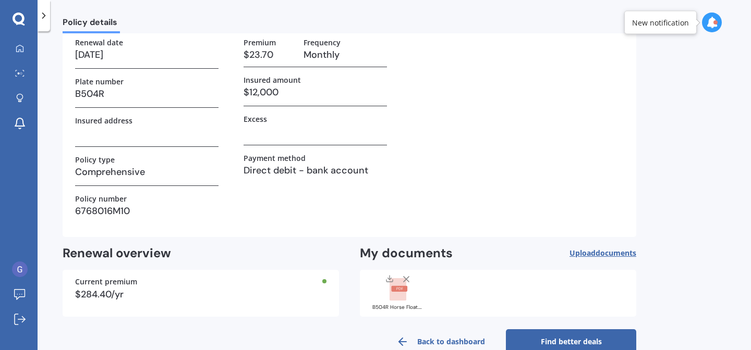
scroll to position [89, 0]
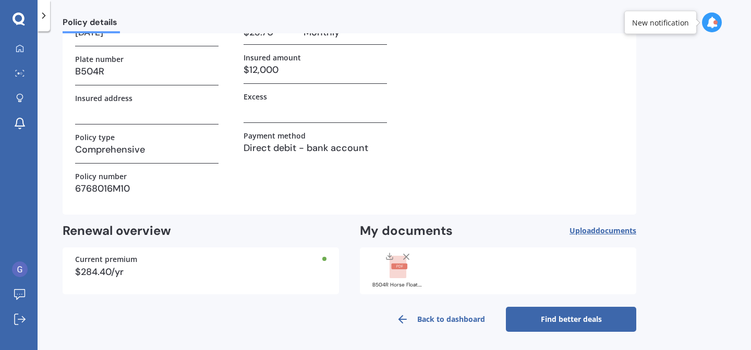
click at [574, 316] on link "Find better deals" at bounding box center [571, 319] width 130 height 25
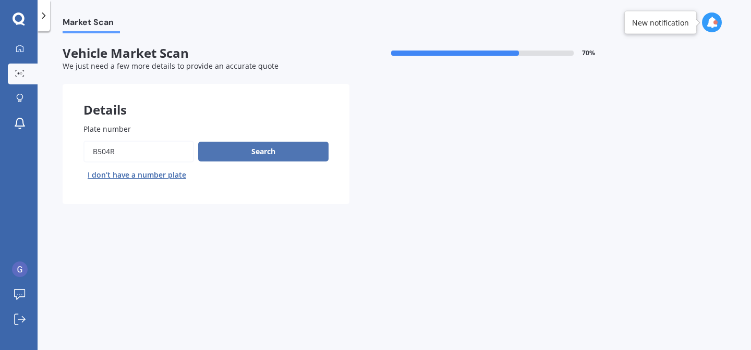
click at [263, 151] on button "Search" at bounding box center [263, 152] width 130 height 20
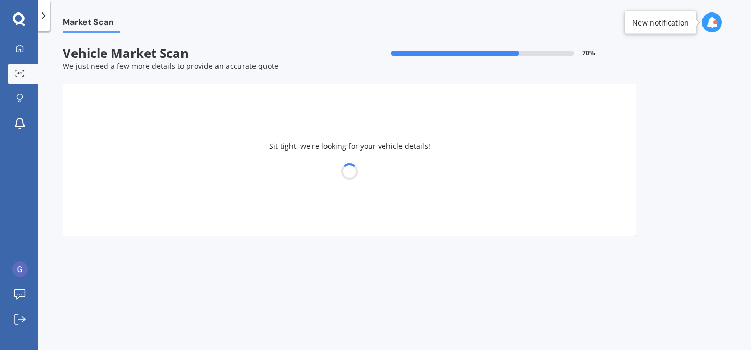
select select "19"
select select "01"
select select "1963"
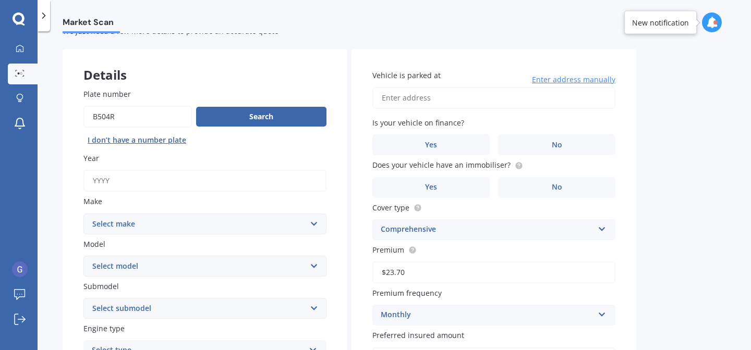
scroll to position [36, 0]
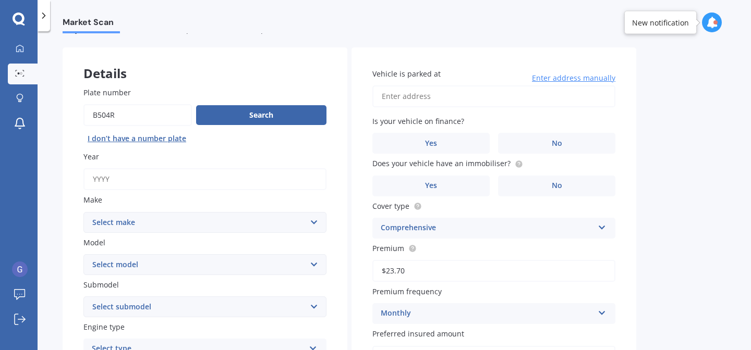
click at [434, 99] on input "Vehicle is parked at" at bounding box center [493, 96] width 243 height 22
type input "[STREET_ADDRESS][PERSON_NAME]"
click at [557, 144] on span "No" at bounding box center [557, 143] width 10 height 9
click at [0, 0] on input "No" at bounding box center [0, 0] width 0 height 0
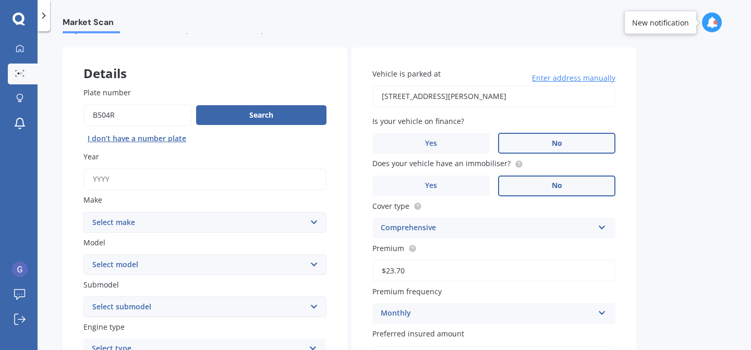
click at [554, 190] on span "No" at bounding box center [557, 185] width 10 height 9
click at [0, 0] on input "No" at bounding box center [0, 0] width 0 height 0
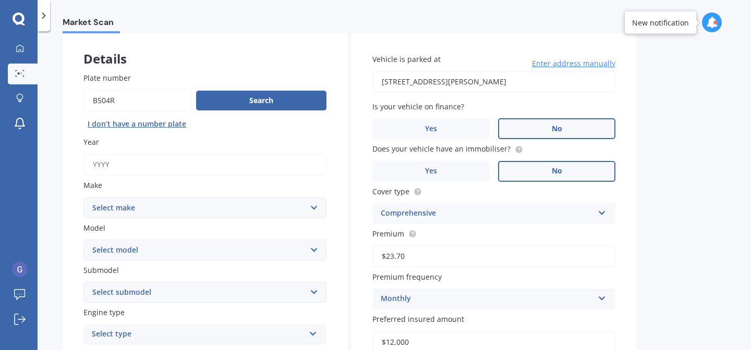
scroll to position [50, 0]
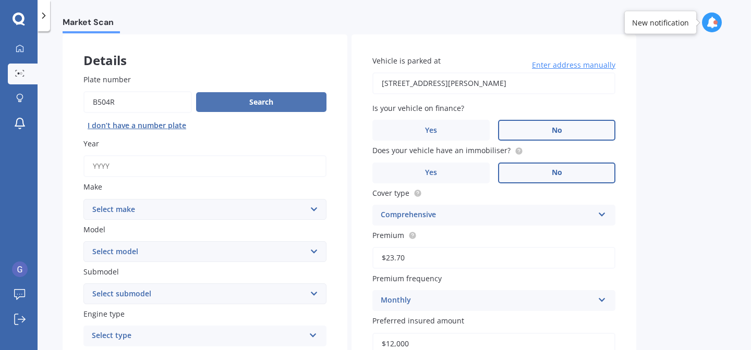
click at [241, 103] on button "Search" at bounding box center [261, 102] width 130 height 20
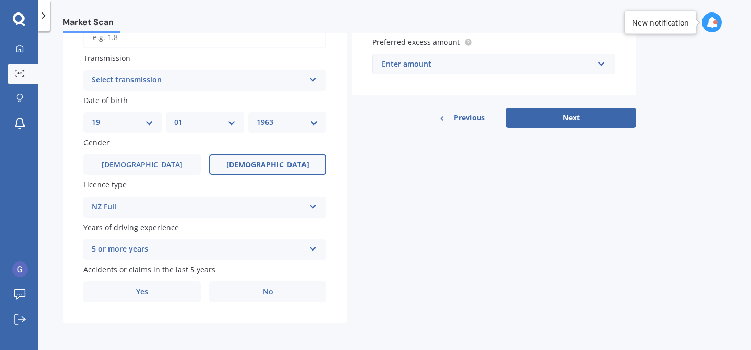
scroll to position [0, 0]
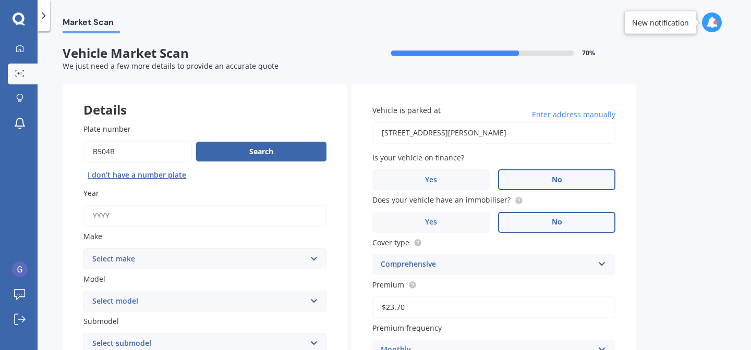
click at [714, 20] on icon at bounding box center [711, 22] width 11 height 11
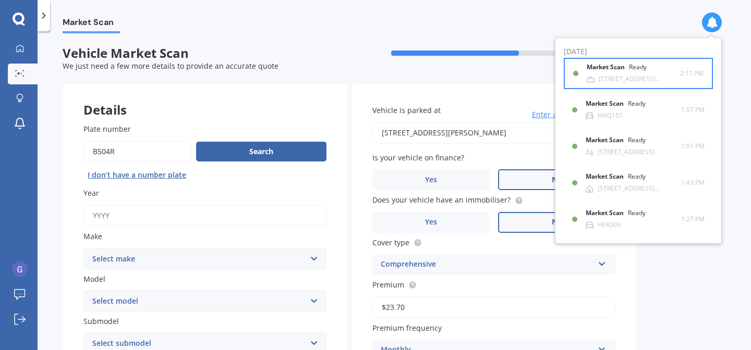
click at [634, 79] on div "[STREET_ADDRESS][PERSON_NAME]" at bounding box center [638, 79] width 81 height 7
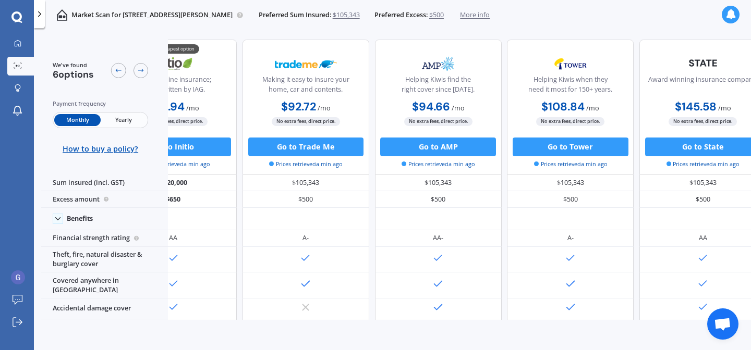
scroll to position [0, 226]
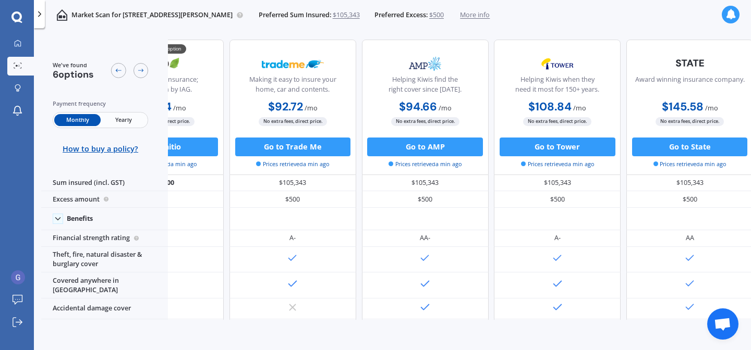
click at [736, 12] on div at bounding box center [730, 15] width 18 height 18
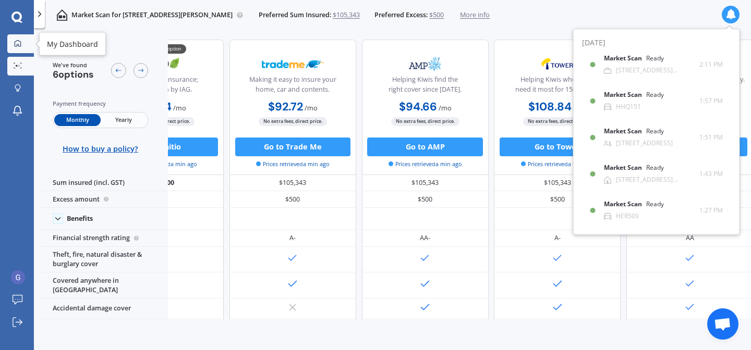
click at [17, 48] on link "My Dashboard" at bounding box center [20, 43] width 27 height 19
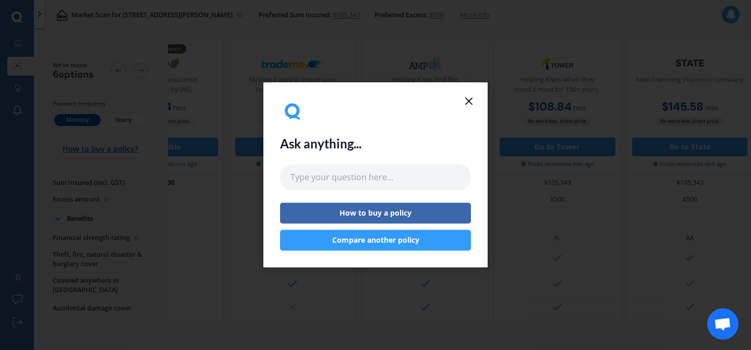
click at [472, 100] on icon at bounding box center [468, 101] width 13 height 13
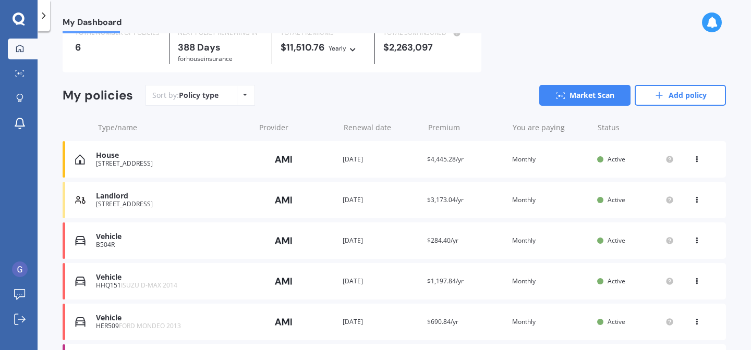
scroll to position [59, 0]
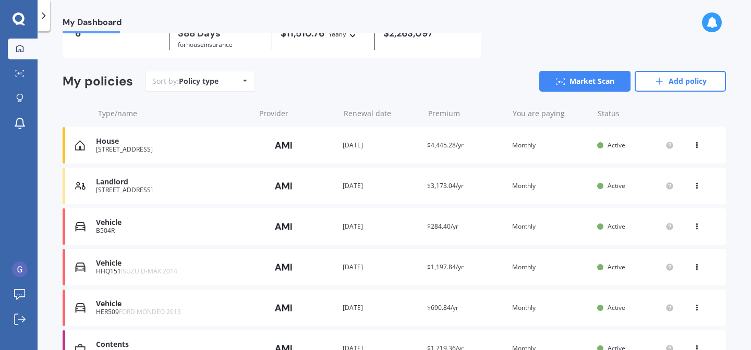
click at [106, 224] on div "Vehicle" at bounding box center [172, 222] width 153 height 9
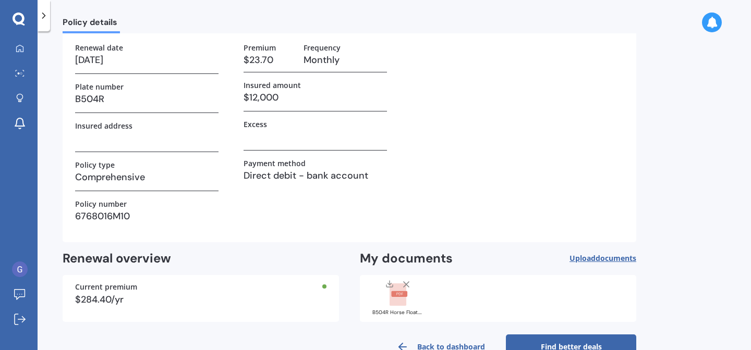
scroll to position [89, 0]
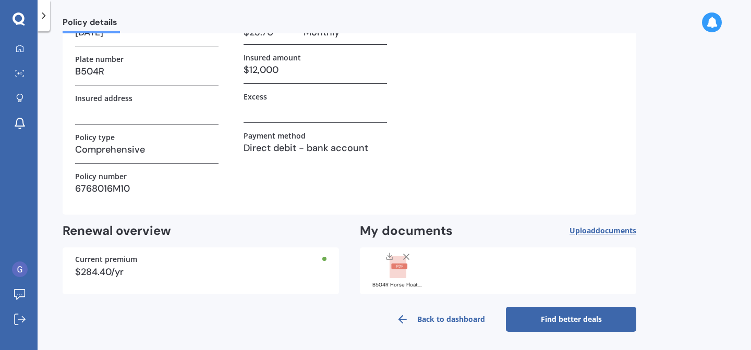
click at [554, 321] on link "Find better deals" at bounding box center [571, 319] width 130 height 25
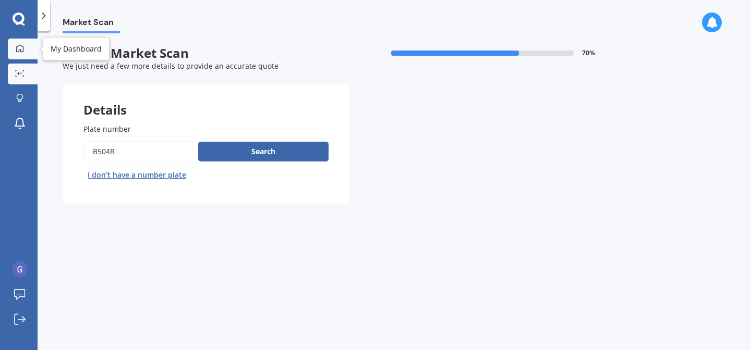
click at [18, 53] on div at bounding box center [20, 48] width 16 height 9
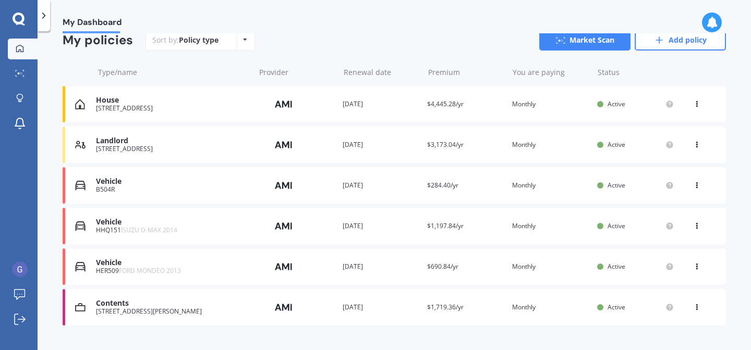
scroll to position [120, 0]
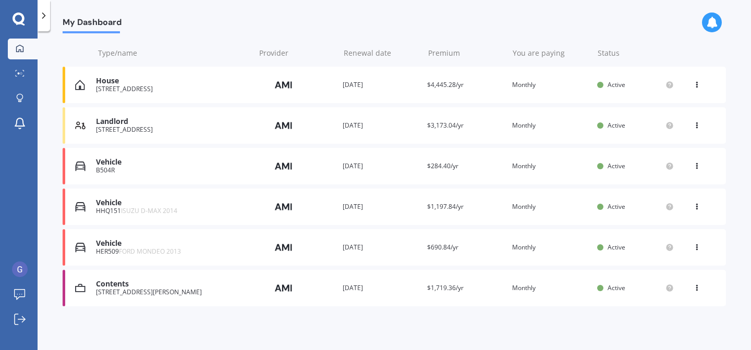
click at [693, 166] on icon at bounding box center [696, 164] width 7 height 6
click at [660, 188] on div "View policy" at bounding box center [673, 186] width 103 height 21
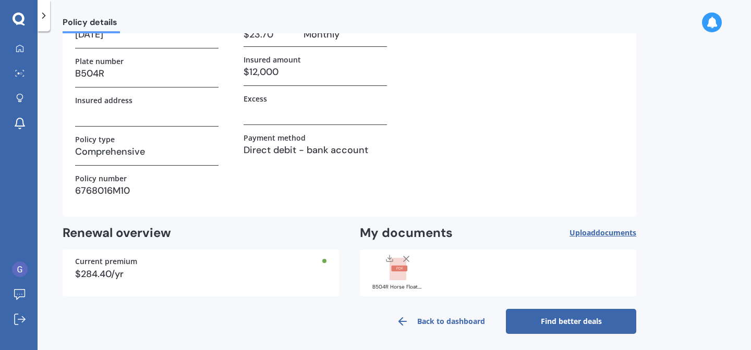
scroll to position [89, 0]
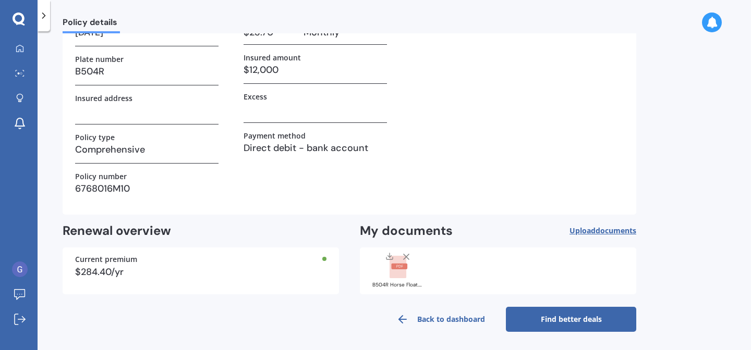
click at [566, 319] on link "Find better deals" at bounding box center [571, 319] width 130 height 25
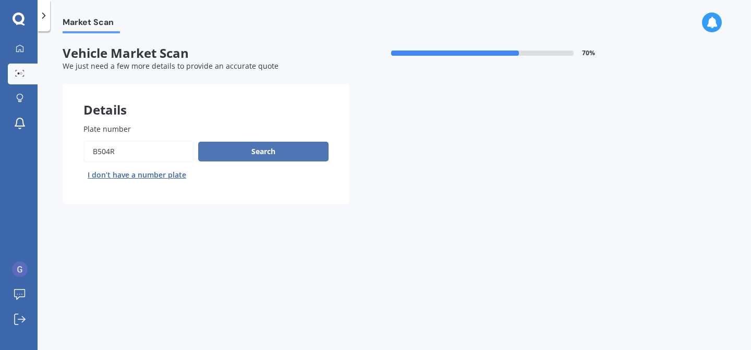
click at [261, 151] on button "Search" at bounding box center [263, 152] width 130 height 20
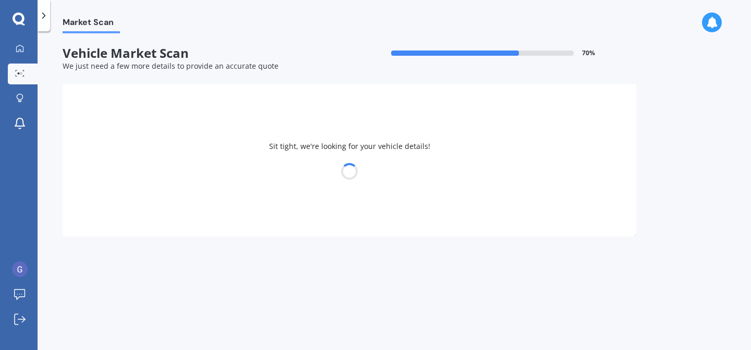
select select "19"
select select "01"
select select "1963"
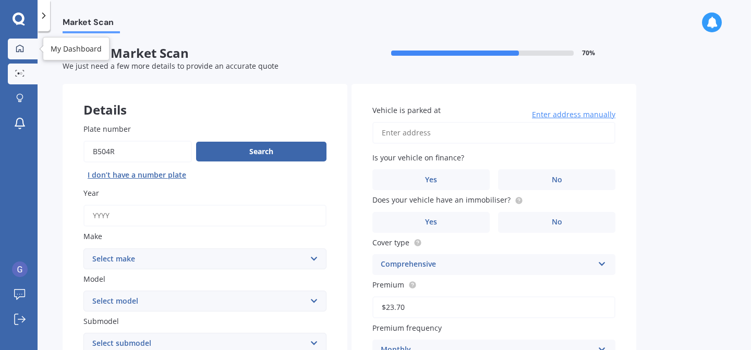
click at [17, 50] on icon at bounding box center [20, 48] width 8 height 8
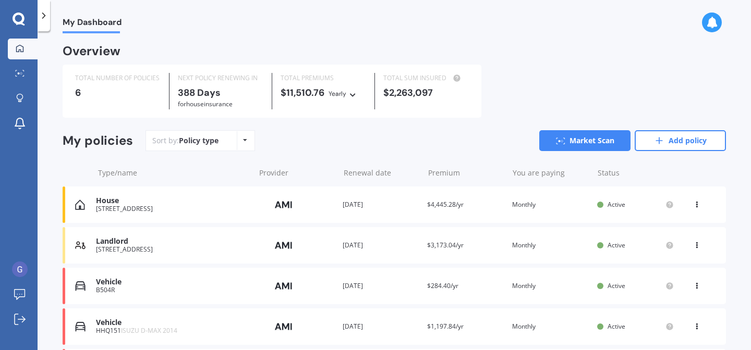
click at [694, 287] on icon at bounding box center [696, 284] width 7 height 6
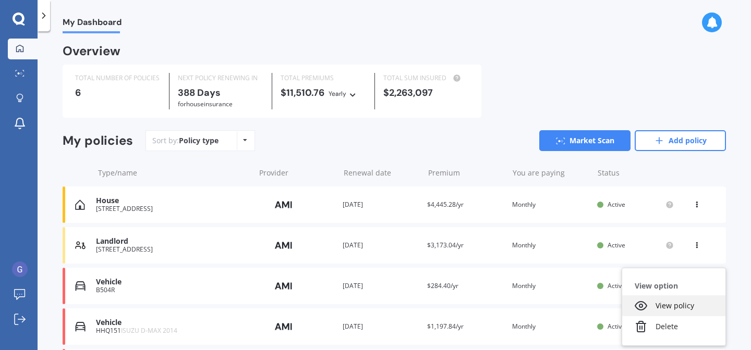
click at [677, 306] on div "View policy" at bounding box center [673, 306] width 103 height 21
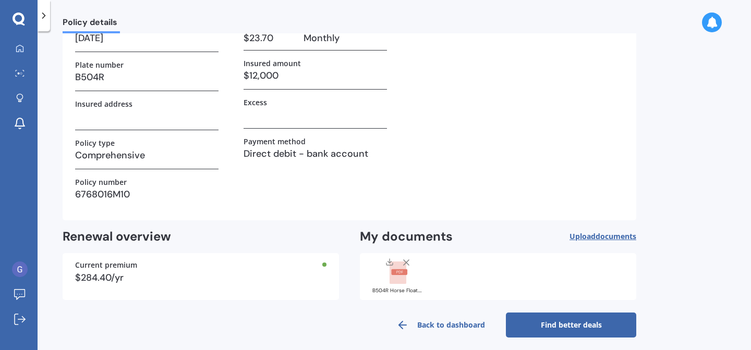
scroll to position [89, 0]
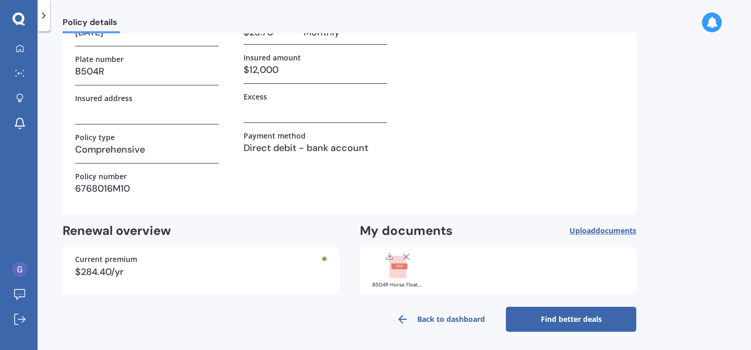
click at [575, 322] on link "Find better deals" at bounding box center [571, 319] width 130 height 25
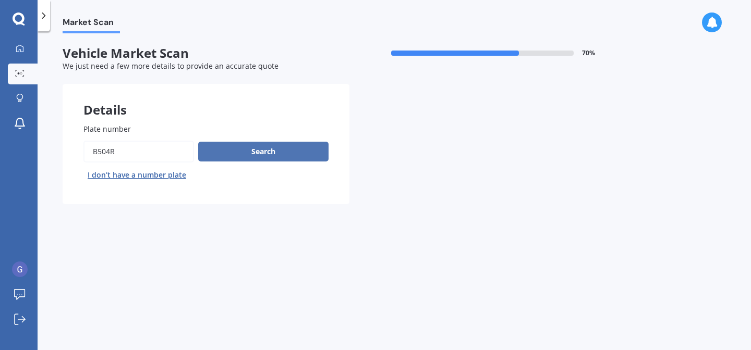
click at [258, 150] on button "Search" at bounding box center [263, 152] width 130 height 20
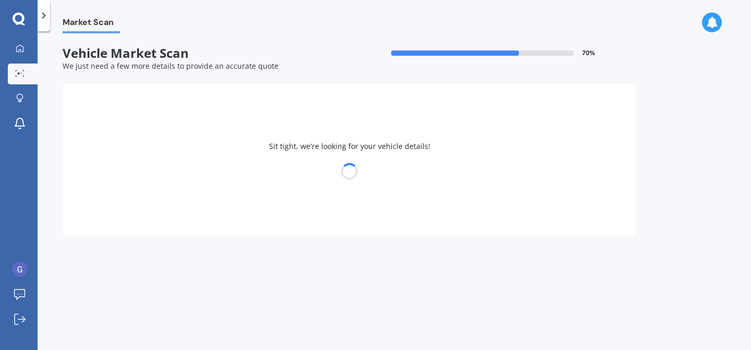
select select "19"
select select "01"
select select "1963"
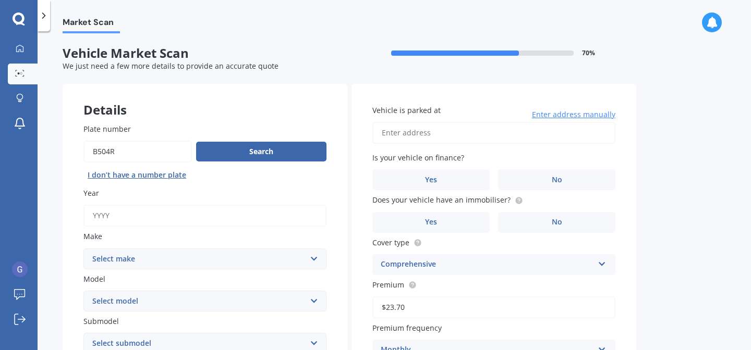
click at [311, 260] on select "Select make AC ALFA ROMEO ASTON [PERSON_NAME] AUDI AUSTIN BEDFORD BENTLEY BMW B…" at bounding box center [204, 259] width 243 height 21
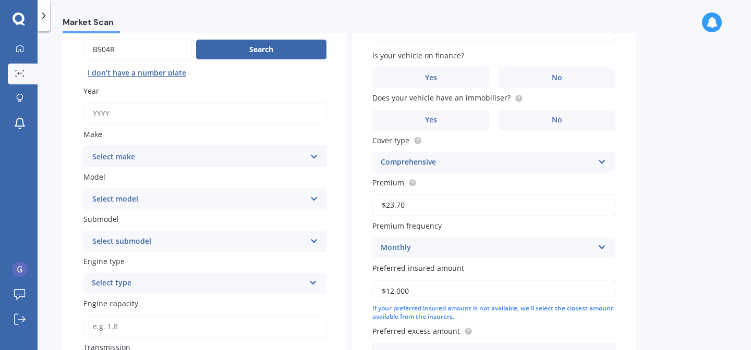
scroll to position [103, 0]
click at [316, 201] on select "Select model" at bounding box center [204, 198] width 243 height 21
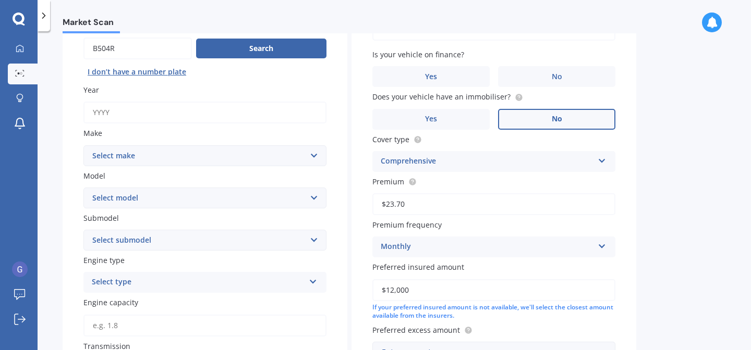
click at [562, 124] on label "No" at bounding box center [556, 119] width 117 height 21
click at [0, 0] on input "No" at bounding box center [0, 0] width 0 height 0
click at [562, 76] on label "No" at bounding box center [556, 76] width 117 height 21
click at [0, 0] on input "No" at bounding box center [0, 0] width 0 height 0
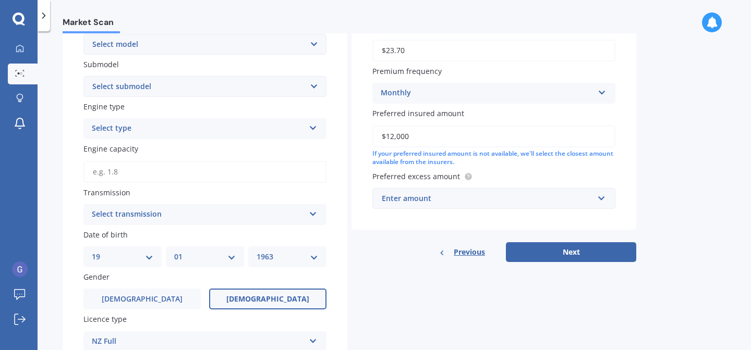
scroll to position [259, 0]
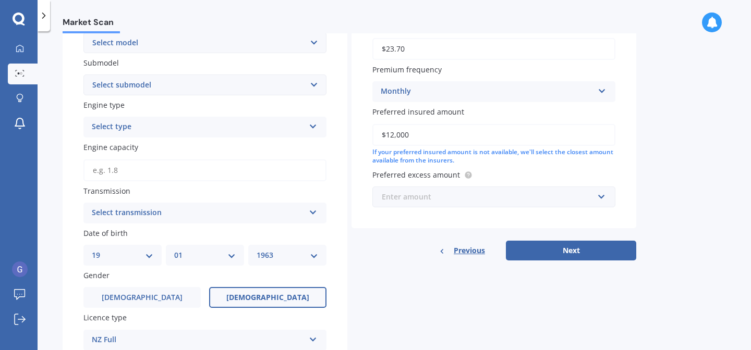
click at [602, 200] on input "text" at bounding box center [490, 197] width 234 height 20
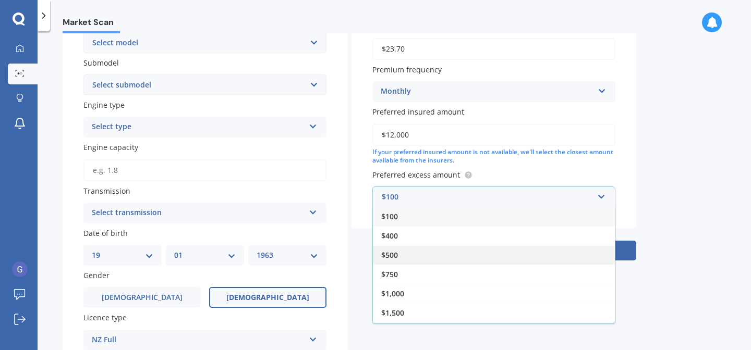
click at [398, 260] on div "$500" at bounding box center [494, 255] width 242 height 19
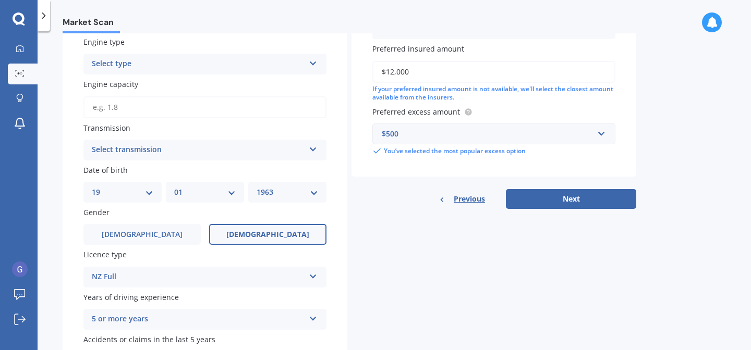
scroll to position [395, 0]
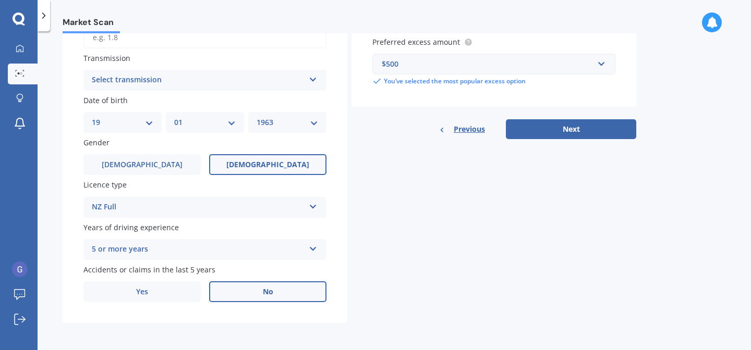
click at [247, 293] on label "No" at bounding box center [267, 291] width 117 height 21
click at [0, 0] on input "No" at bounding box center [0, 0] width 0 height 0
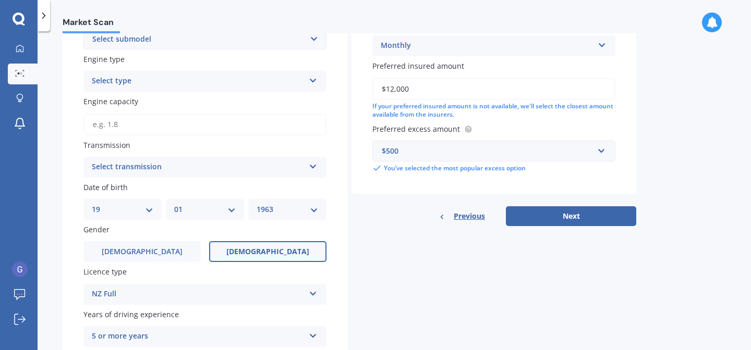
scroll to position [310, 0]
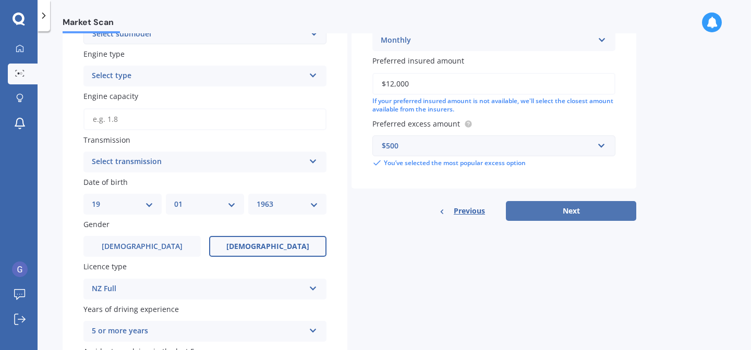
click at [546, 213] on button "Next" at bounding box center [571, 211] width 130 height 20
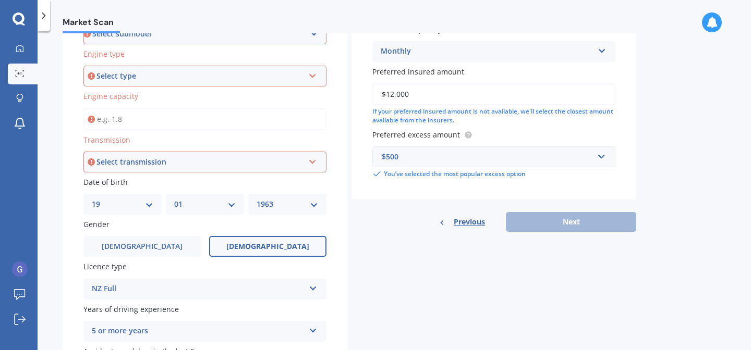
scroll to position [23, 0]
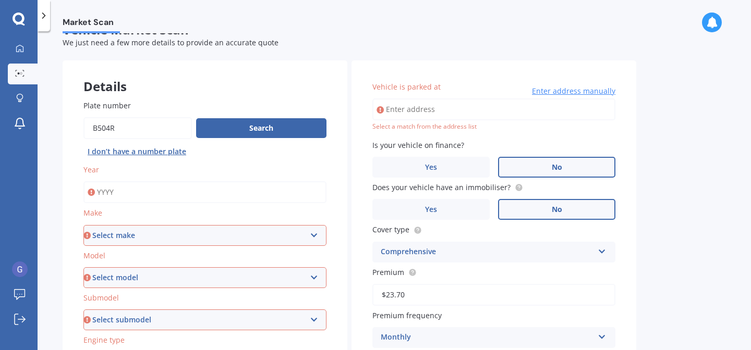
click at [418, 108] on input "Vehicle is parked at" at bounding box center [493, 110] width 243 height 22
type input "[STREET_ADDRESS][PERSON_NAME]"
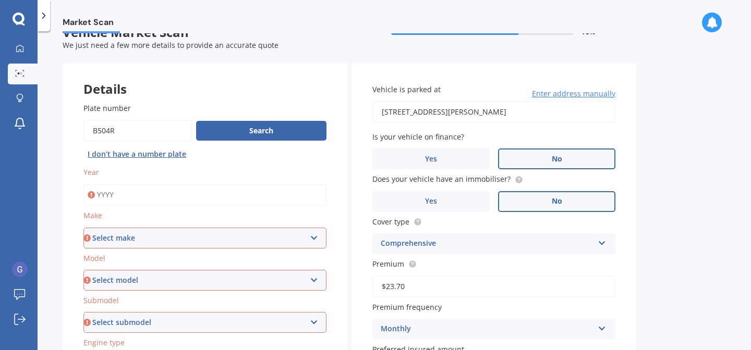
scroll to position [0, 0]
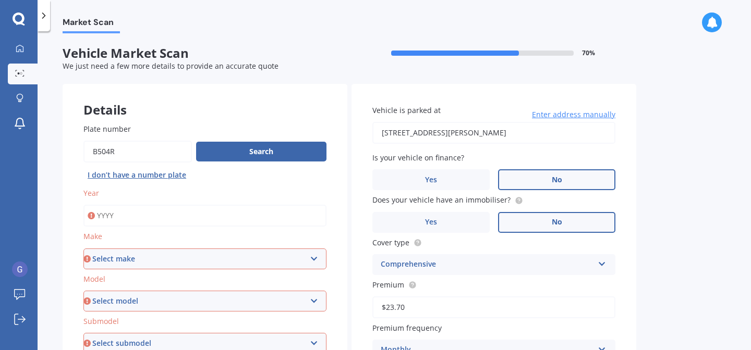
click at [158, 218] on input "Year" at bounding box center [204, 216] width 243 height 22
type input "2014"
click at [141, 262] on select "Select make AC ALFA ROMEO ASTON [PERSON_NAME] AUDI AUSTIN BEDFORD BENTLEY BMW B…" at bounding box center [204, 259] width 243 height 21
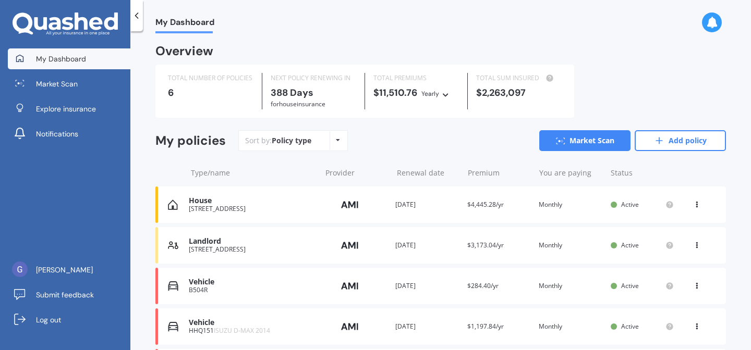
click at [711, 23] on icon at bounding box center [711, 22] width 11 height 11
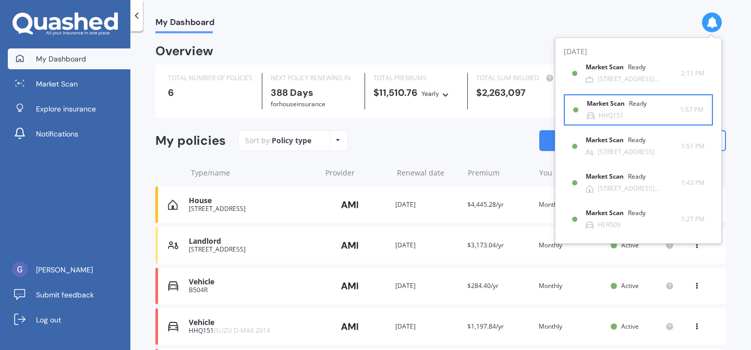
click at [624, 117] on div "Market Scan Ready HHQ151" at bounding box center [632, 109] width 93 height 19
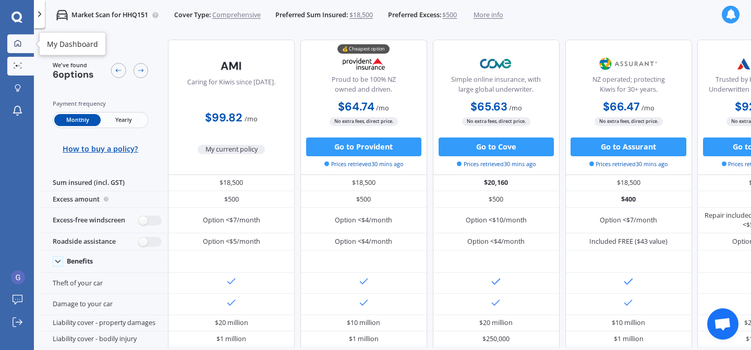
click at [17, 44] on icon at bounding box center [18, 43] width 7 height 7
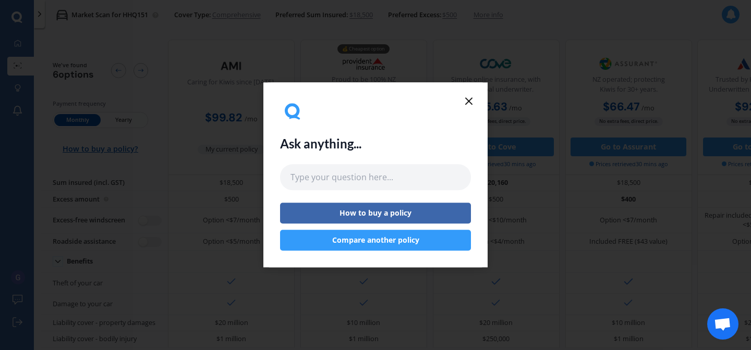
click at [470, 99] on icon at bounding box center [468, 101] width 13 height 13
